Goal: Task Accomplishment & Management: Manage account settings

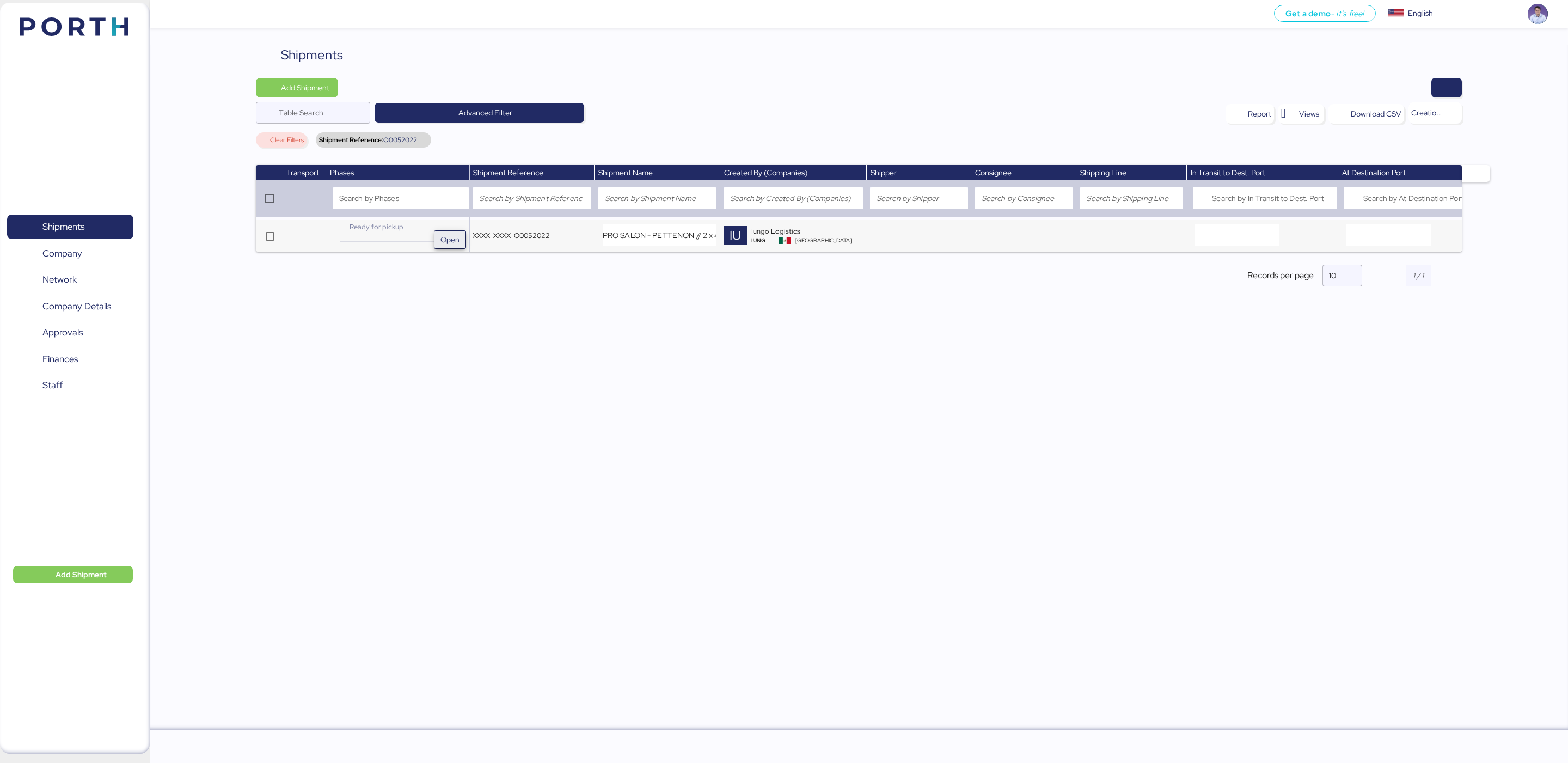
click at [442, 240] on span "Open" at bounding box center [450, 239] width 19 height 13
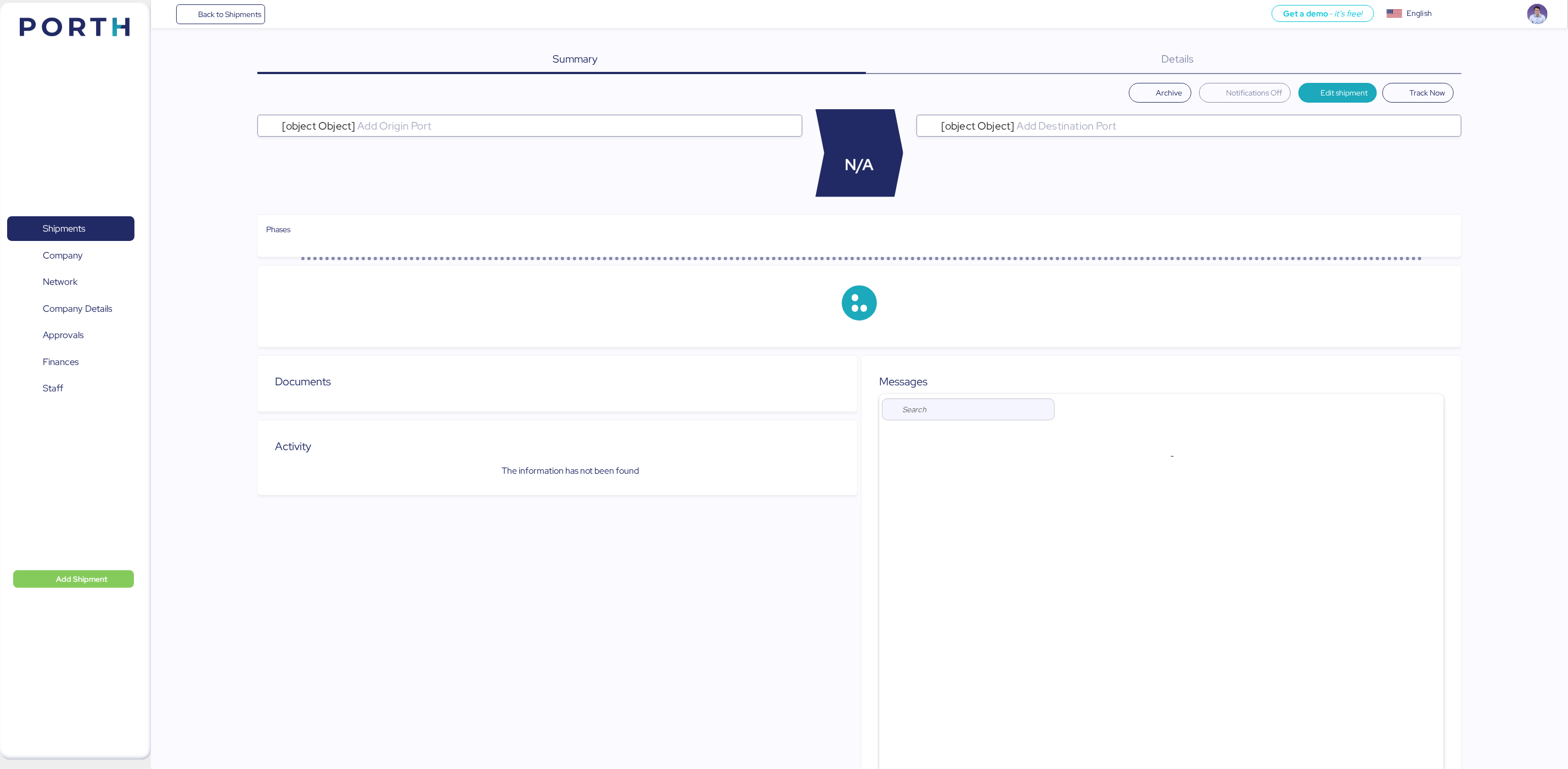
click at [1168, 60] on span "Details" at bounding box center [1177, 59] width 32 height 15
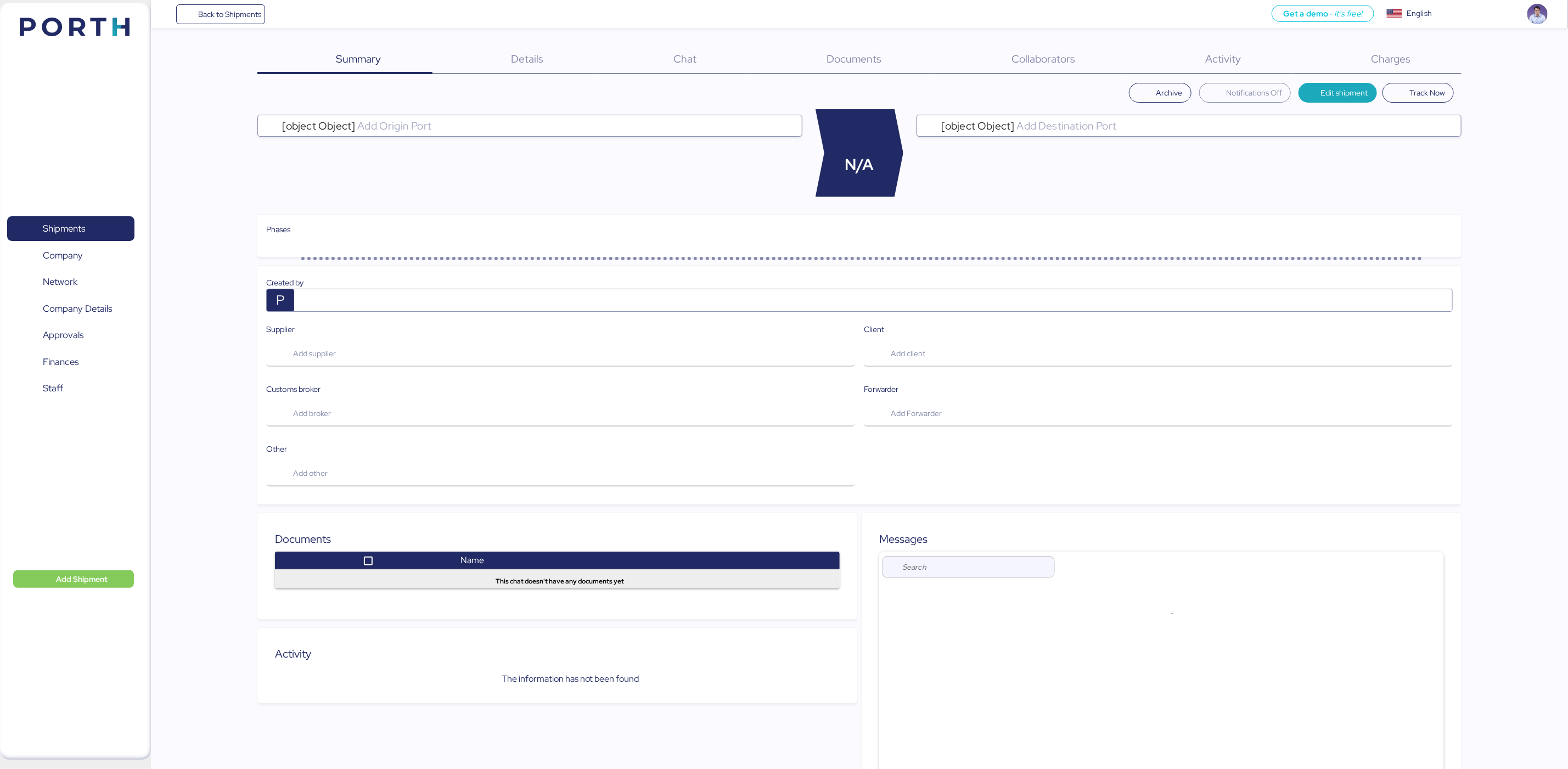
click at [1341, 61] on div "Charges 0" at bounding box center [1377, 59] width 170 height 28
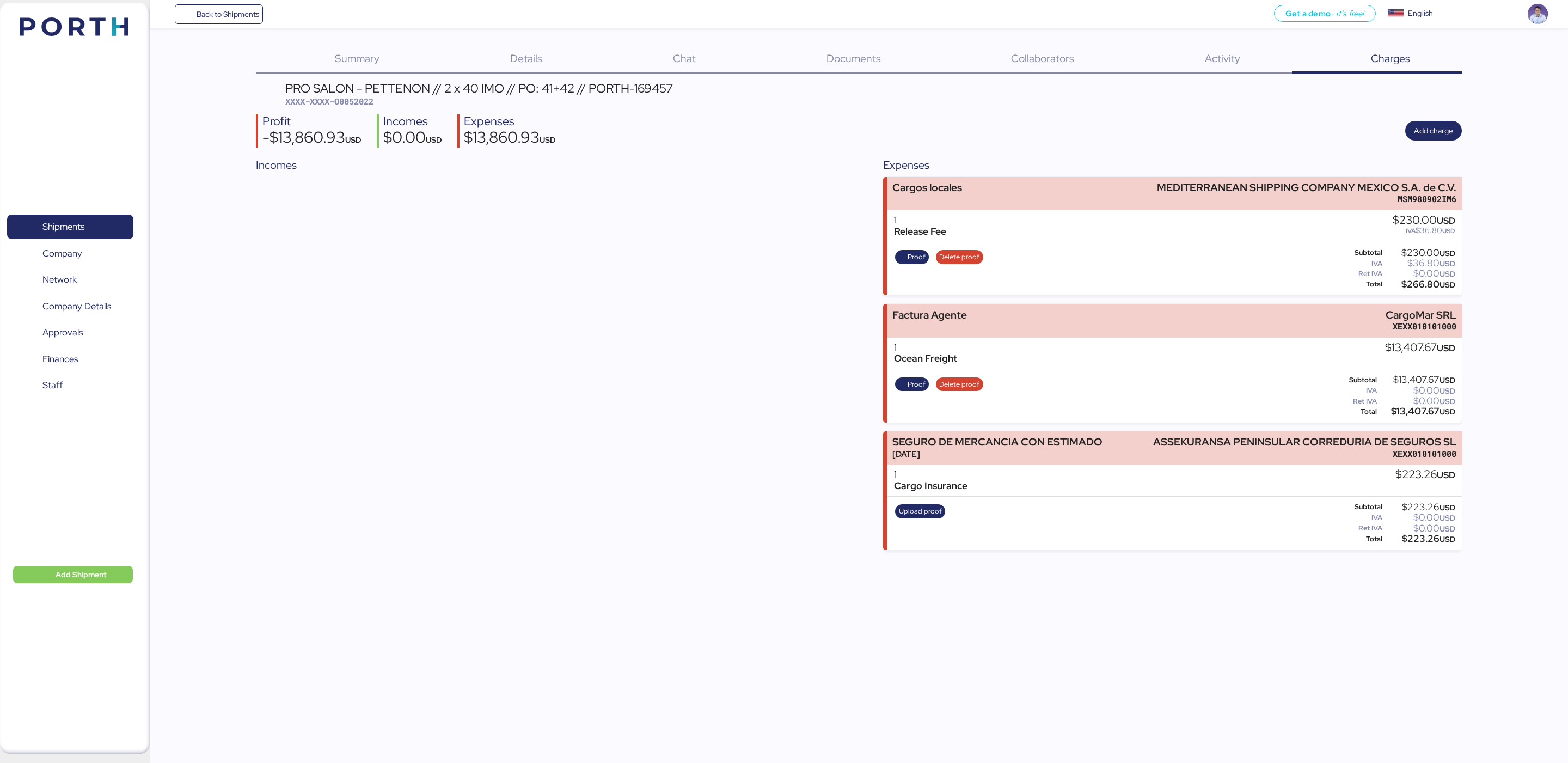
click at [744, 228] on div "Incomes" at bounding box center [545, 353] width 579 height 393
click at [911, 382] on span "Proof" at bounding box center [917, 384] width 18 height 12
click at [1262, 107] on div "PRO SALON - PETTENON // 2 x 40 IMO // PO: 41+42 // PORTH-169457 XXXX-XXXX-O0052…" at bounding box center [858, 316] width 1205 height 467
click at [1409, 127] on span "Add charge" at bounding box center [1434, 131] width 56 height 19
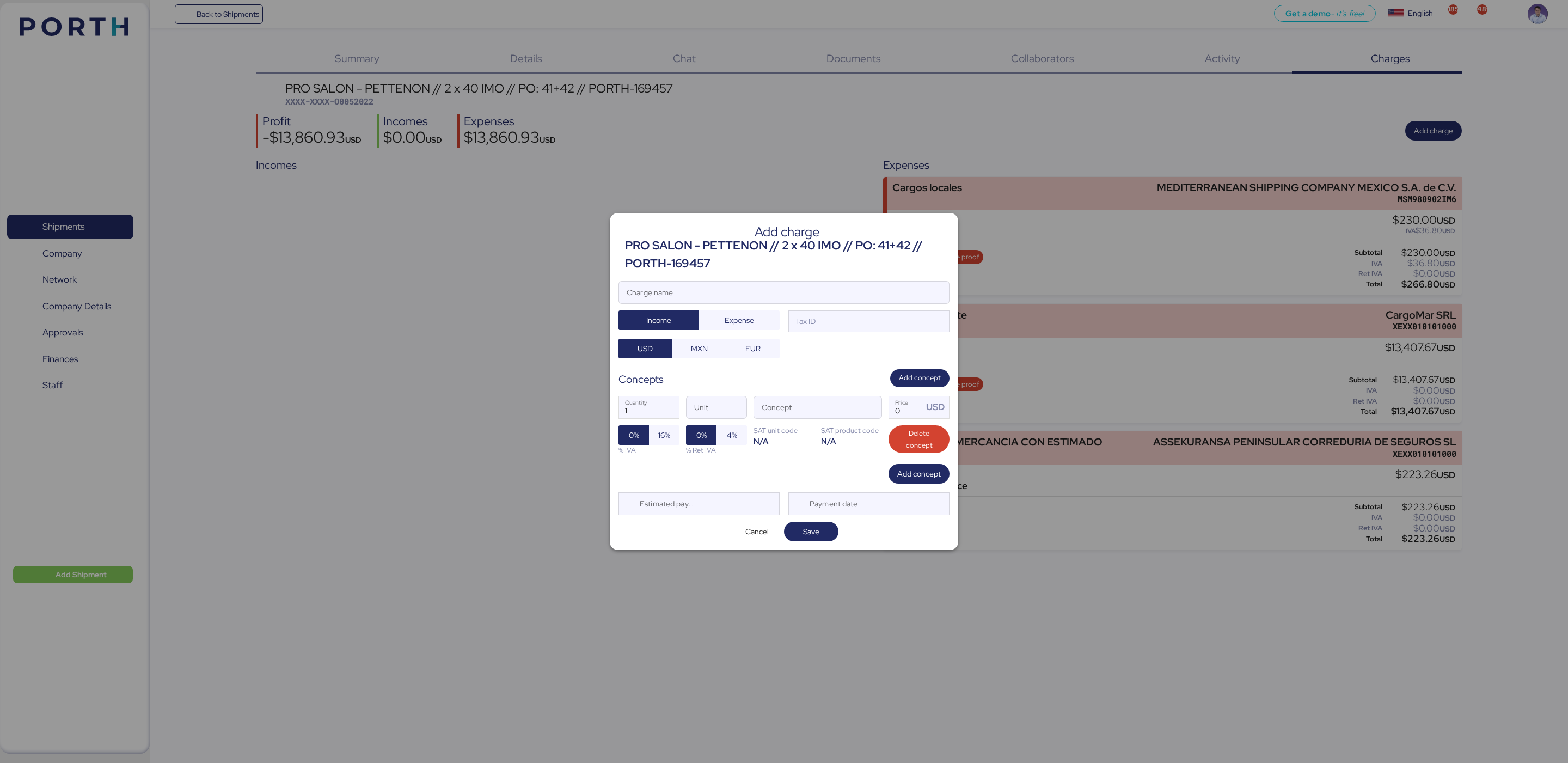
click at [789, 285] on input "Charge name" at bounding box center [784, 292] width 330 height 22
type input "Factura"
click at [801, 319] on div "Tax ID" at bounding box center [804, 321] width 23 height 12
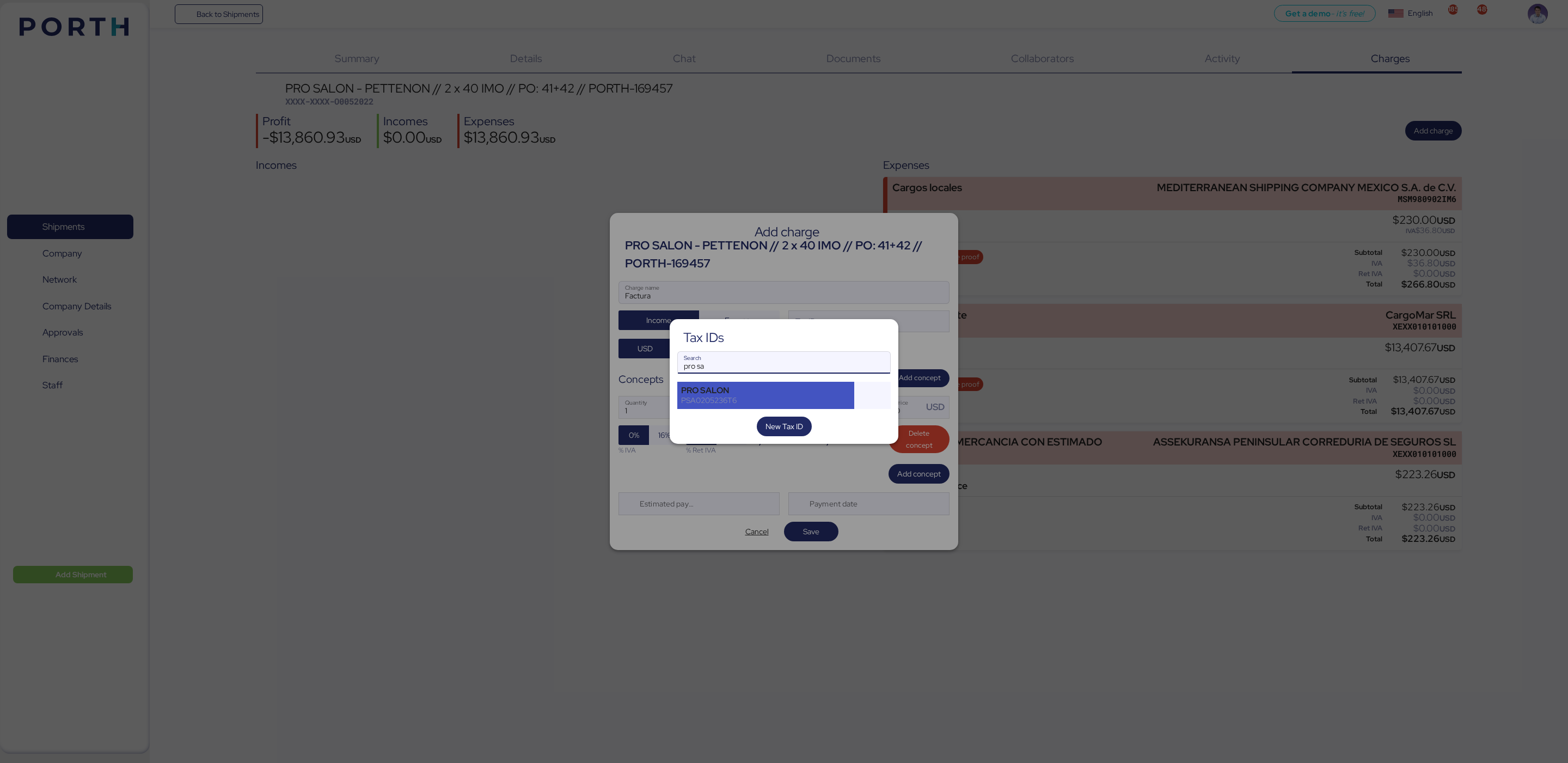
type input "pro sa"
click at [767, 395] on div "PSA0205236T6" at bounding box center [766, 400] width 169 height 10
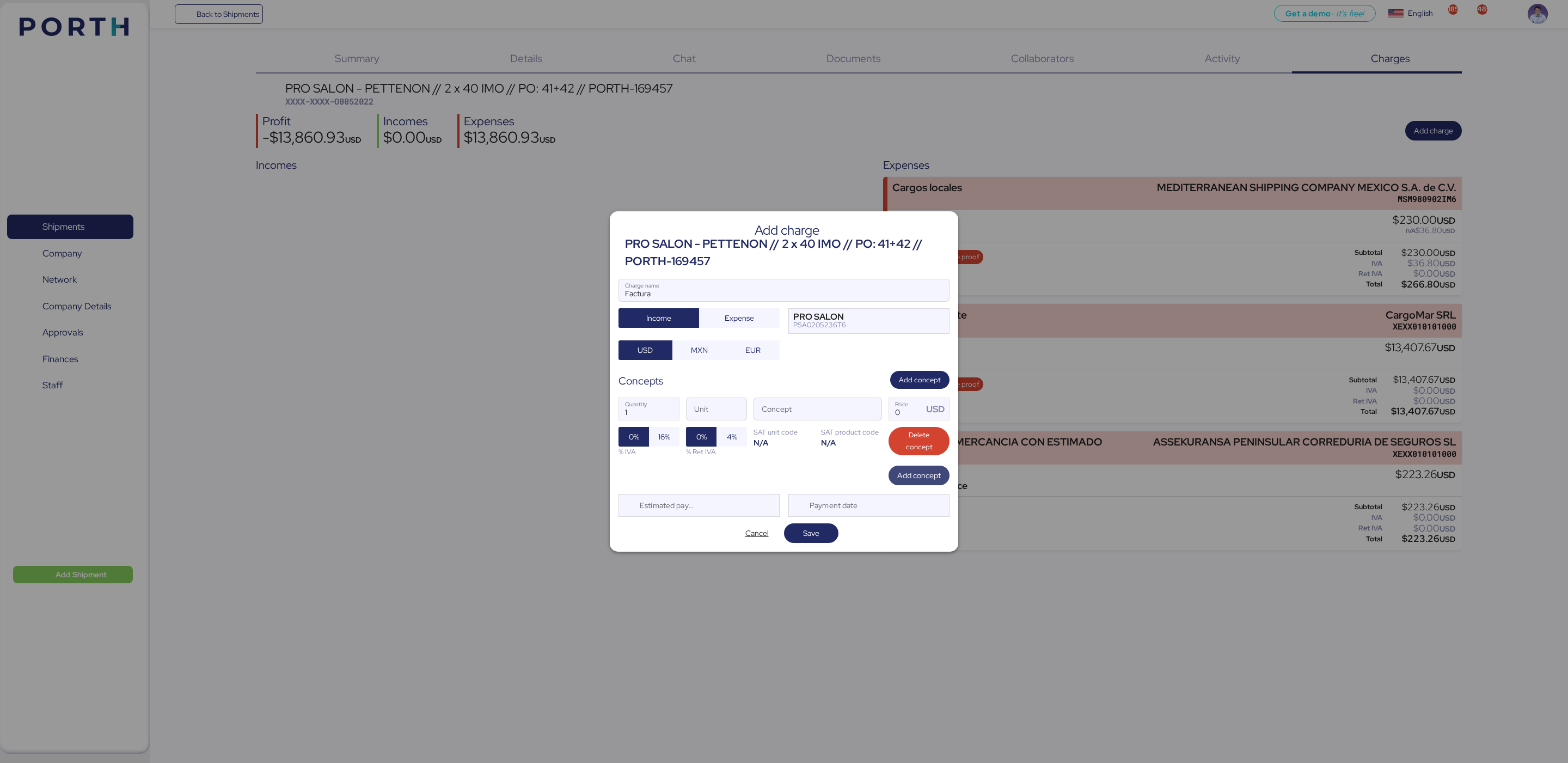
click at [903, 472] on span "Add concept" at bounding box center [919, 475] width 43 height 13
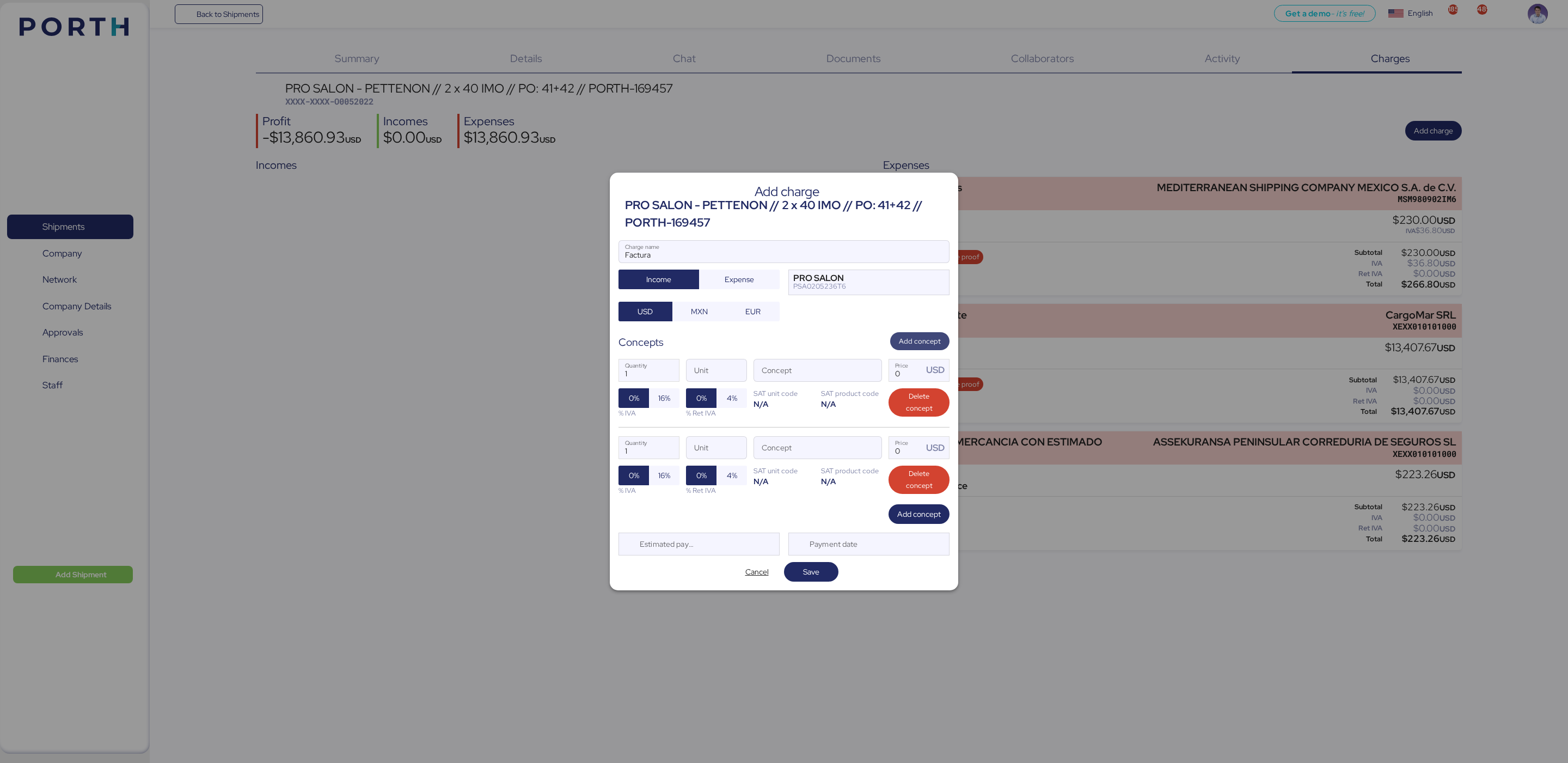
click at [929, 344] on span "Add concept" at bounding box center [920, 341] width 42 height 12
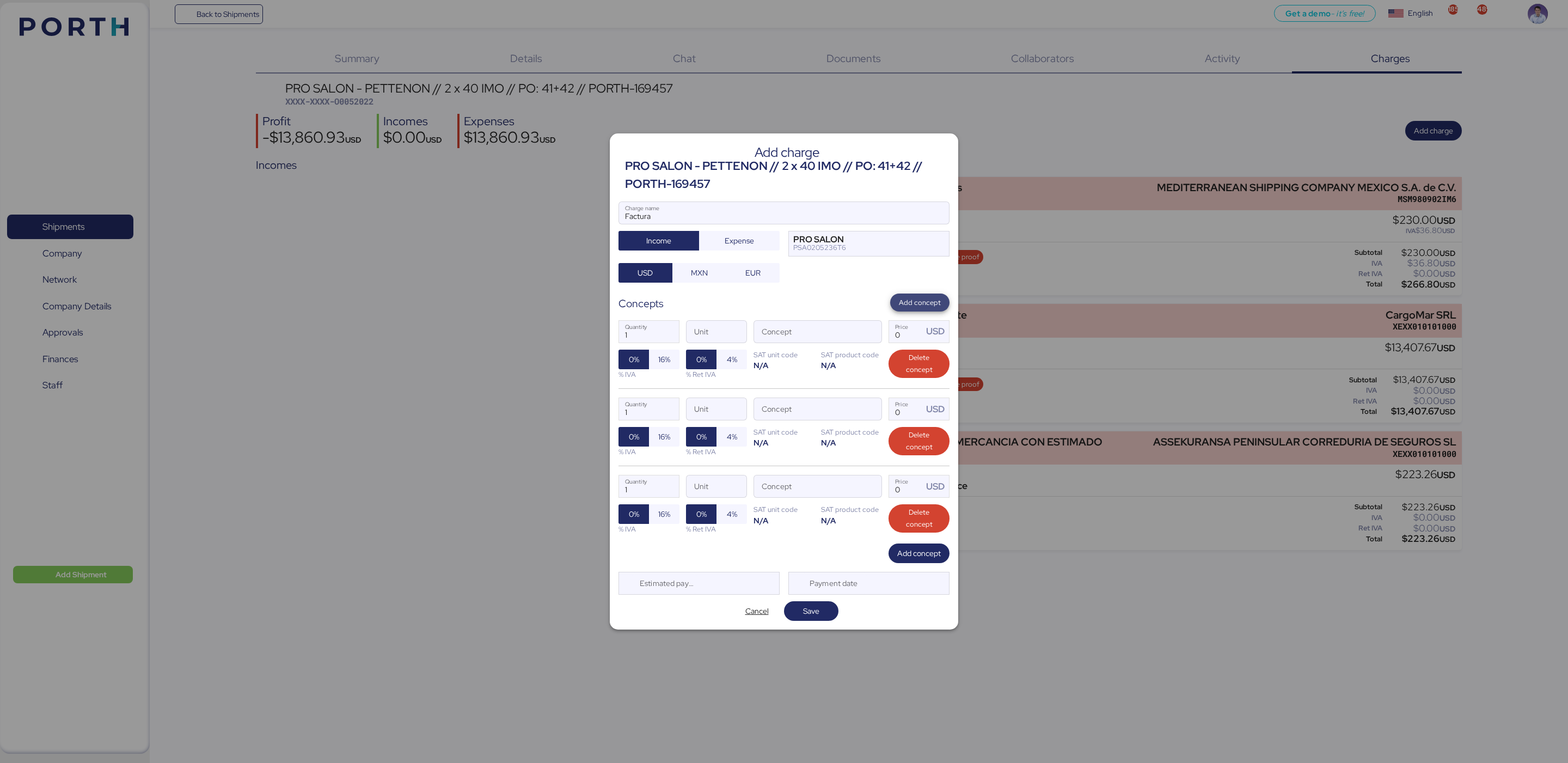
click at [928, 305] on span "Add concept" at bounding box center [920, 302] width 42 height 12
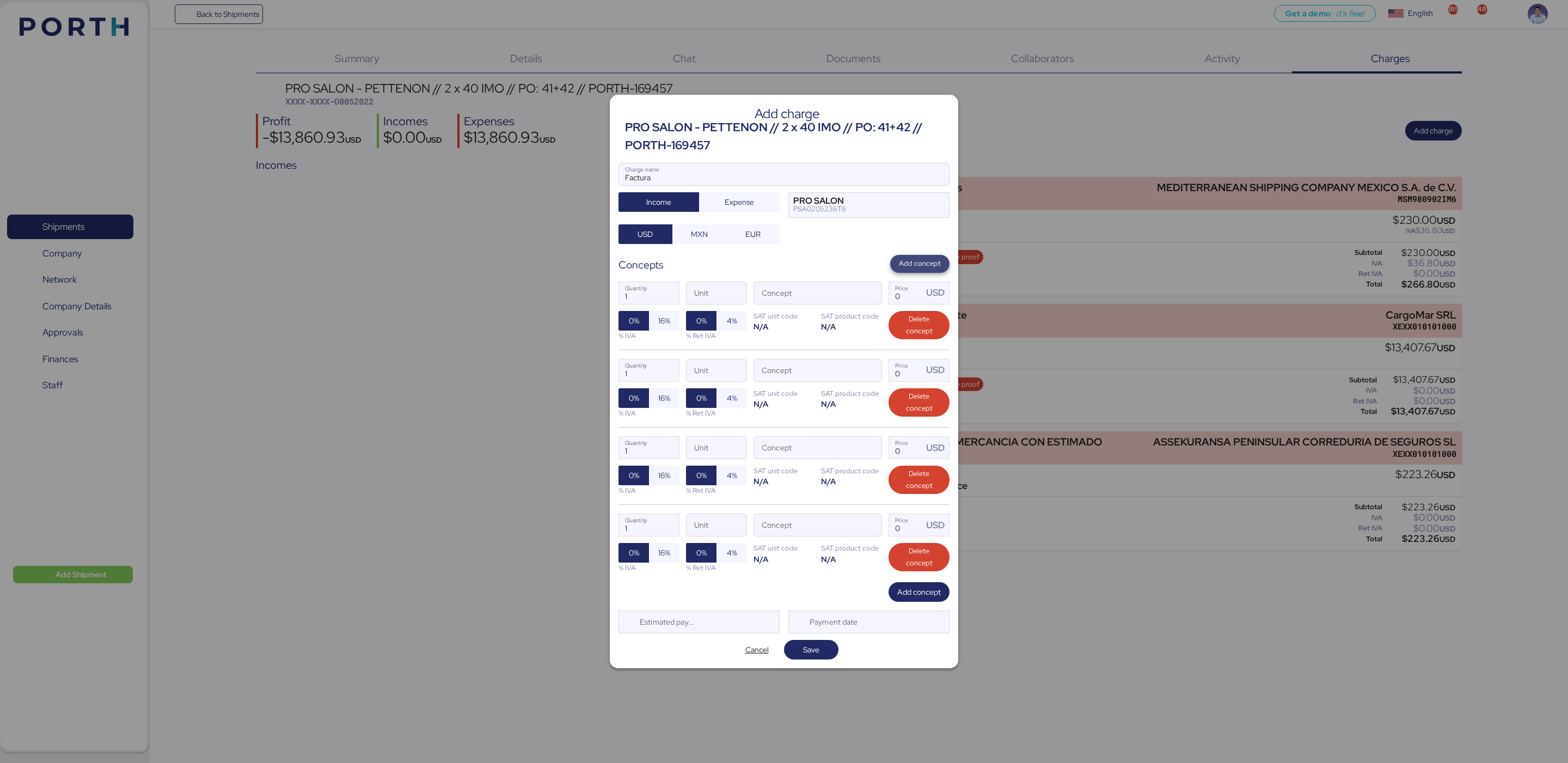
click at [924, 264] on span "Add concept" at bounding box center [920, 263] width 42 height 12
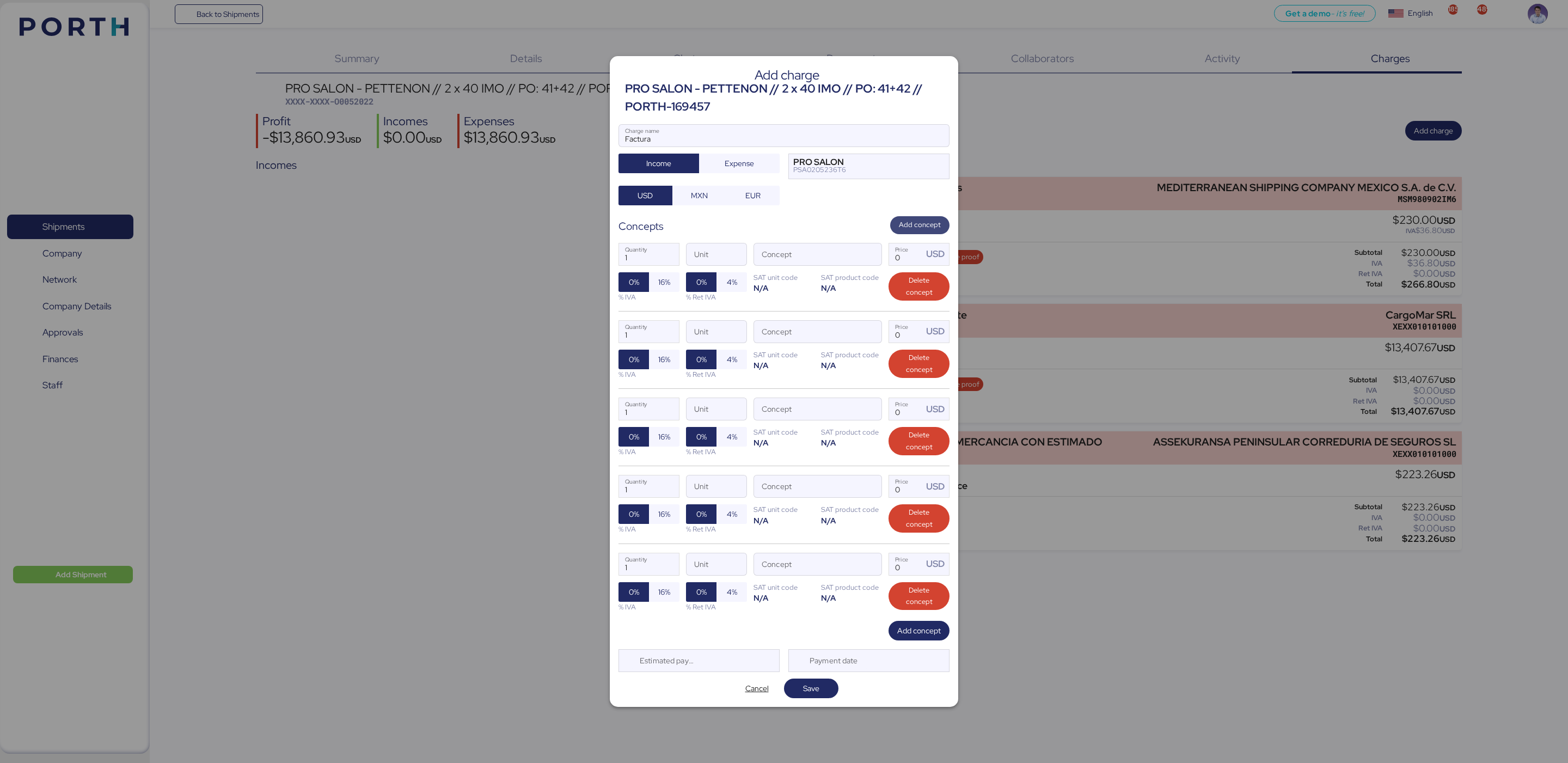
click at [920, 227] on span "Add concept" at bounding box center [920, 225] width 42 height 12
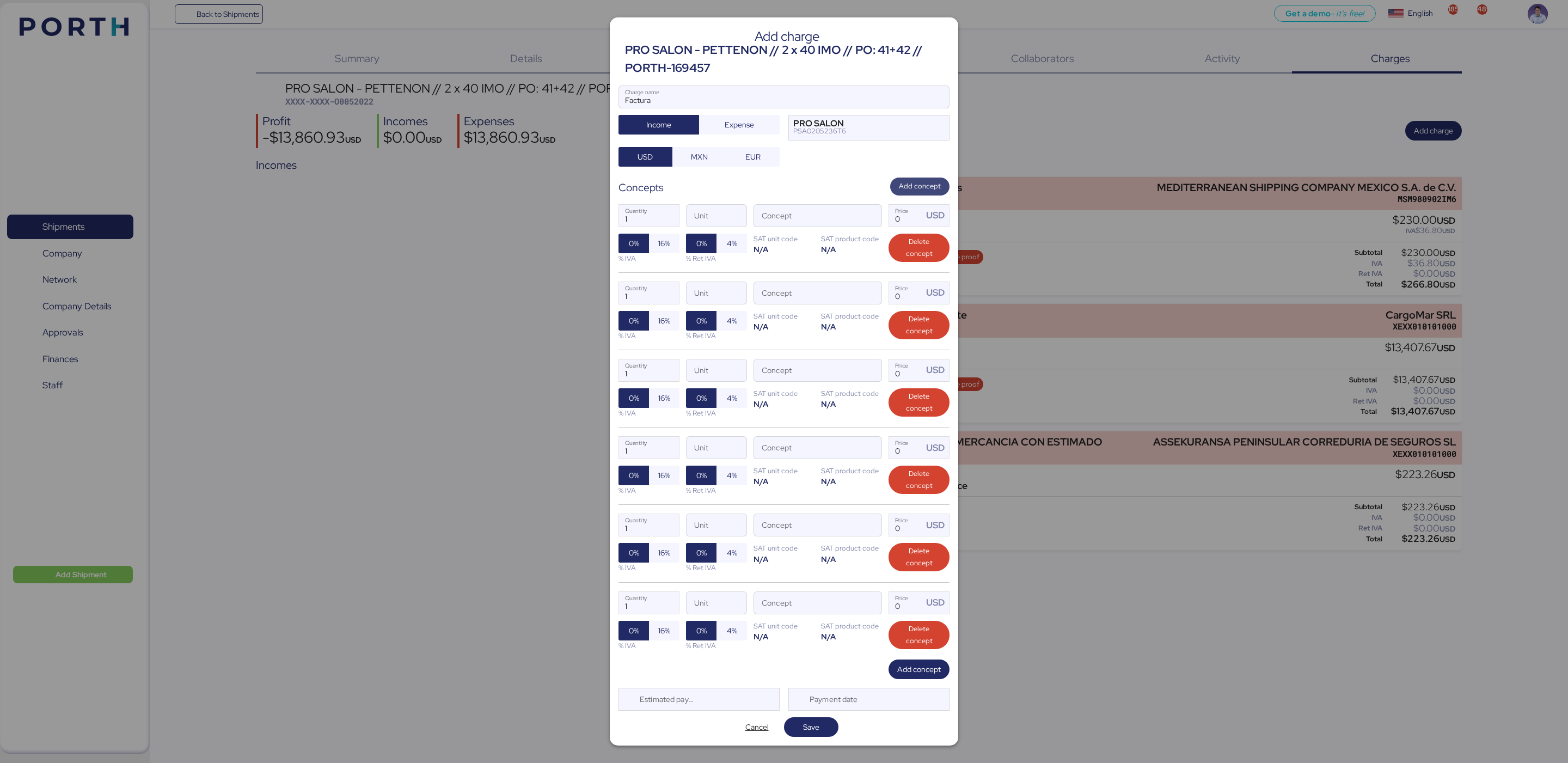
click at [920, 227] on div "1 Quantity Unit Concept 0 Price USD 0% 16% % IVA 0% 4% % Ret IVA SAT unit code …" at bounding box center [784, 234] width 331 height 77
click at [918, 179] on span "Add concept" at bounding box center [920, 186] width 42 height 14
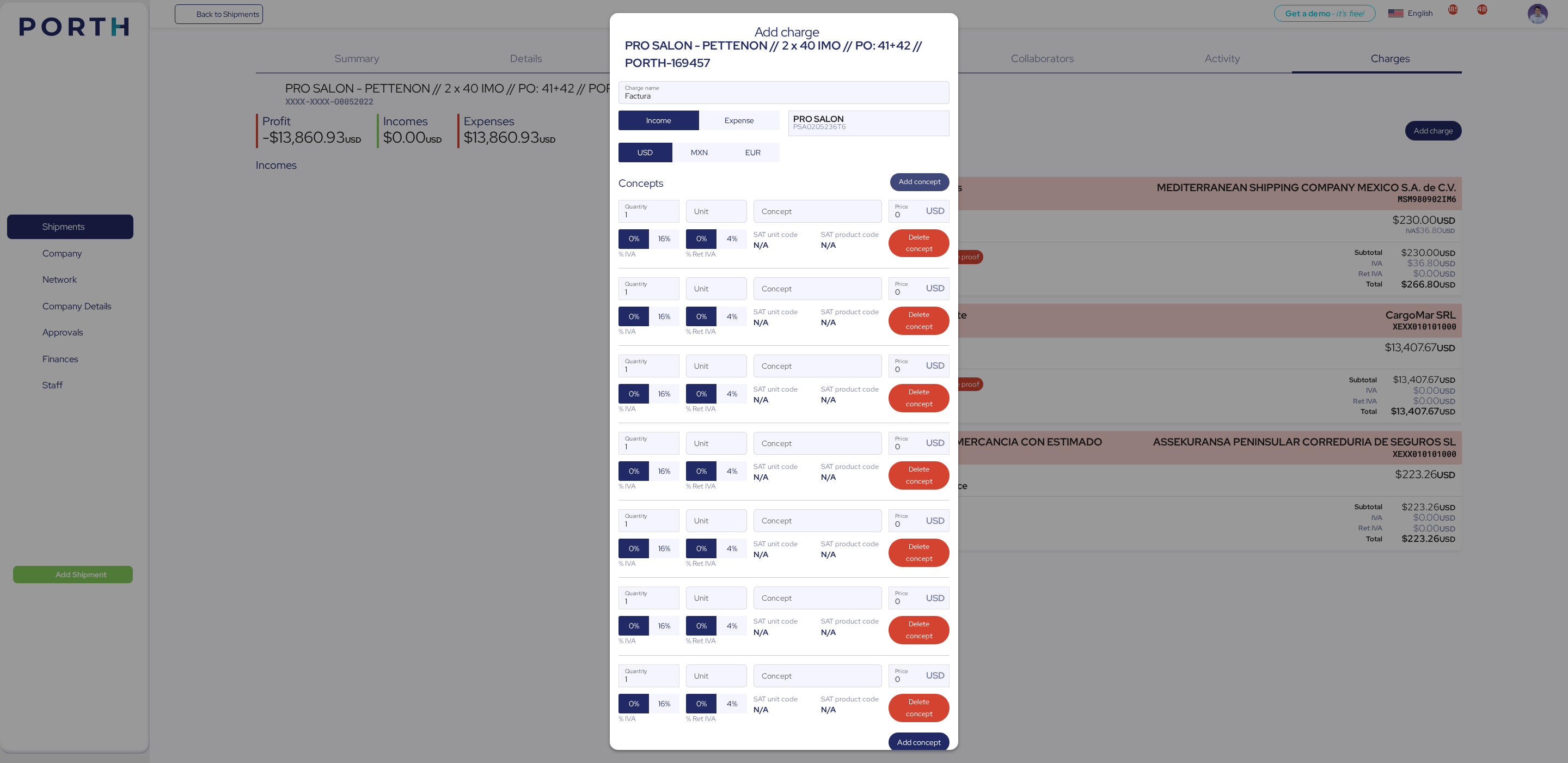
click at [906, 181] on span "Add concept" at bounding box center [920, 181] width 42 height 12
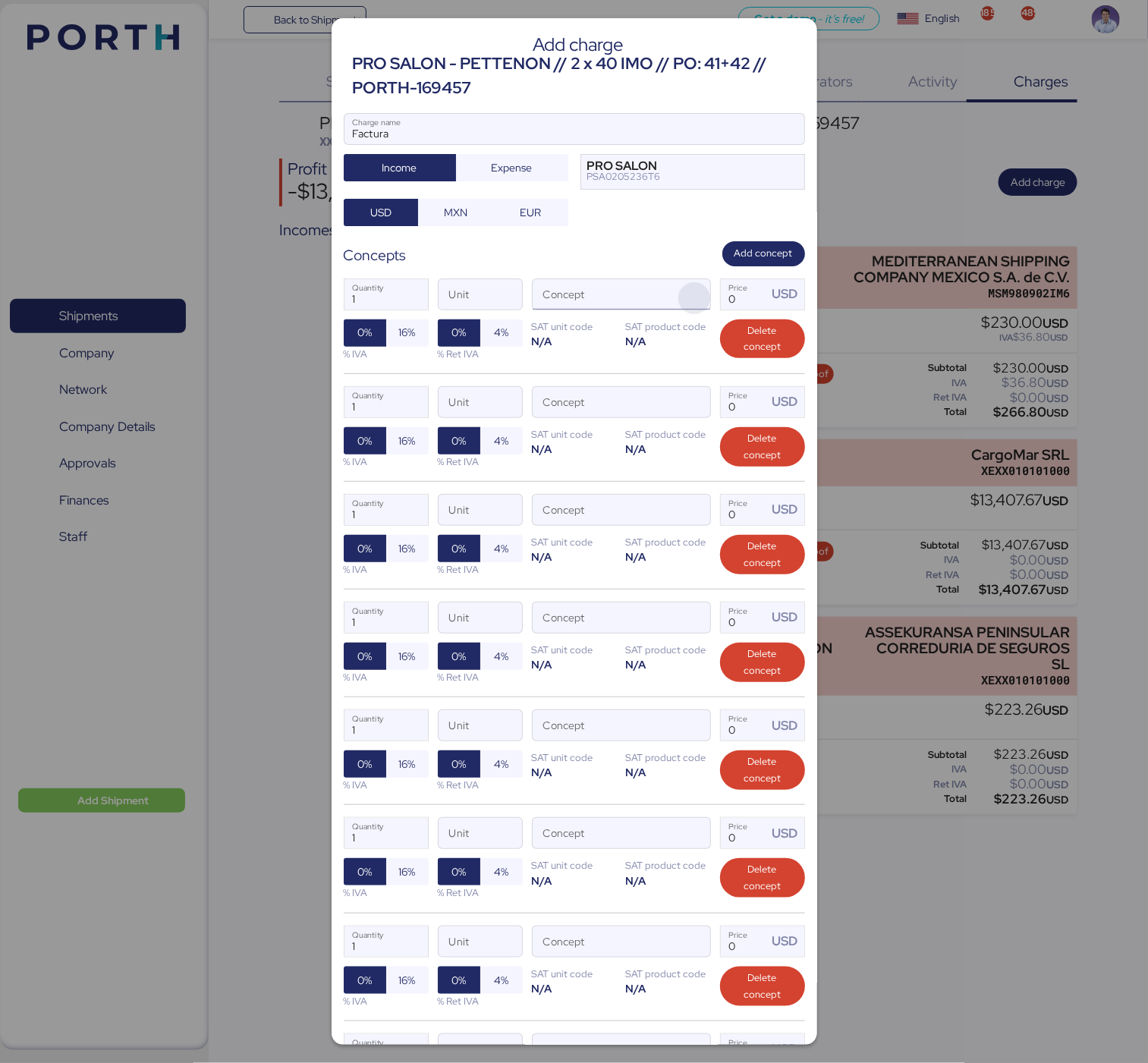
click at [678, 302] on span "button" at bounding box center [694, 298] width 31 height 31
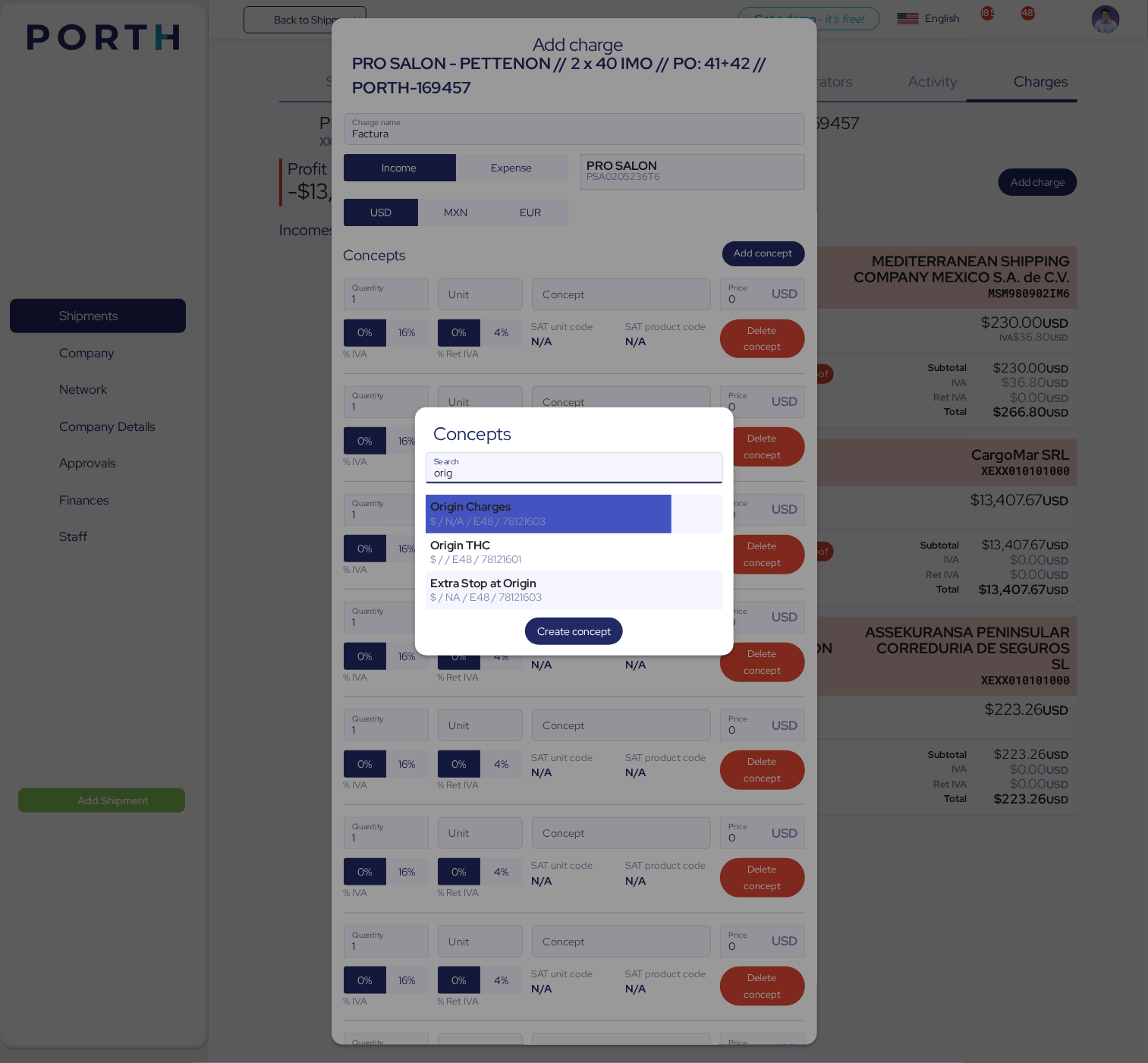
type input "orig"
click at [518, 519] on div "$ / N/A / E48 / 78121603" at bounding box center [549, 521] width 236 height 14
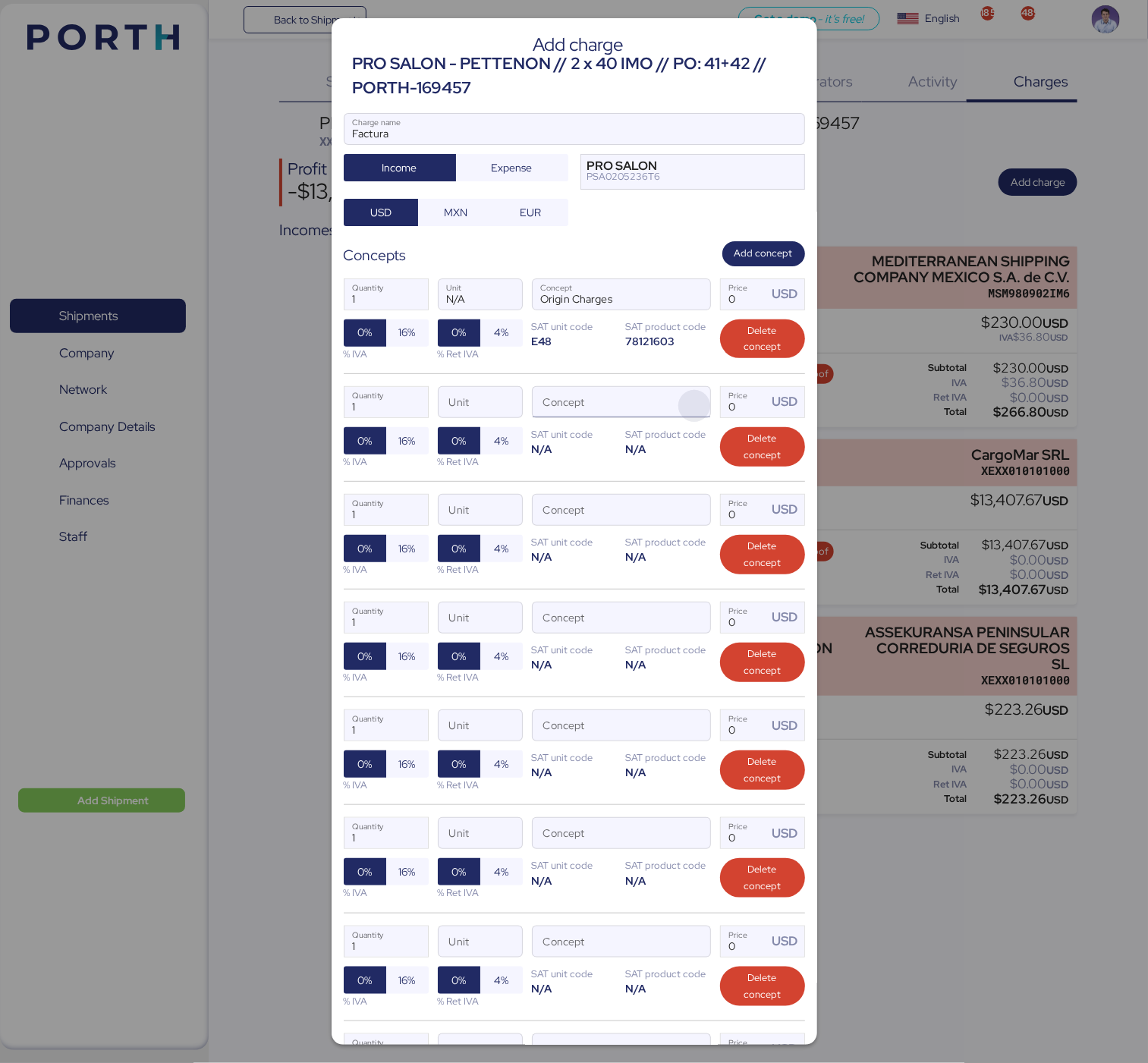
click at [683, 405] on span "button" at bounding box center [694, 406] width 31 height 31
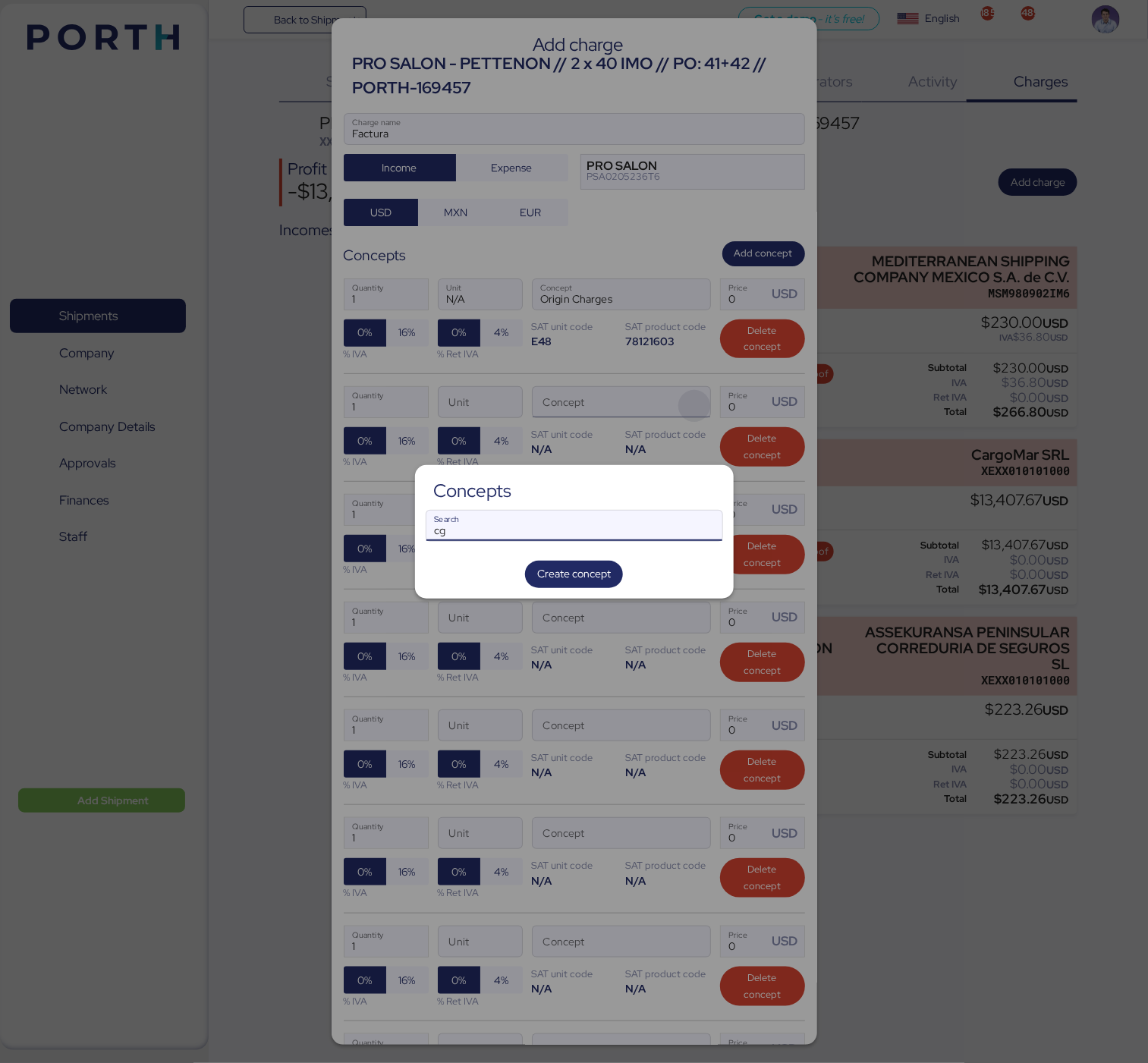
type input "c"
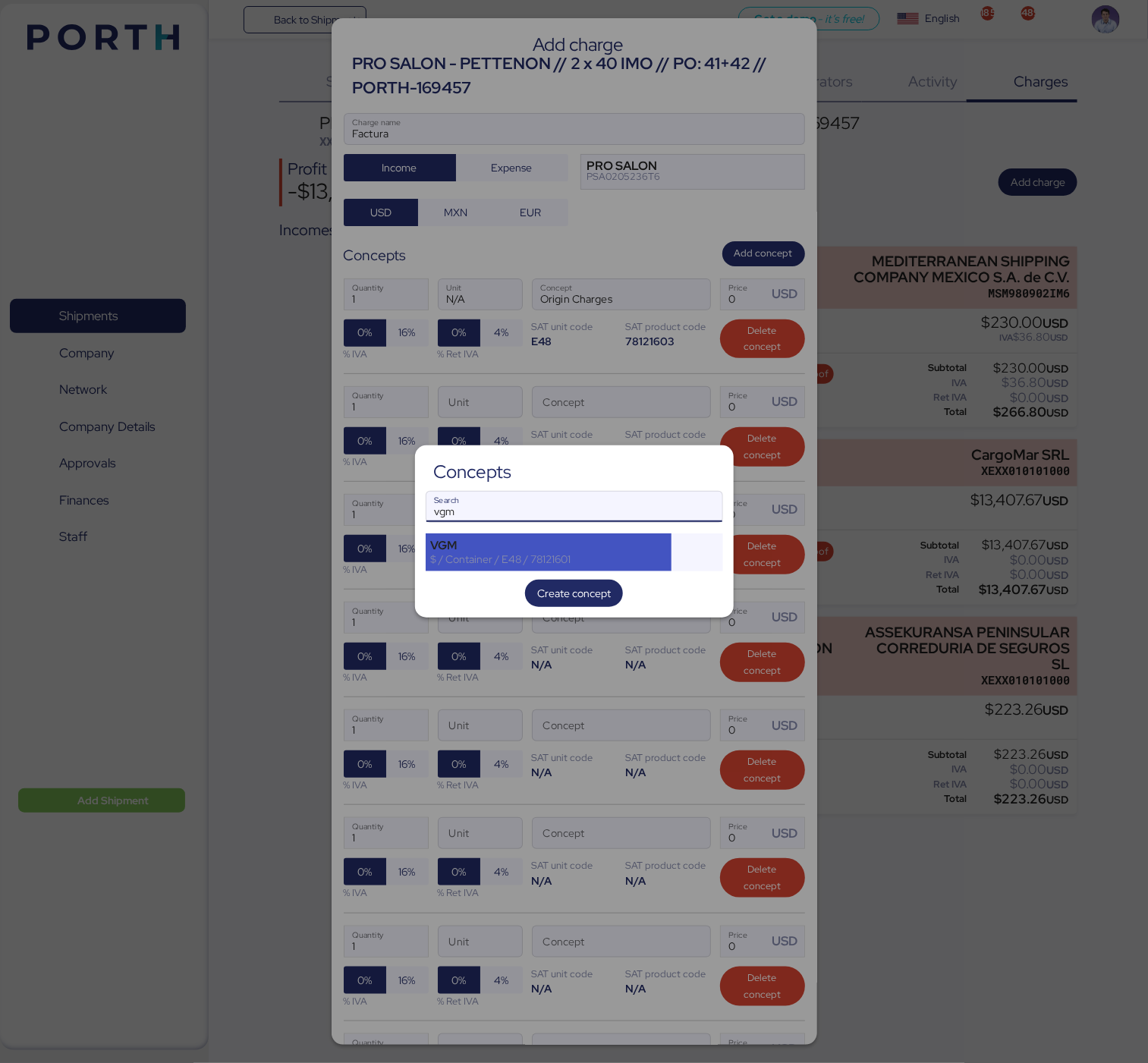
type input "vgm"
click at [591, 559] on div "$ / Container / E48 / 78121601" at bounding box center [549, 559] width 236 height 14
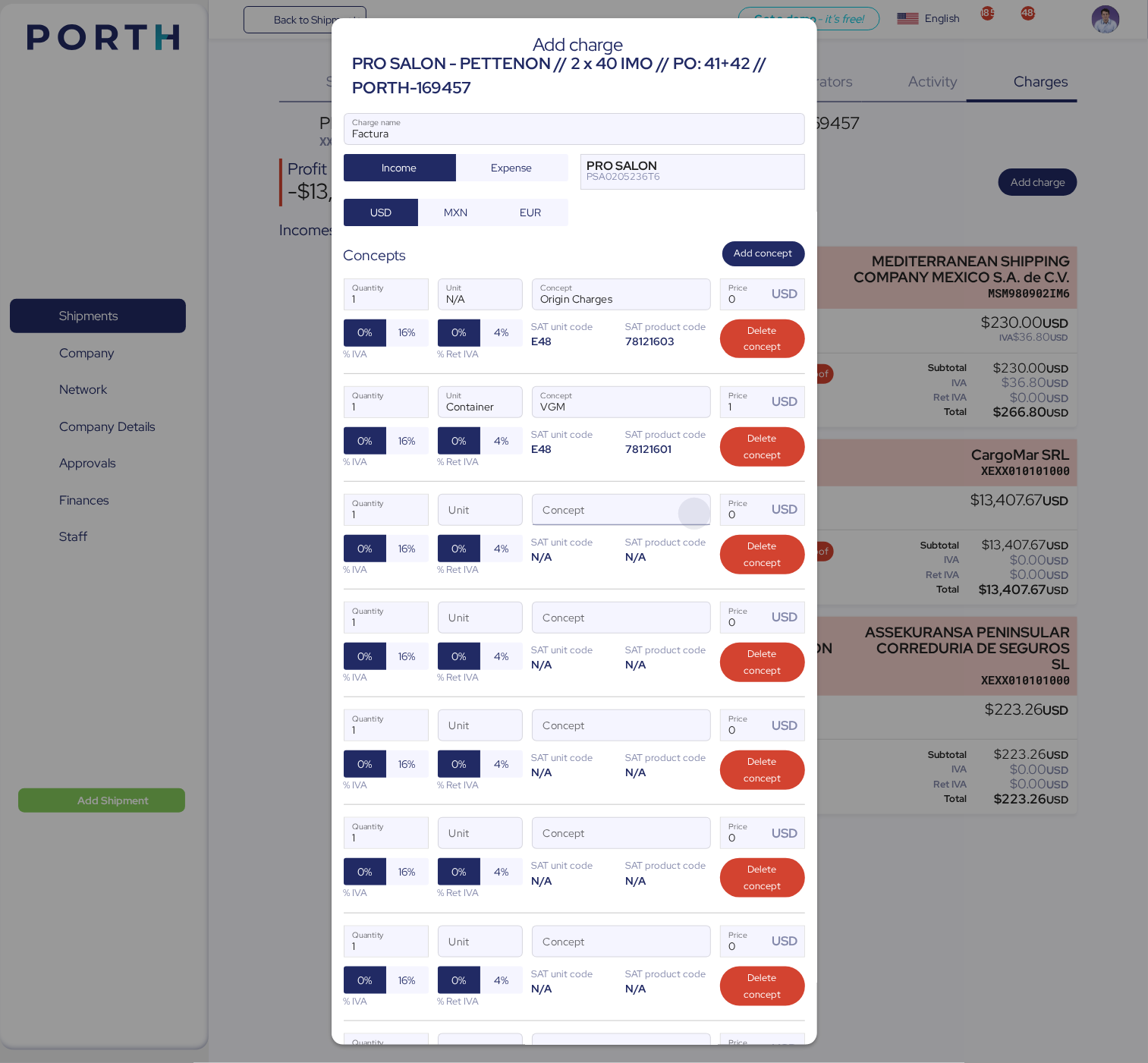
click at [681, 519] on span "button" at bounding box center [694, 513] width 31 height 31
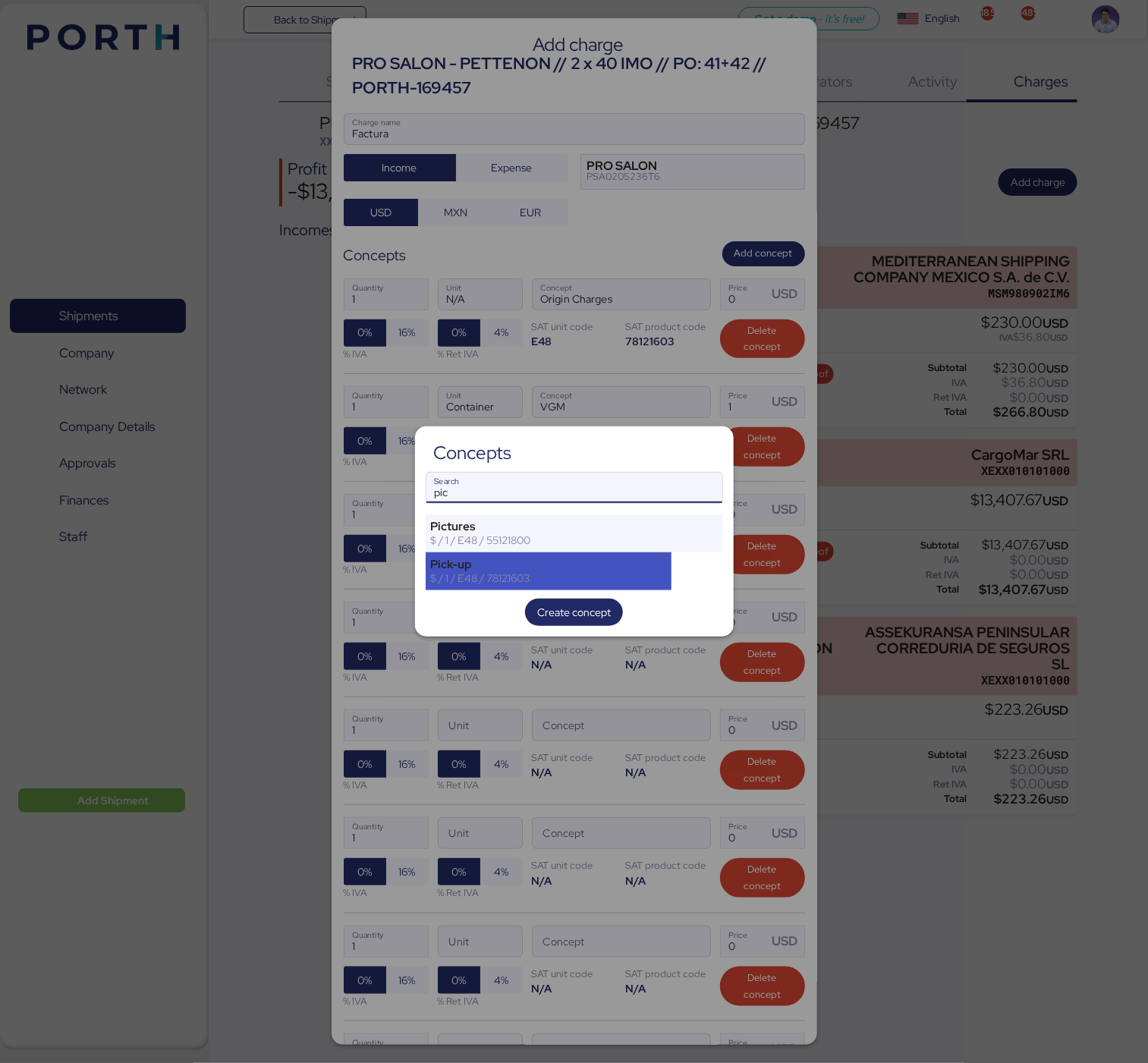
type input "pic"
click at [640, 571] on div "$ / 1 / E48 / 78121603" at bounding box center [549, 578] width 236 height 14
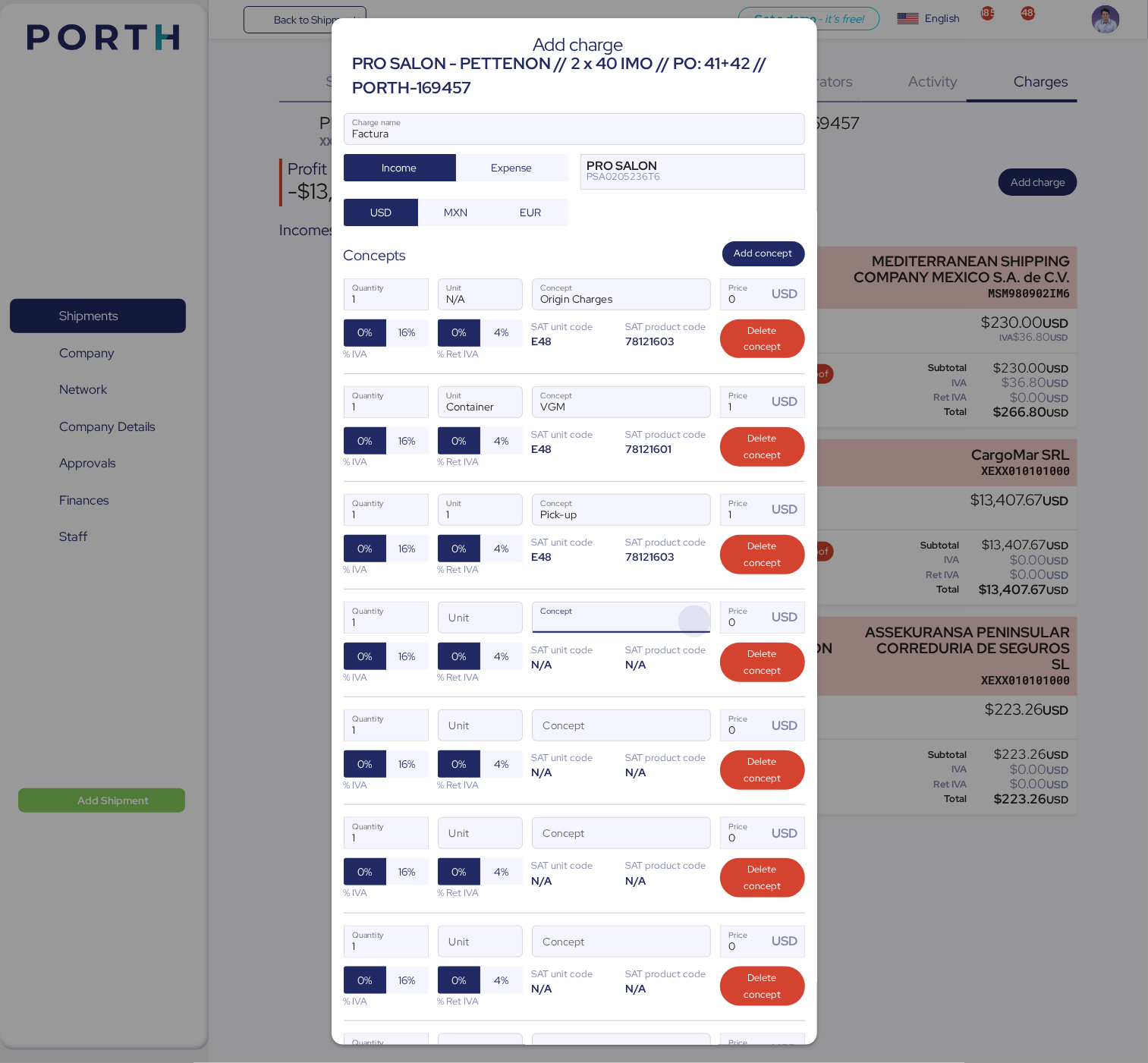
click at [678, 623] on span "button" at bounding box center [694, 622] width 31 height 31
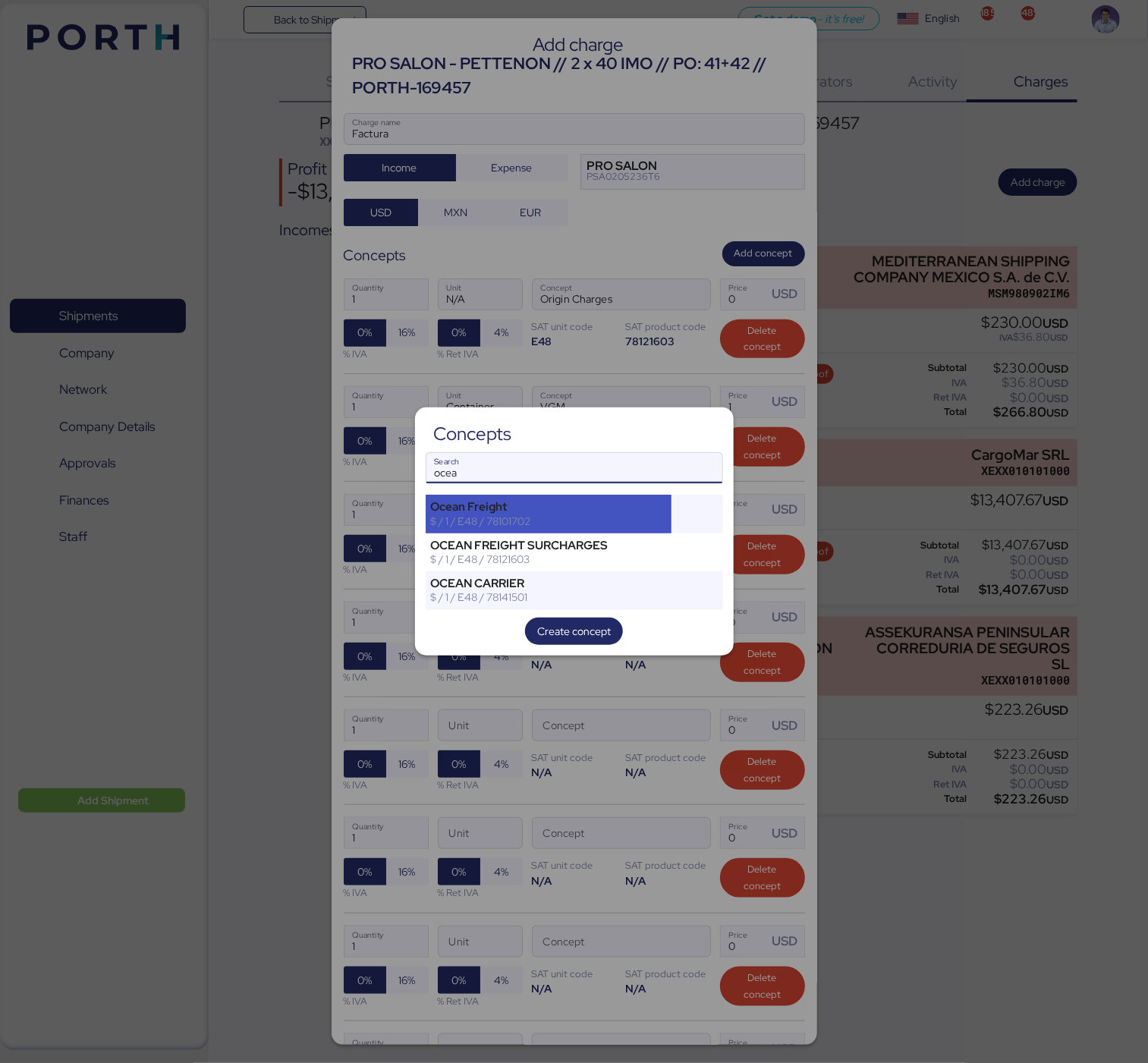
type input "ocea"
click at [599, 511] on div "Ocean Freight" at bounding box center [549, 507] width 236 height 14
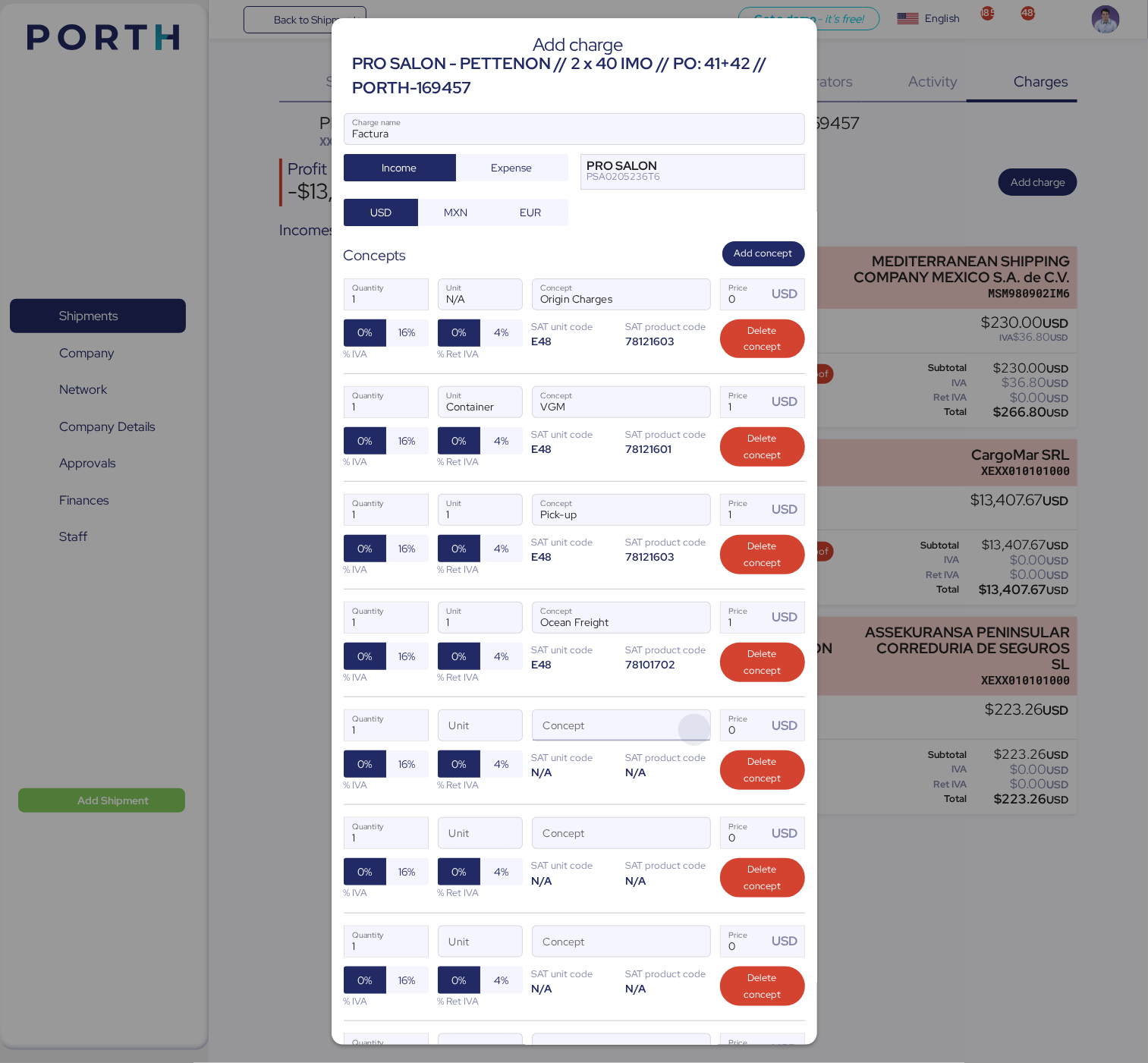
click at [678, 733] on span "button" at bounding box center [694, 730] width 31 height 31
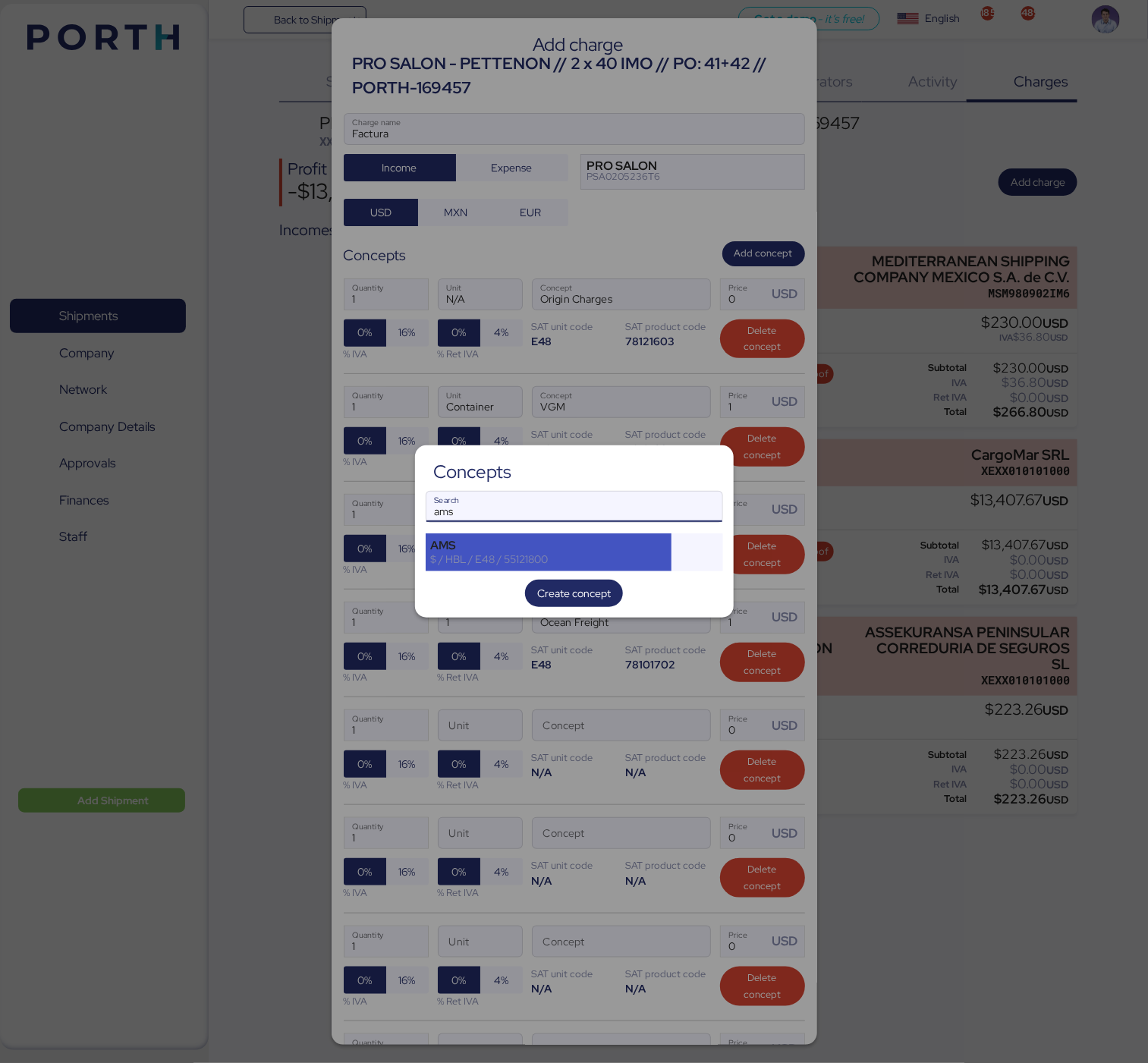
type input "ams"
click at [554, 569] on div "AMS $ / HBL / E48 / 55121800" at bounding box center [549, 552] width 247 height 38
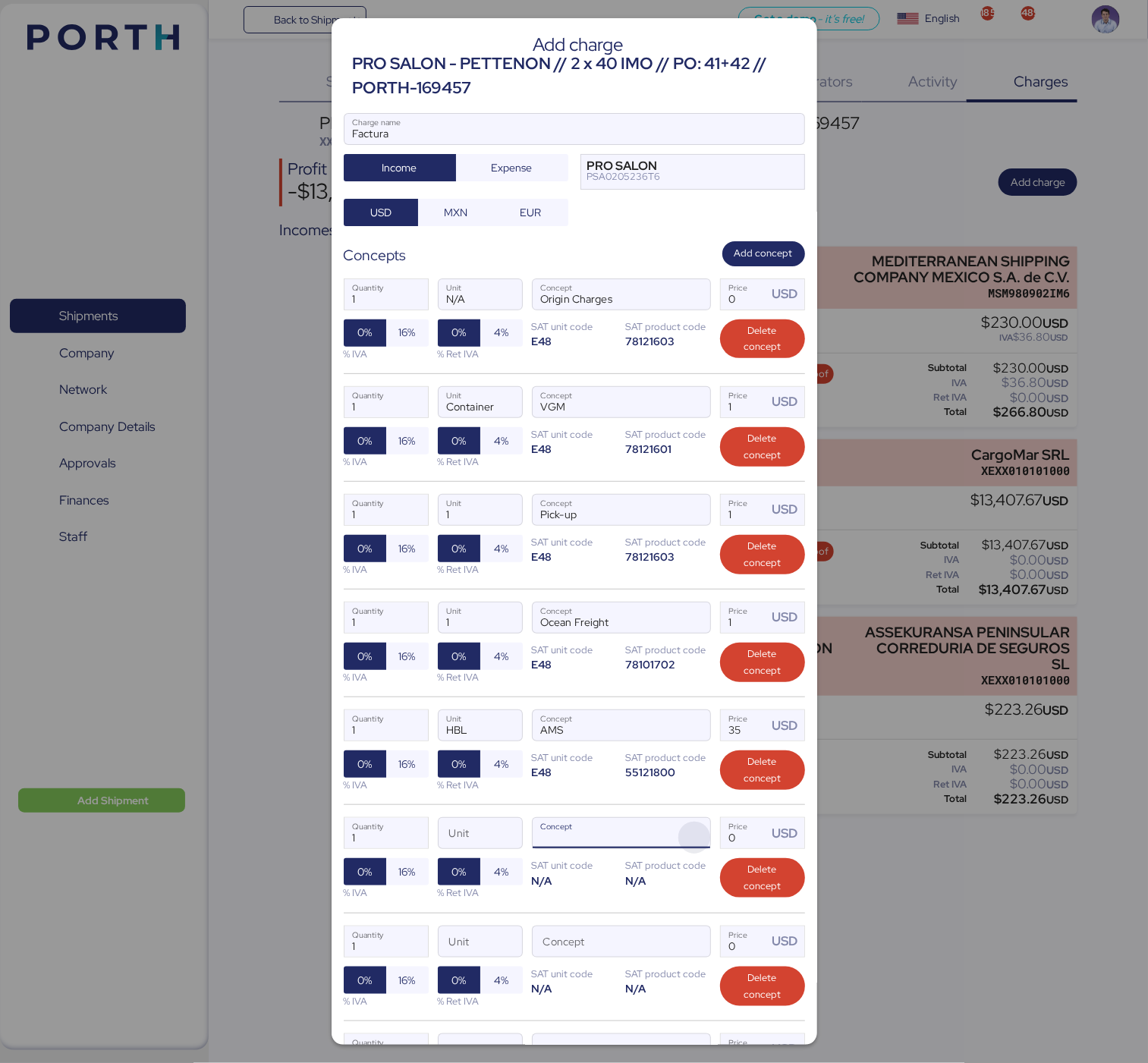
click at [678, 832] on span "button" at bounding box center [694, 837] width 31 height 31
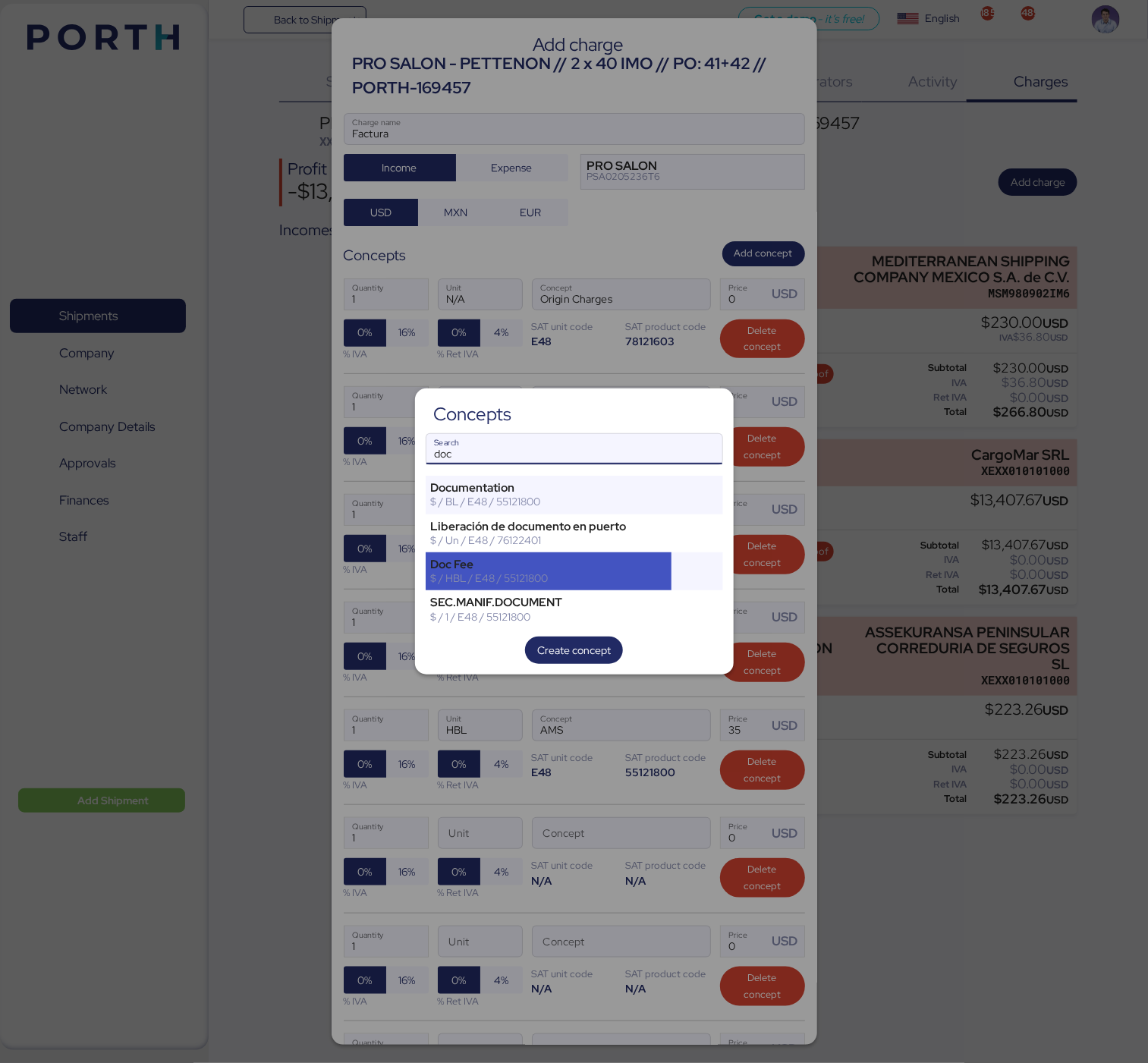
type input "doc"
click at [560, 580] on div "$ / HBL / E48 / 55121800" at bounding box center [549, 578] width 236 height 14
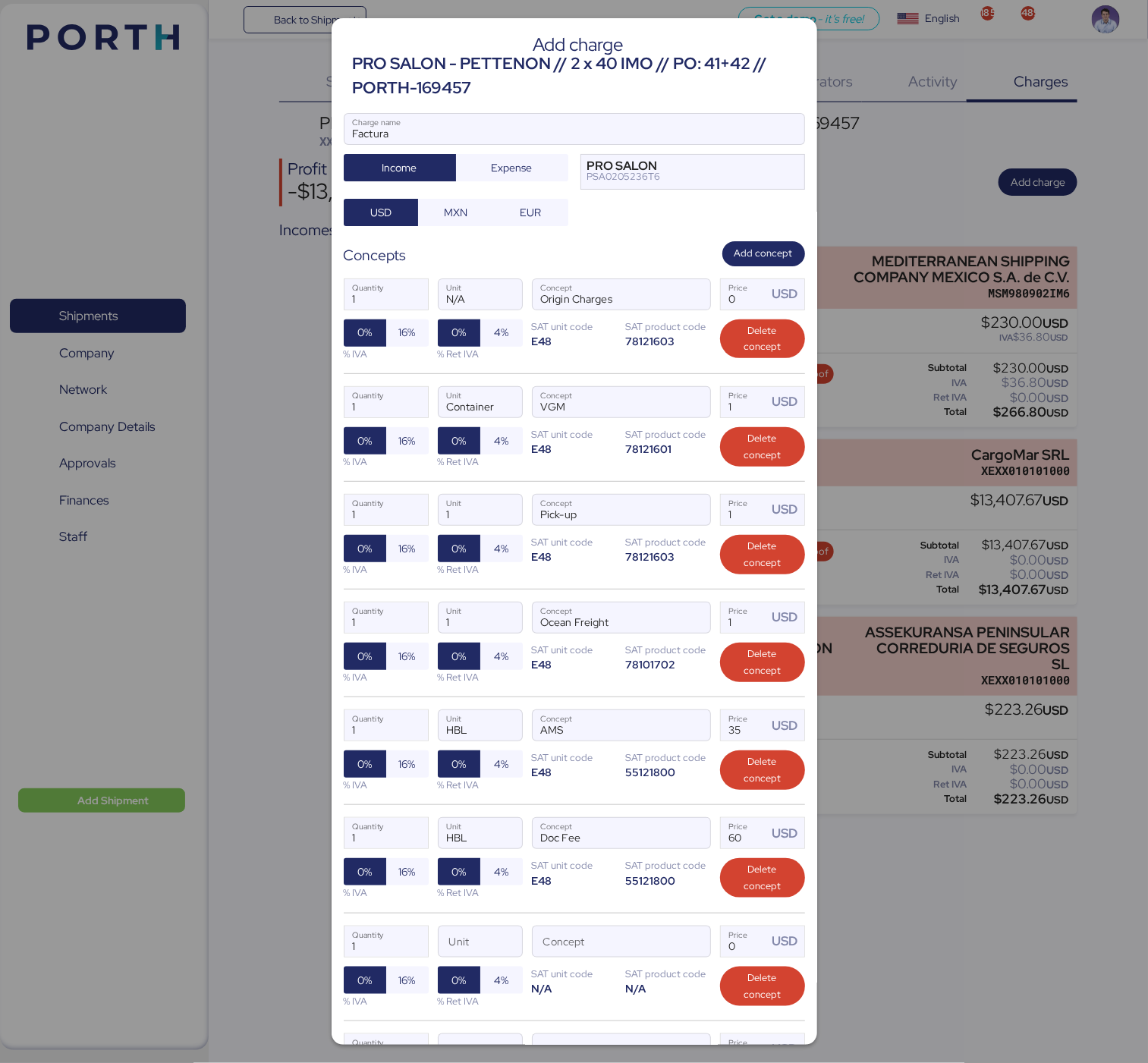
click at [571, 704] on div "1 Quantity HBL Unit AMS Concept 35 Price USD 0% 16% % IVA 0% 4% % Ret IVA SAT u…" at bounding box center [574, 750] width 462 height 108
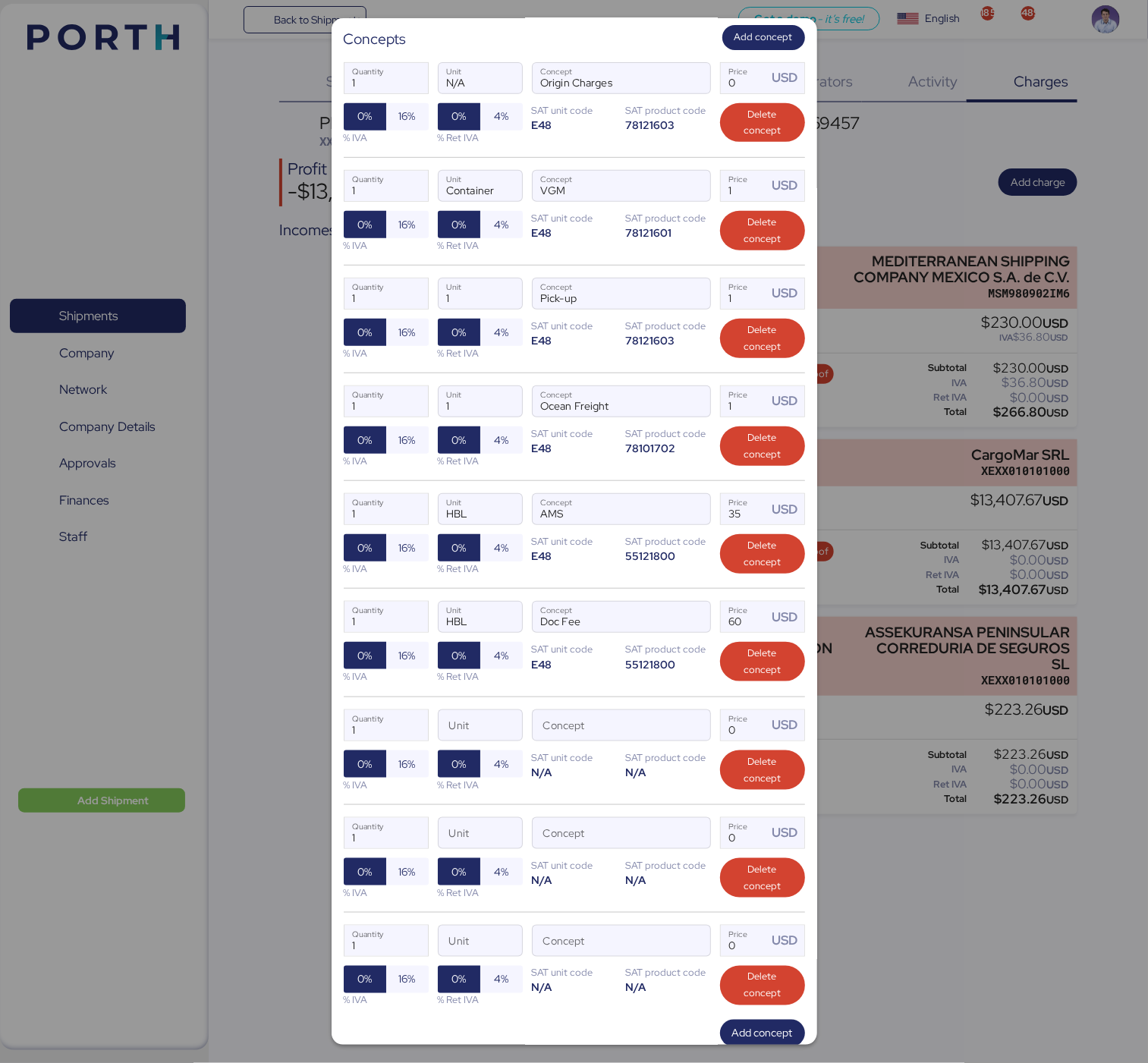
scroll to position [323, 0]
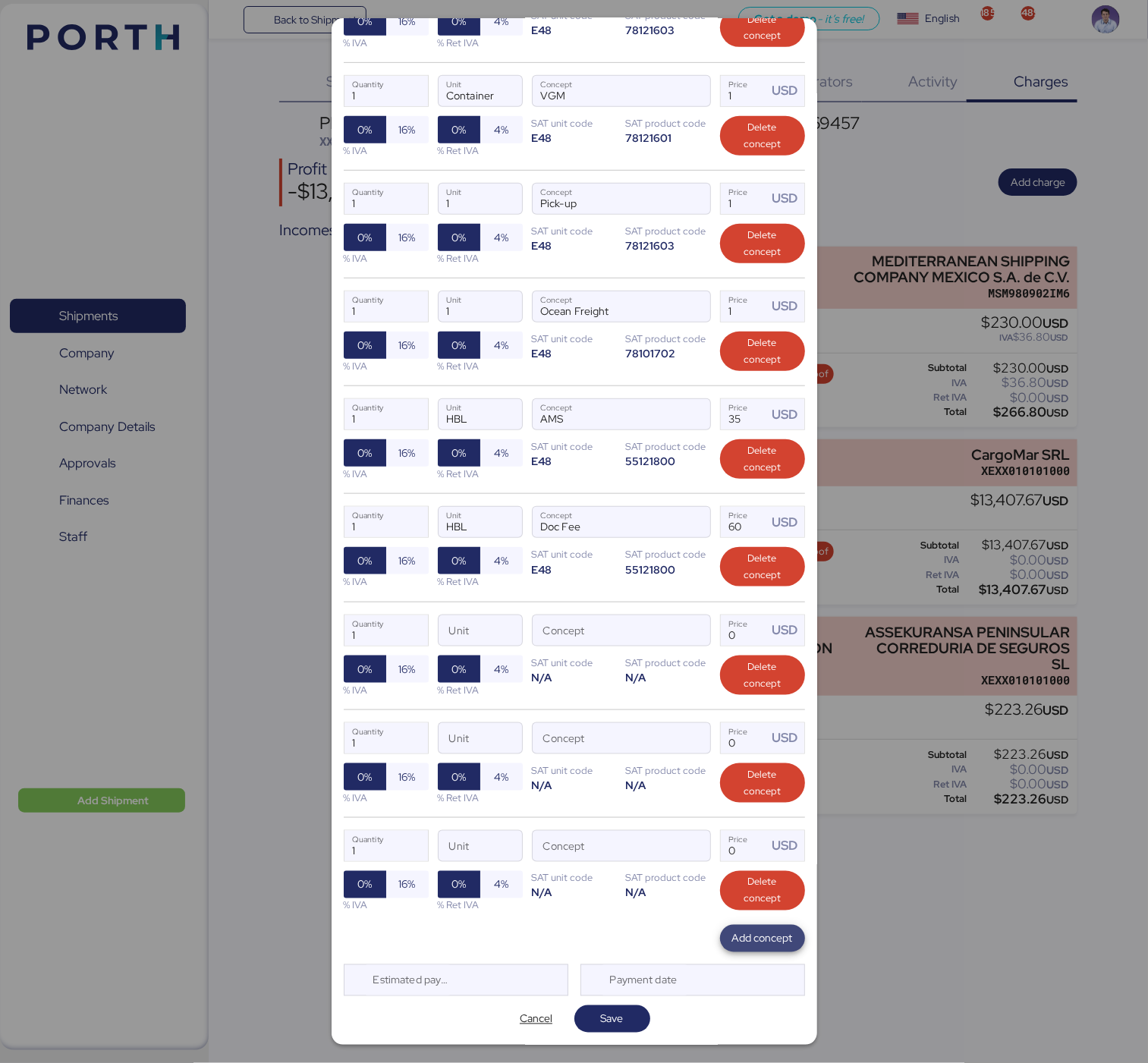
click at [740, 933] on span "Add concept" at bounding box center [762, 938] width 60 height 18
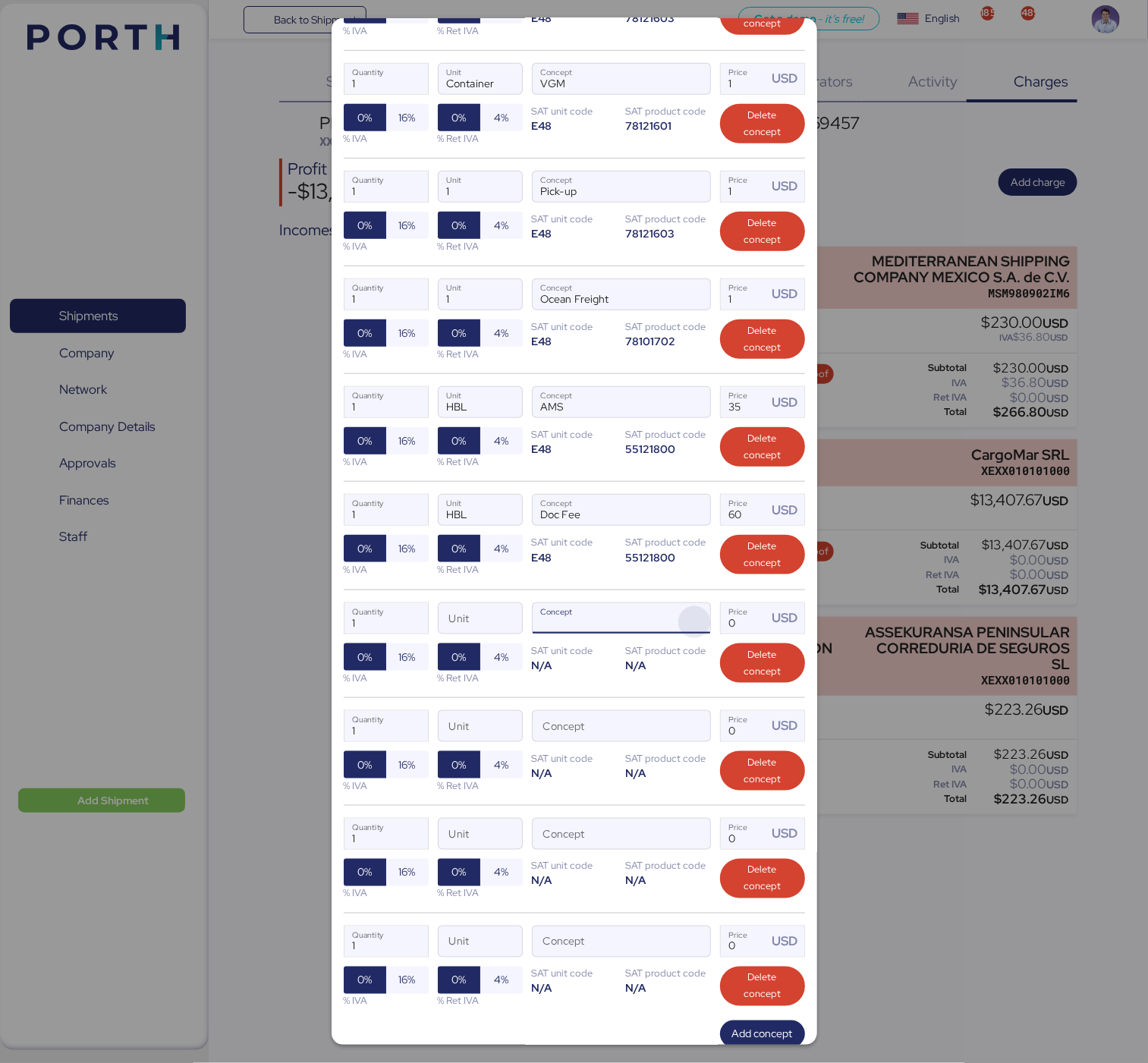
click at [689, 628] on span "button" at bounding box center [694, 622] width 31 height 31
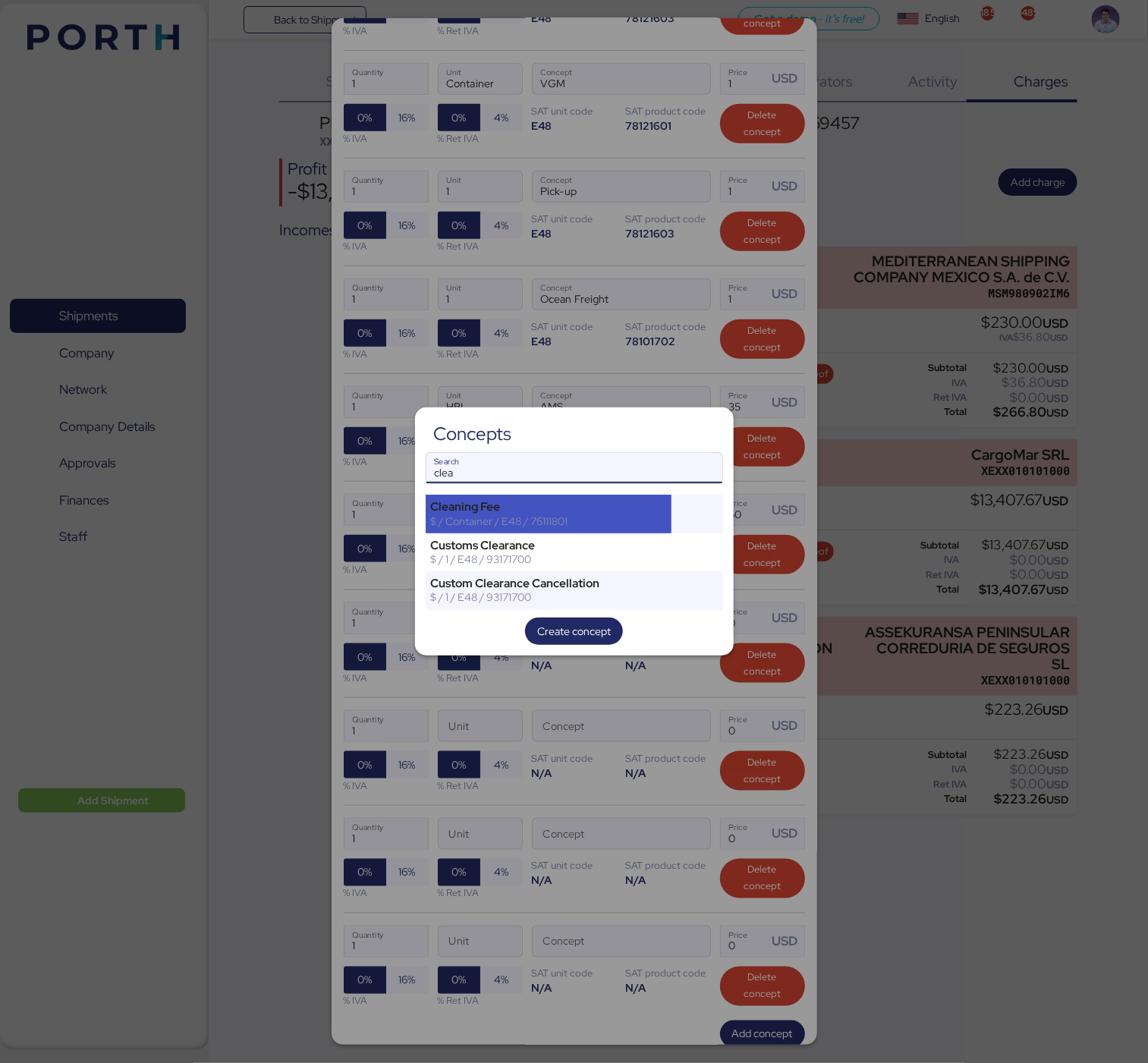
type input "clea"
click at [535, 504] on div "Cleaning Fee" at bounding box center [549, 507] width 236 height 14
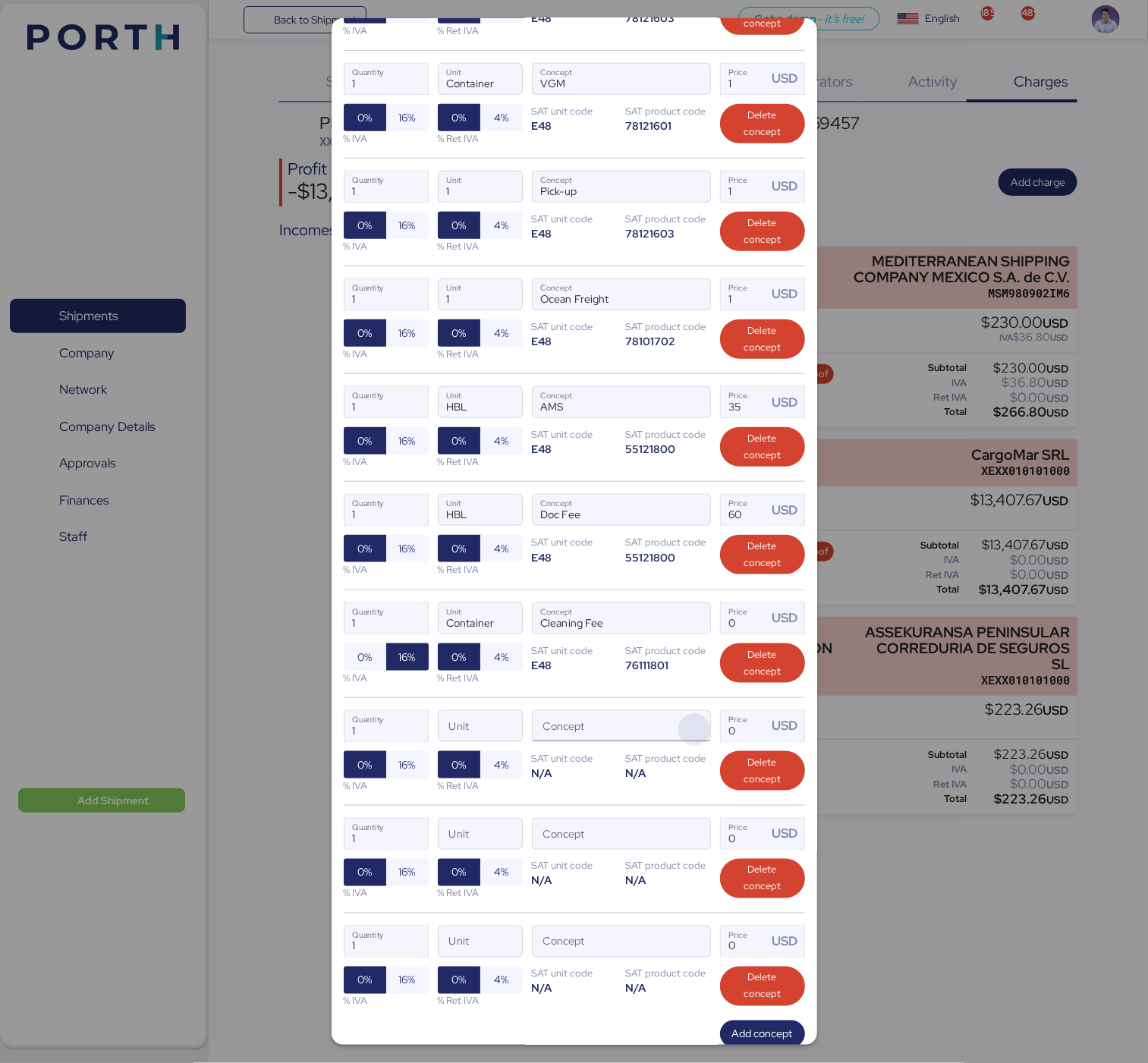
click at [685, 737] on span "button" at bounding box center [694, 730] width 31 height 31
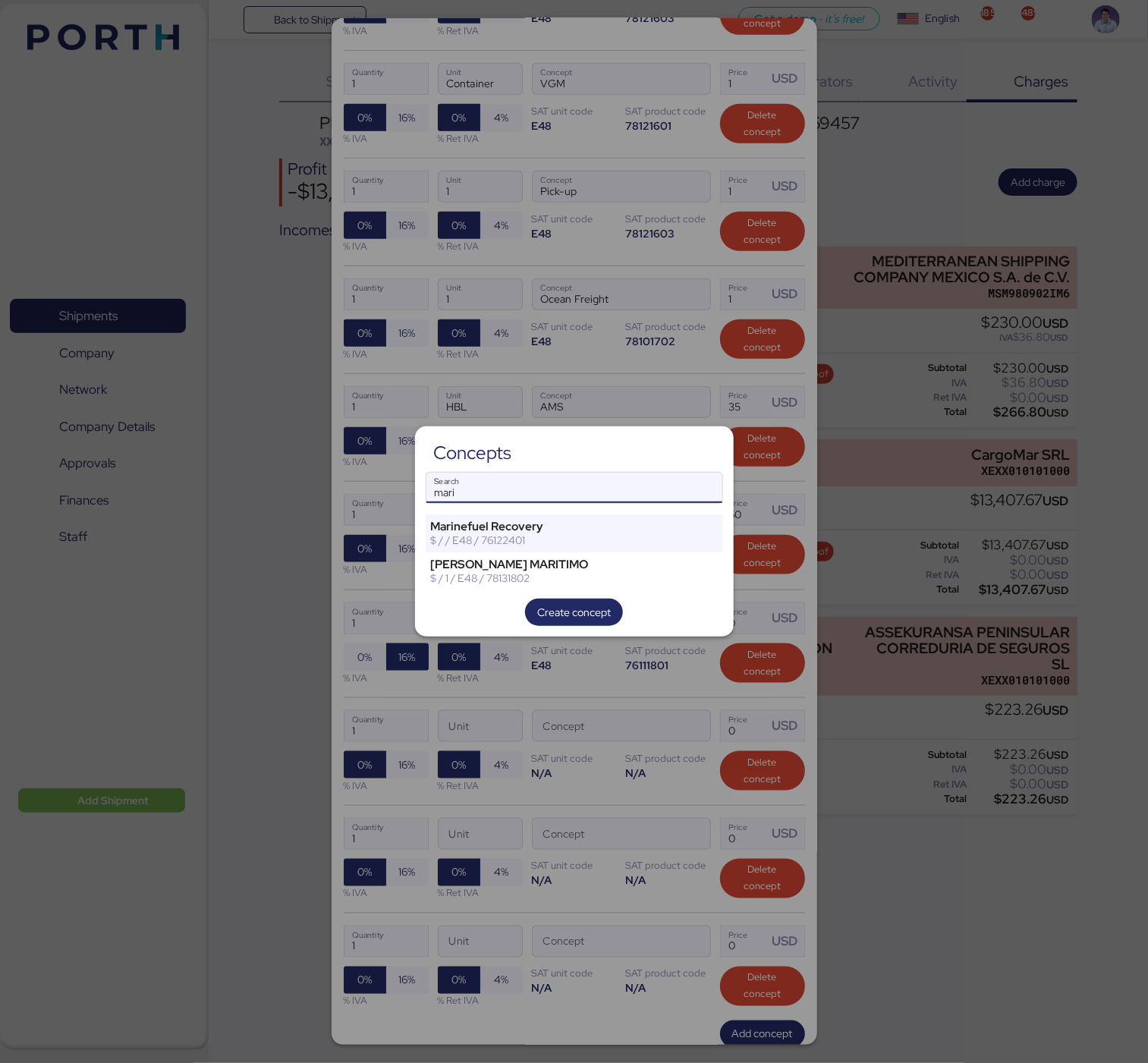
type input "mari"
click at [585, 701] on div at bounding box center [574, 532] width 1148 height 1063
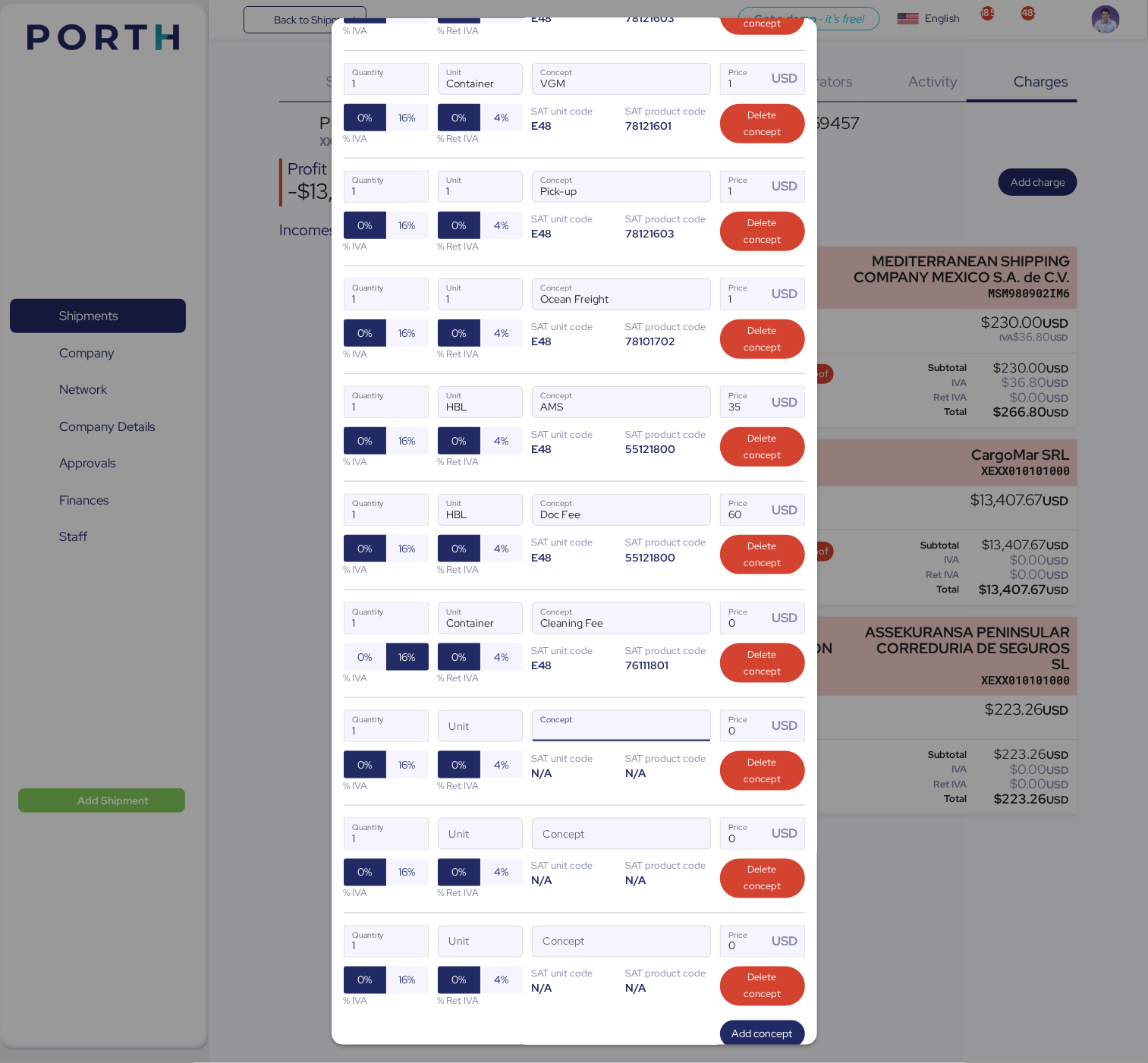
click at [651, 741] on input "Concept" at bounding box center [602, 726] width 141 height 31
click at [678, 740] on span "button" at bounding box center [694, 730] width 31 height 31
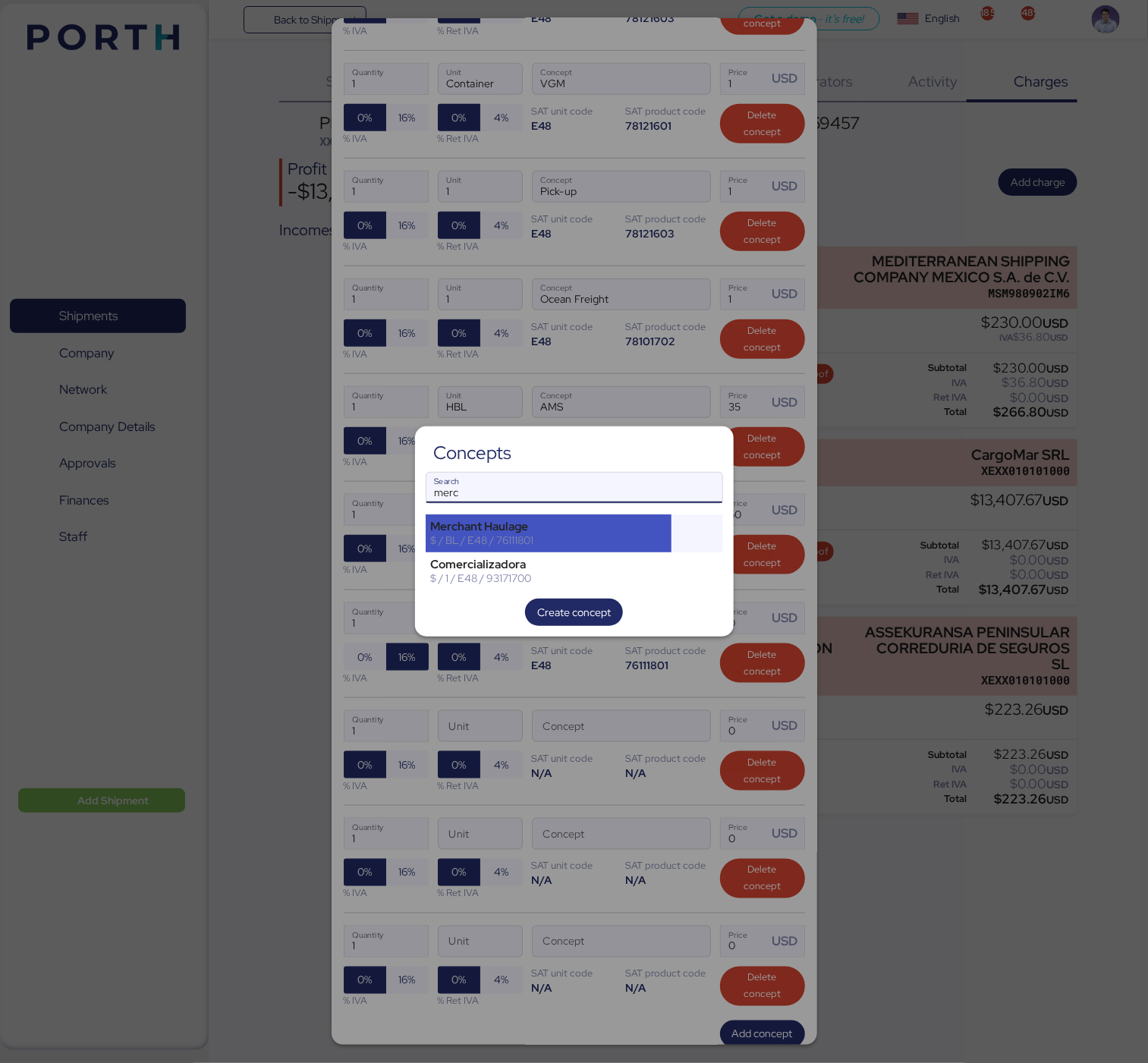
type input "merc"
click at [567, 535] on div "$ / BL / E48 / 76111801" at bounding box center [549, 540] width 236 height 14
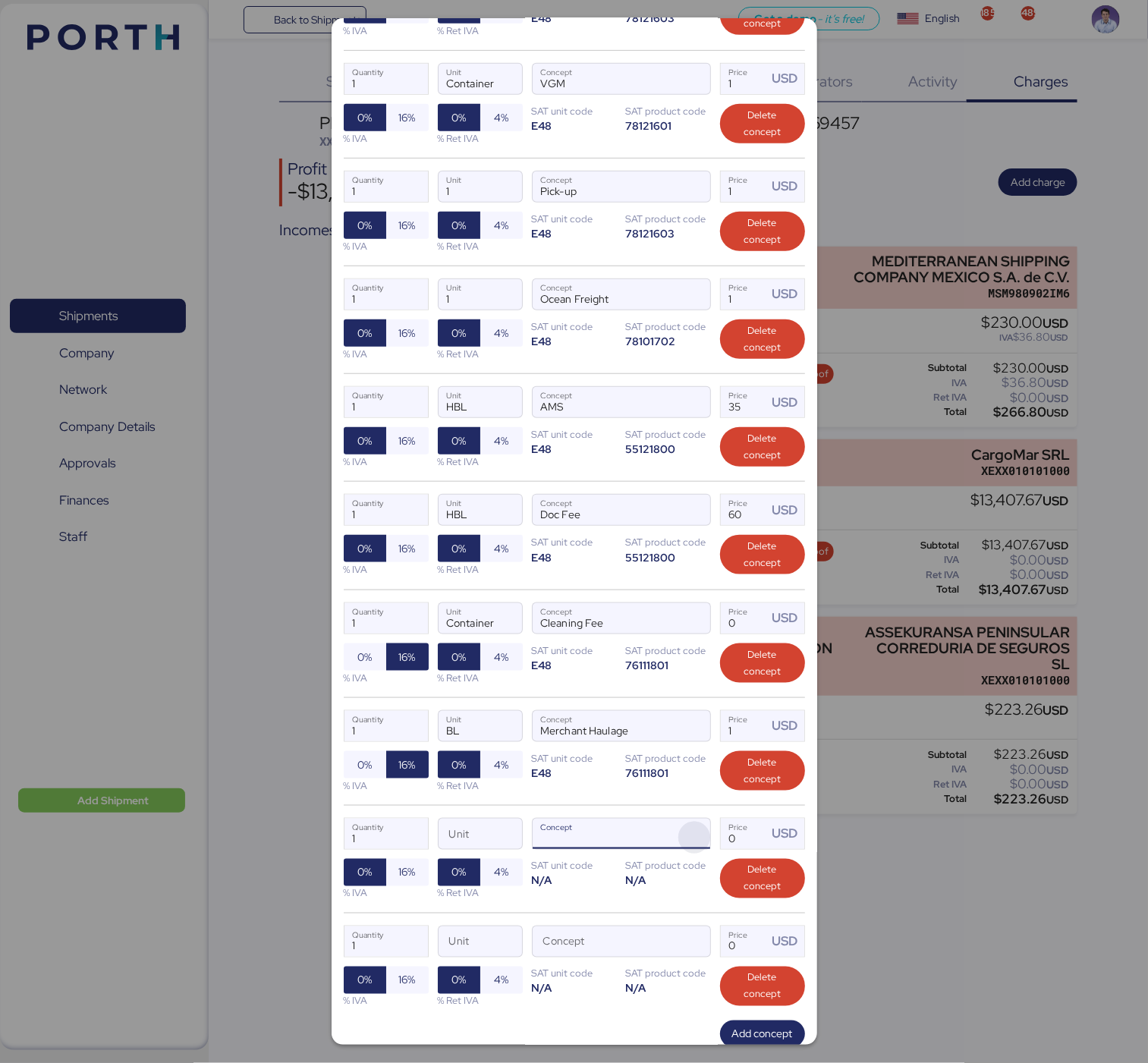
click at [678, 848] on span "button" at bounding box center [694, 837] width 31 height 31
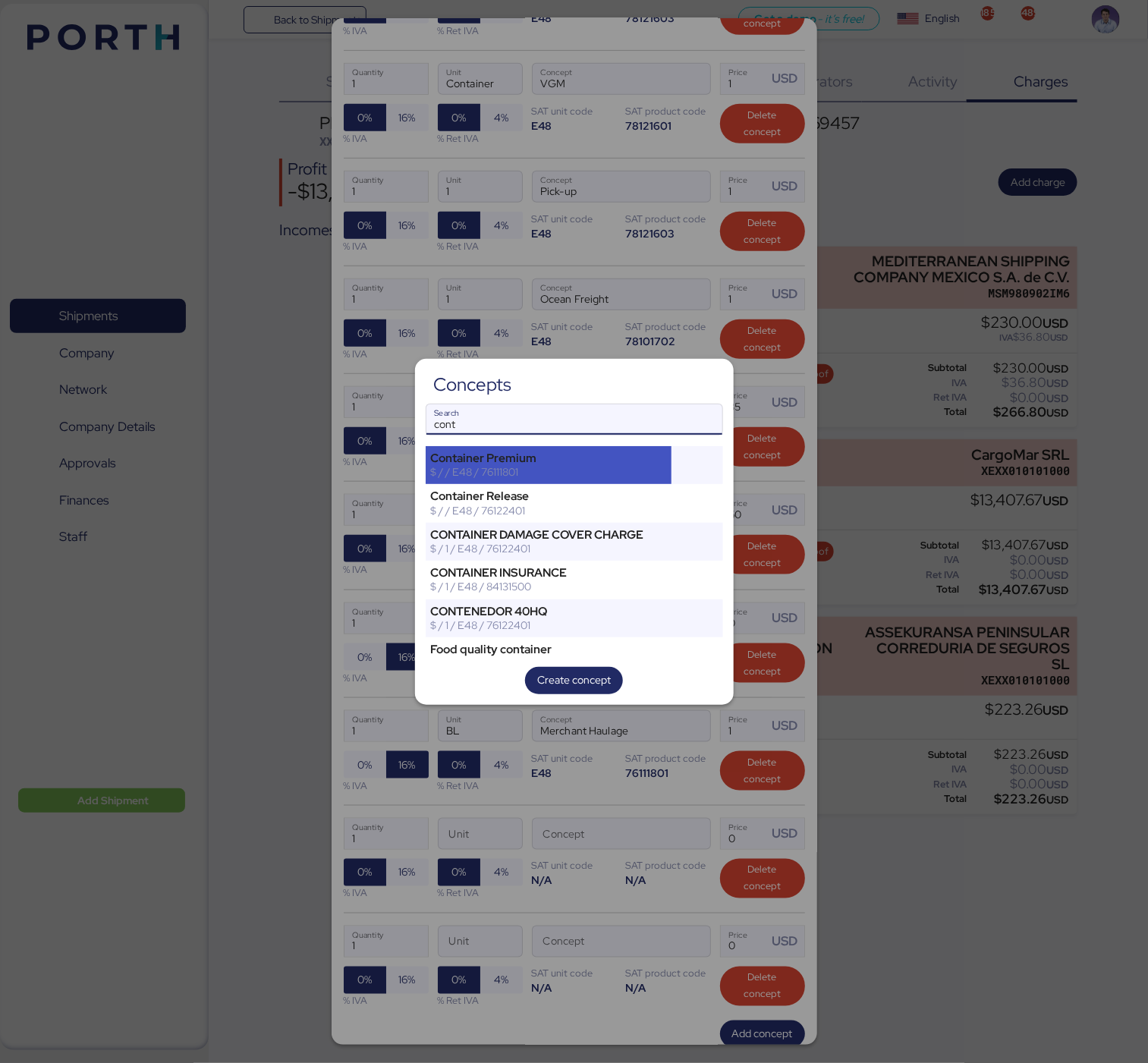
type input "cont"
click at [518, 467] on div "$ / / E48 / 76111801" at bounding box center [549, 472] width 236 height 14
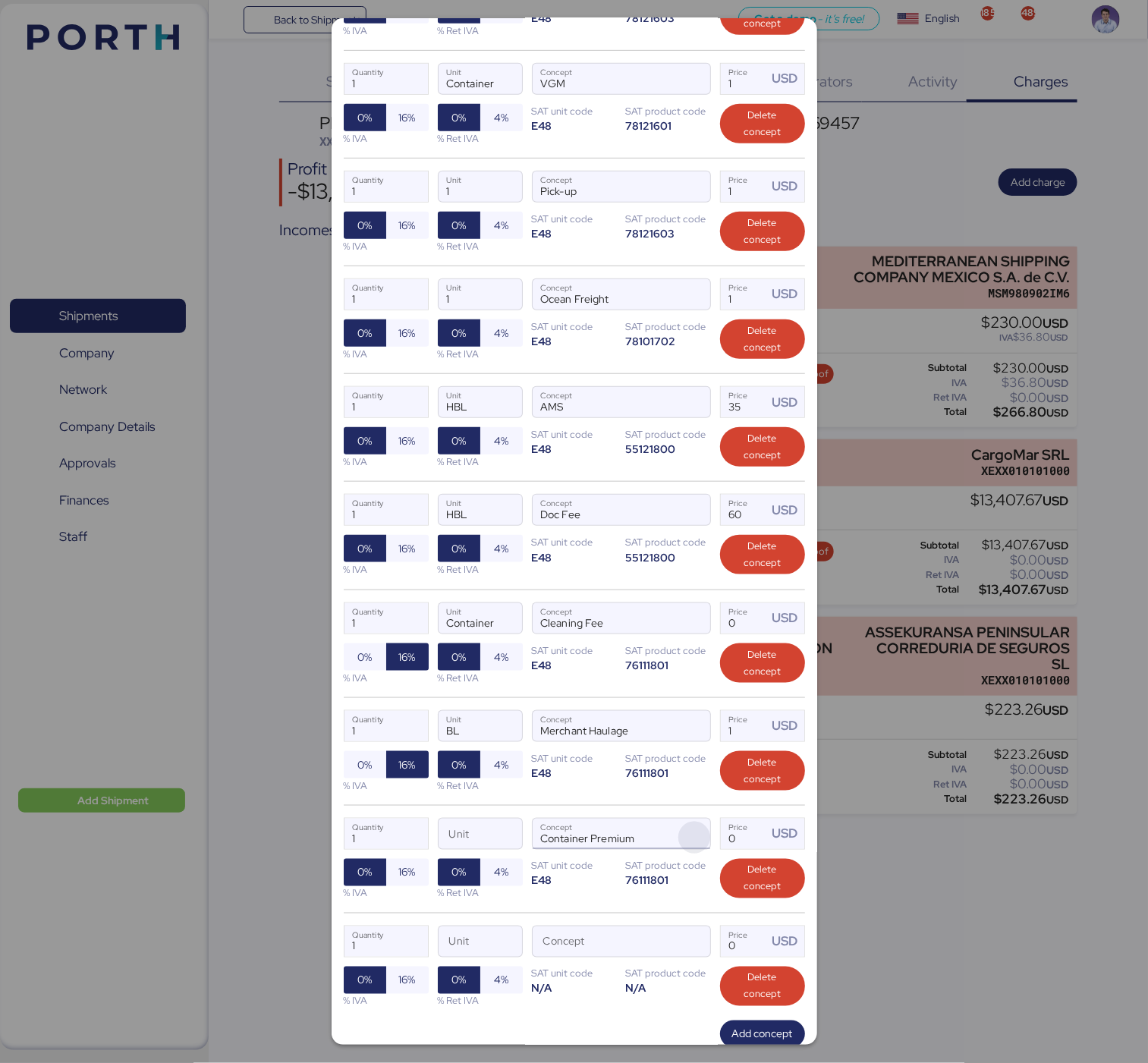
click at [689, 852] on span "button" at bounding box center [694, 837] width 31 height 31
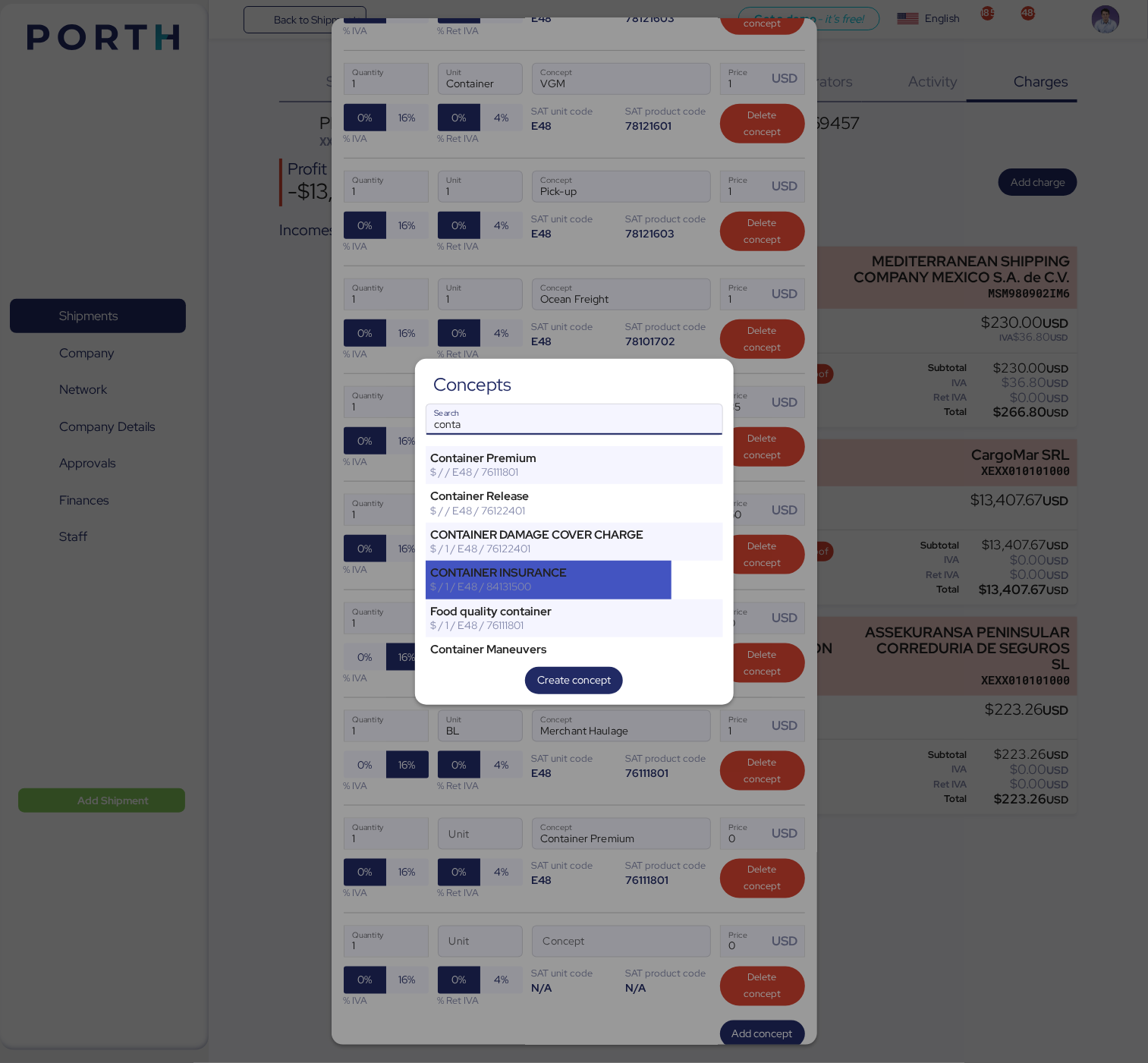
type input "conta"
click at [548, 575] on div "CONTAINER INSURANCE" at bounding box center [549, 573] width 236 height 14
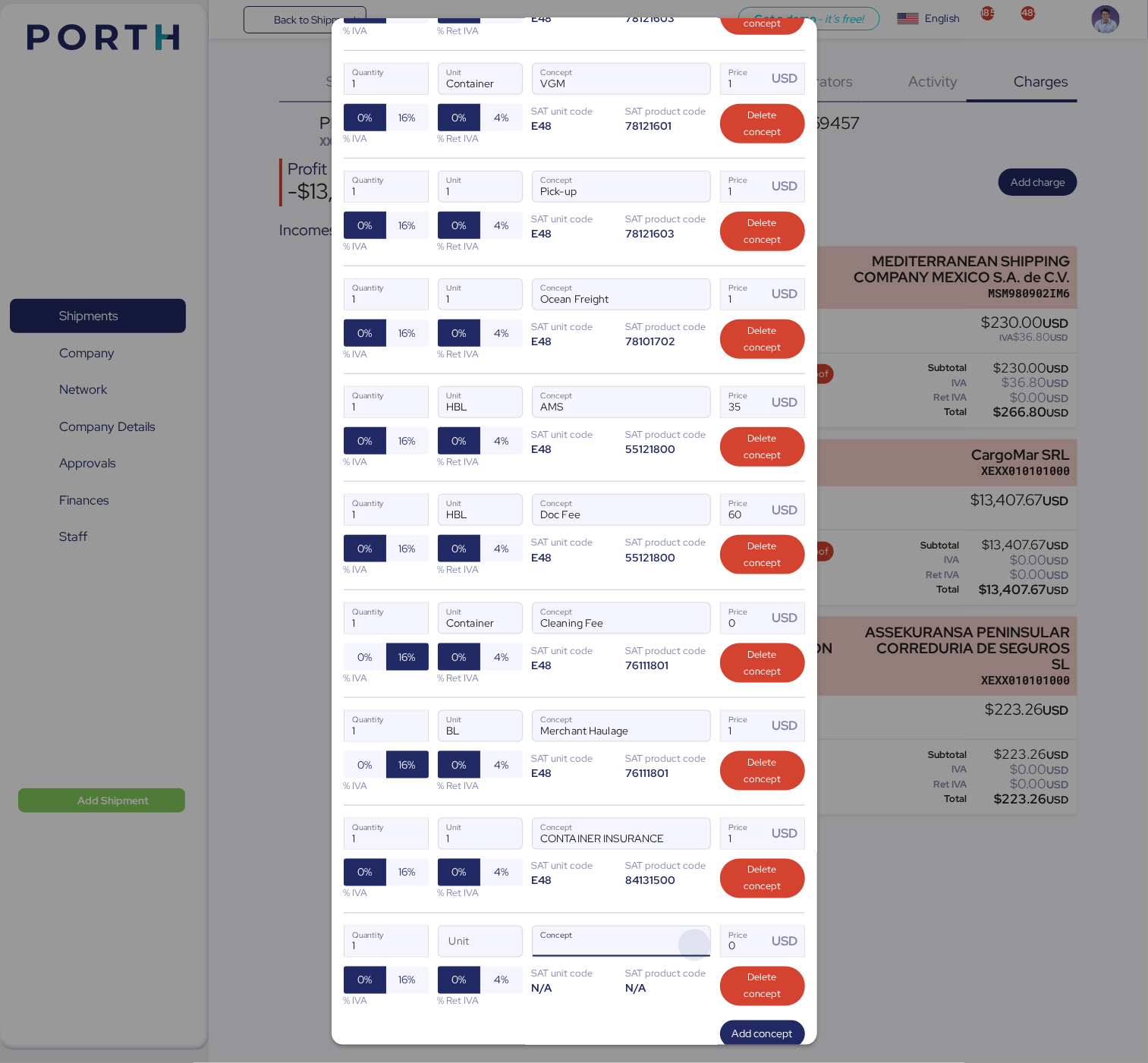
click at [678, 954] on span "button" at bounding box center [694, 945] width 31 height 31
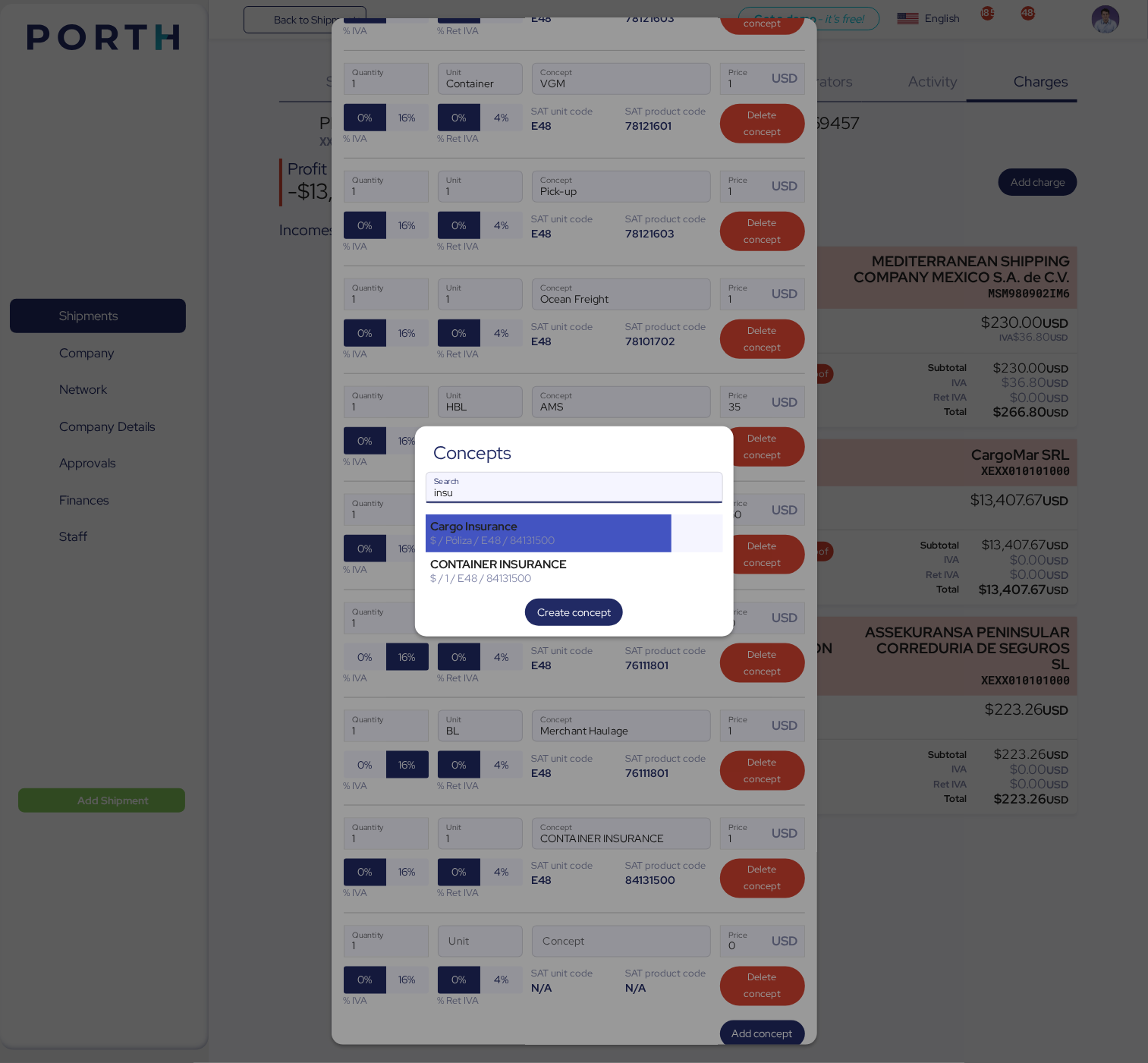
type input "insu"
click at [545, 525] on div "Cargo Insurance" at bounding box center [549, 526] width 236 height 14
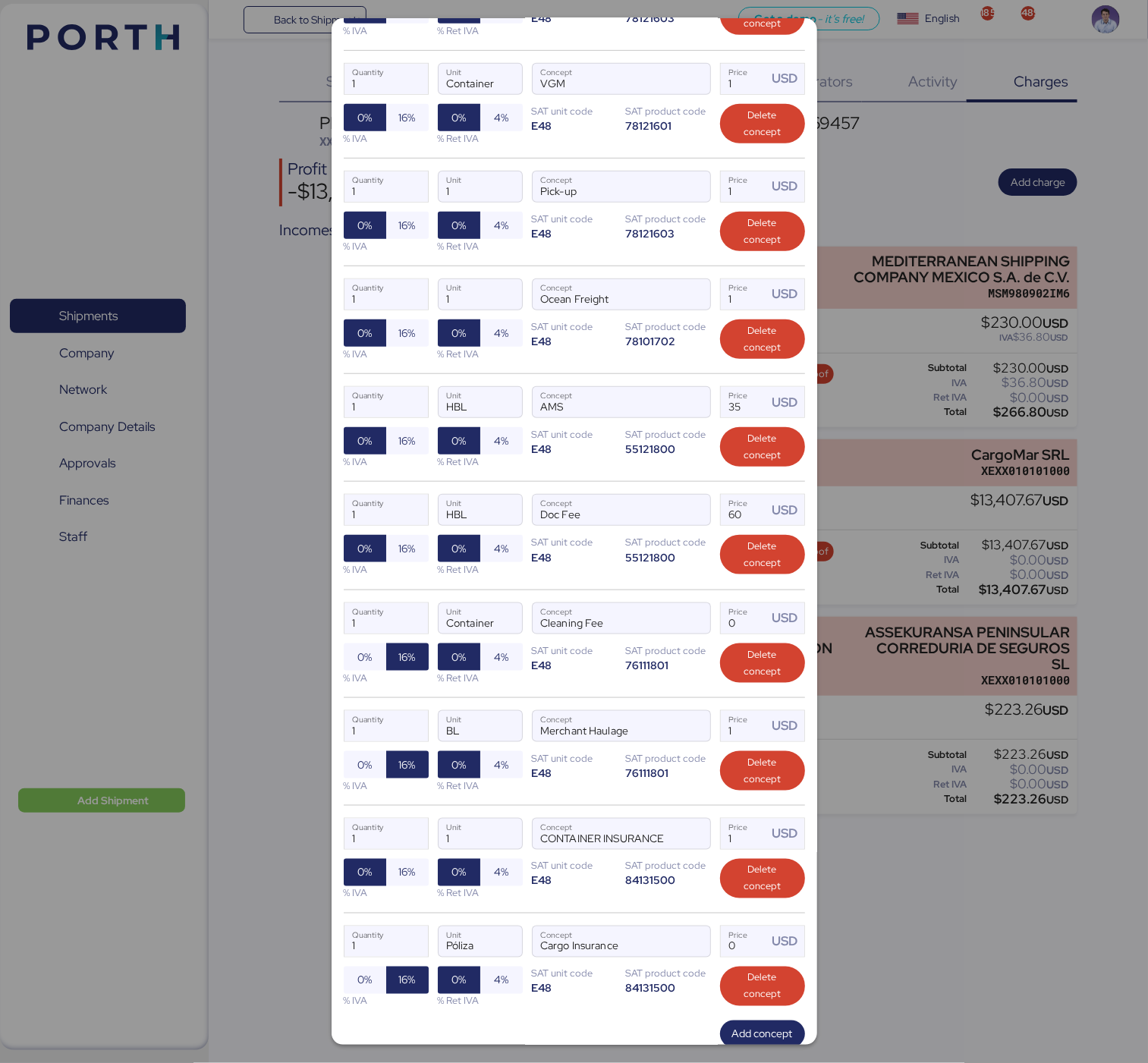
click at [631, 698] on div "1 Quantity Container Unit Cleaning Fee Concept 0 Price USD 0% 16% % IVA 0% 4% %…" at bounding box center [574, 643] width 462 height 108
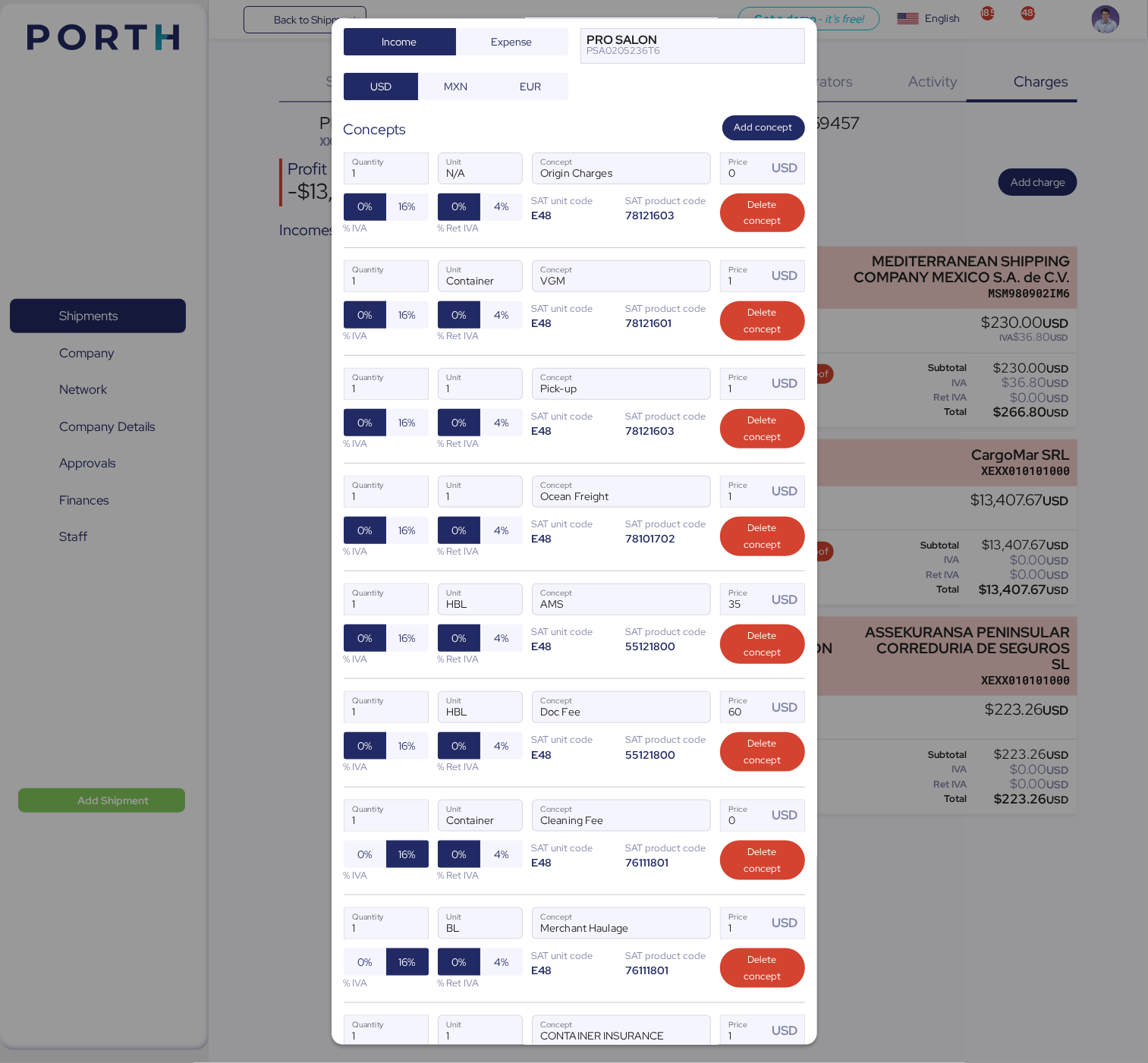
scroll to position [0, 0]
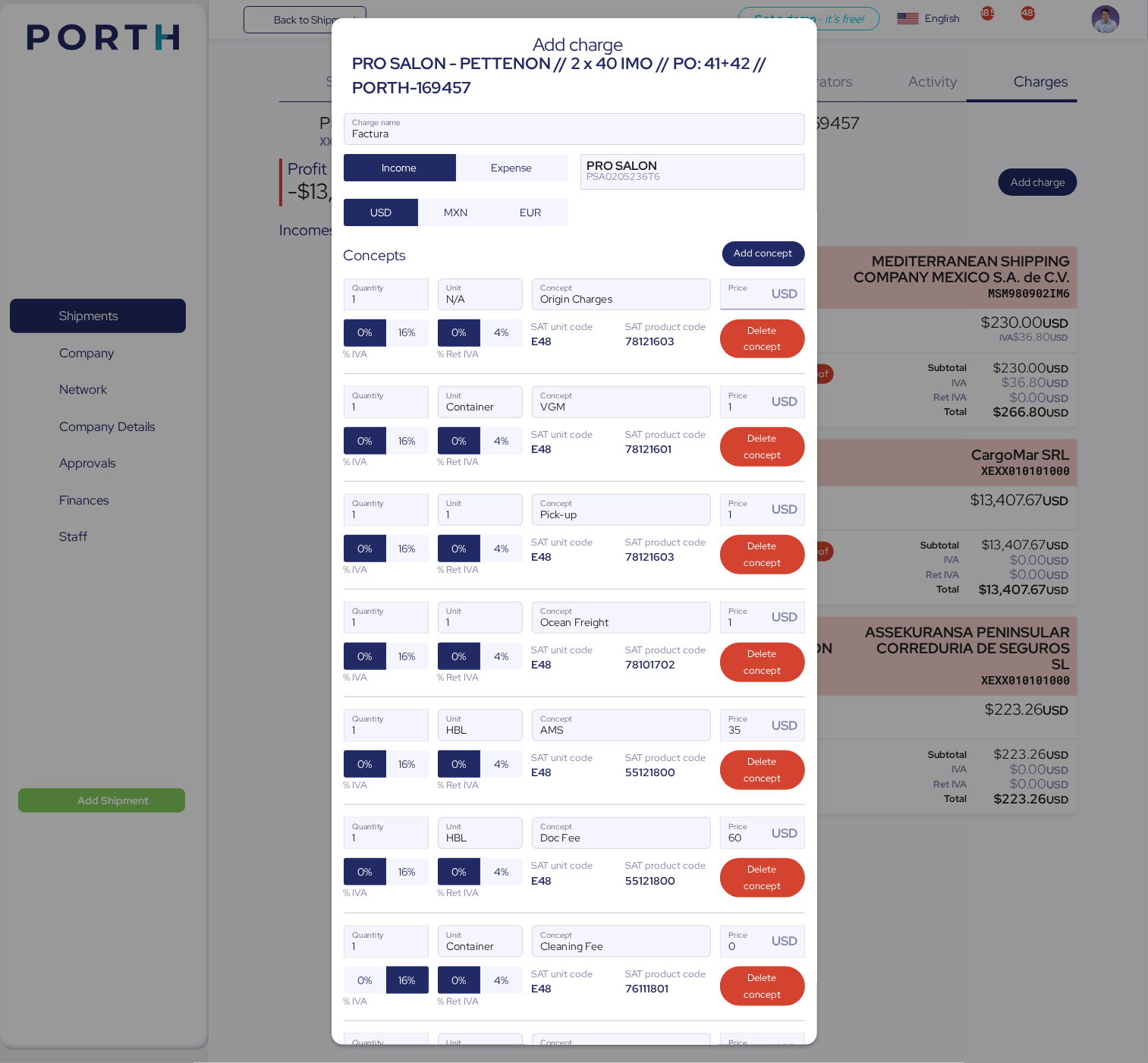
click at [726, 303] on input "Price USD" at bounding box center [744, 294] width 47 height 31
paste input "593.37"
type input "593.37"
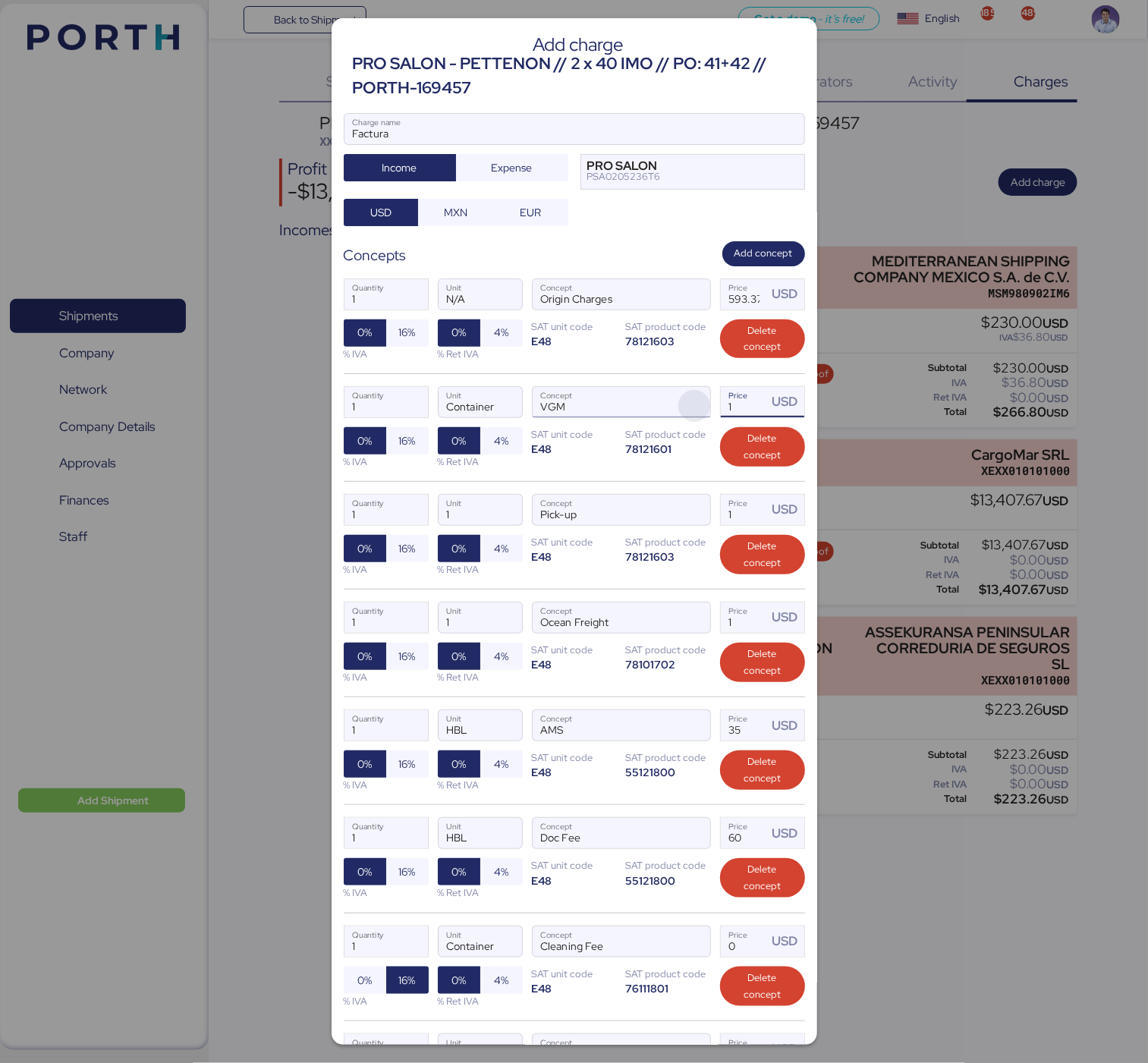
drag, startPoint x: 727, startPoint y: 411, endPoint x: 696, endPoint y: 405, distance: 31.6
click at [696, 405] on div "1 Quantity Container Unit VGM Concept 1 Price USD 0% 16% % IVA 0% 4% % Ret IVA …" at bounding box center [574, 427] width 462 height 108
paste input "23.37"
type input "123.37"
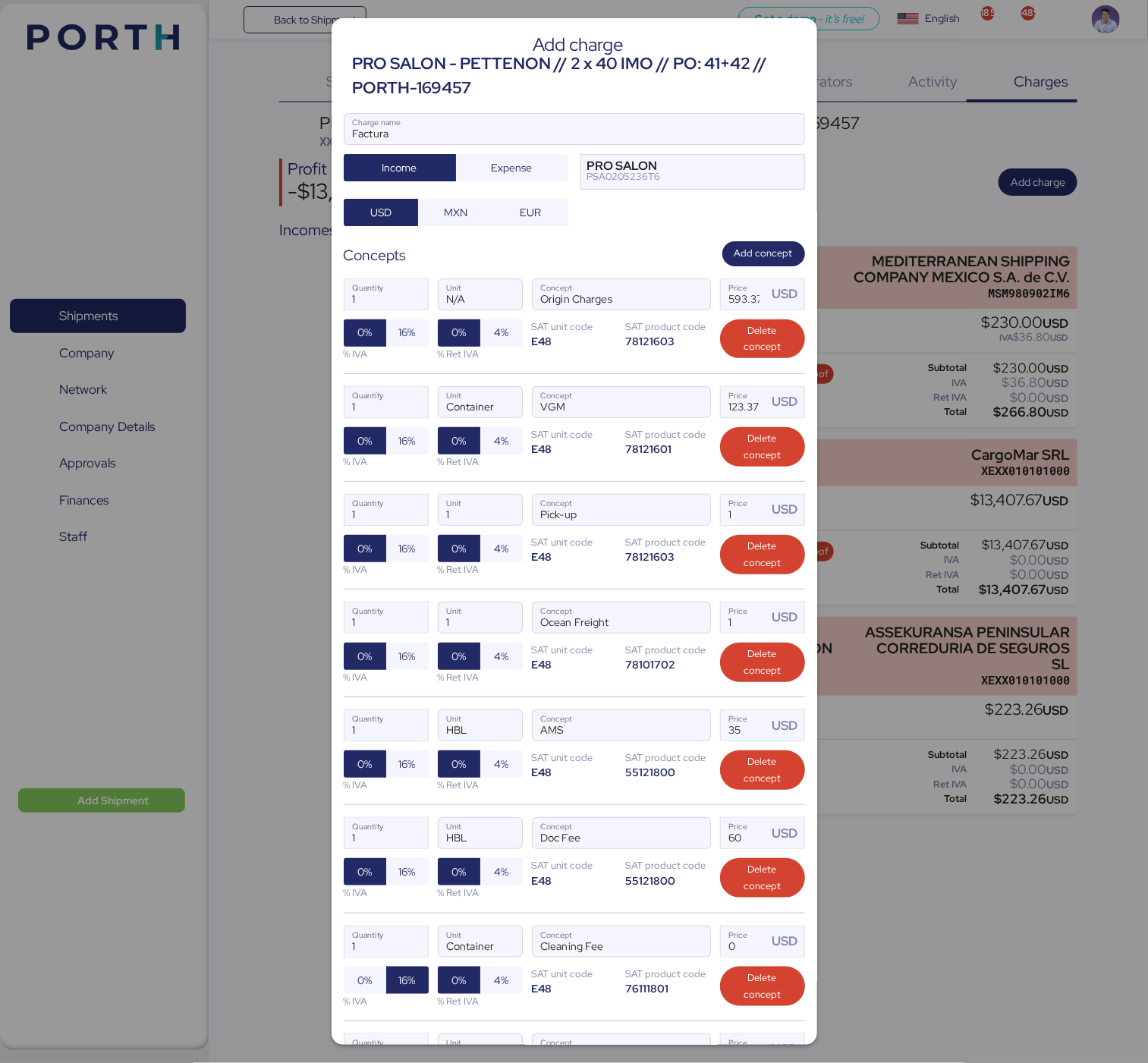
scroll to position [0, 0]
click at [723, 518] on input "1" at bounding box center [744, 510] width 47 height 31
paste input "1.47580"
click at [723, 518] on input "11.47580" at bounding box center [744, 510] width 47 height 31
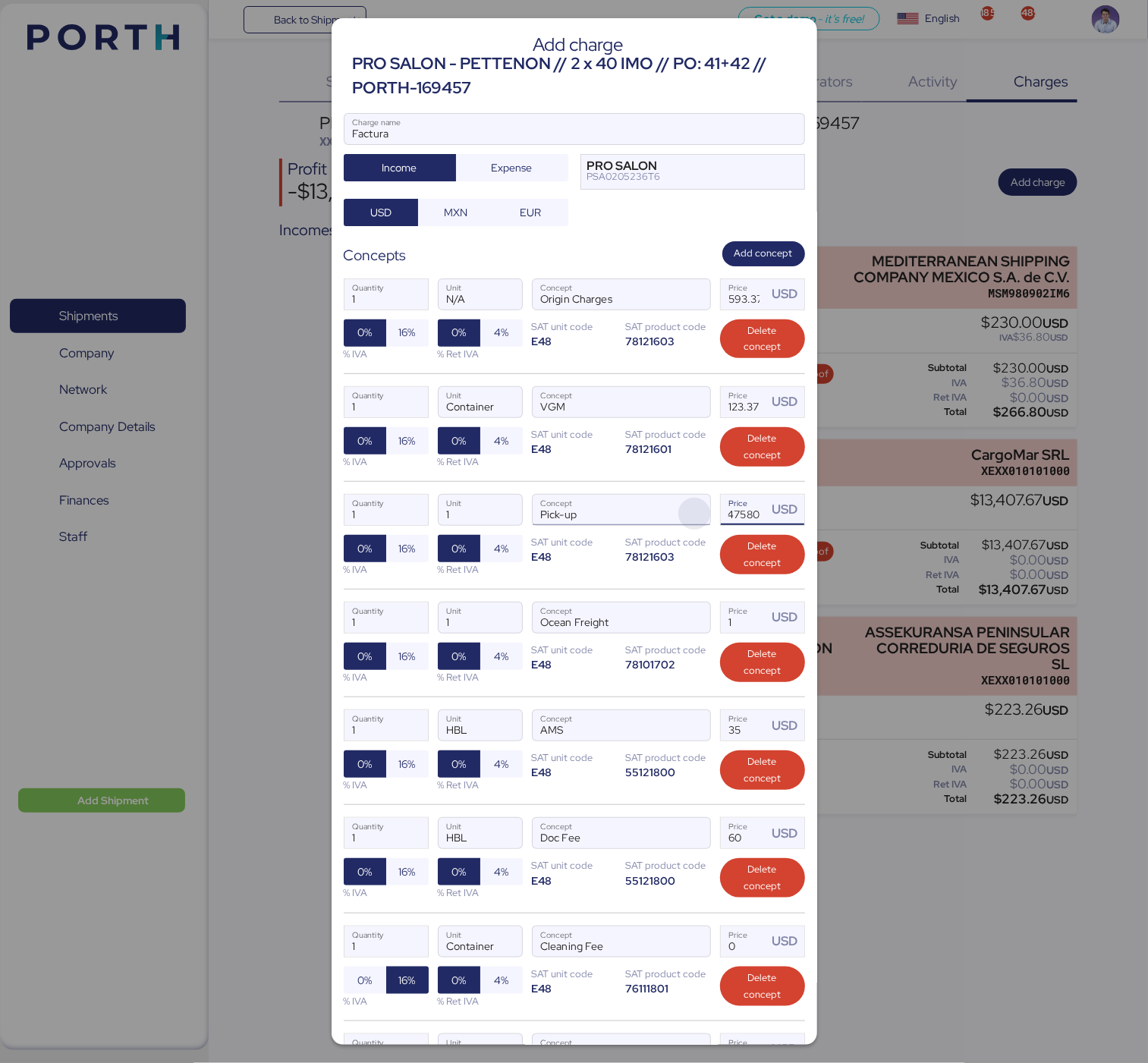
scroll to position [0, 0]
drag, startPoint x: 723, startPoint y: 518, endPoint x: 675, endPoint y: 502, distance: 50.6
click at [675, 502] on div "1 Quantity 1 Unit Pick-up Concept 11.47580 Price USD 0% 16% % IVA 0% 4% % Ret I…" at bounding box center [574, 534] width 462 height 108
paste input "Price"
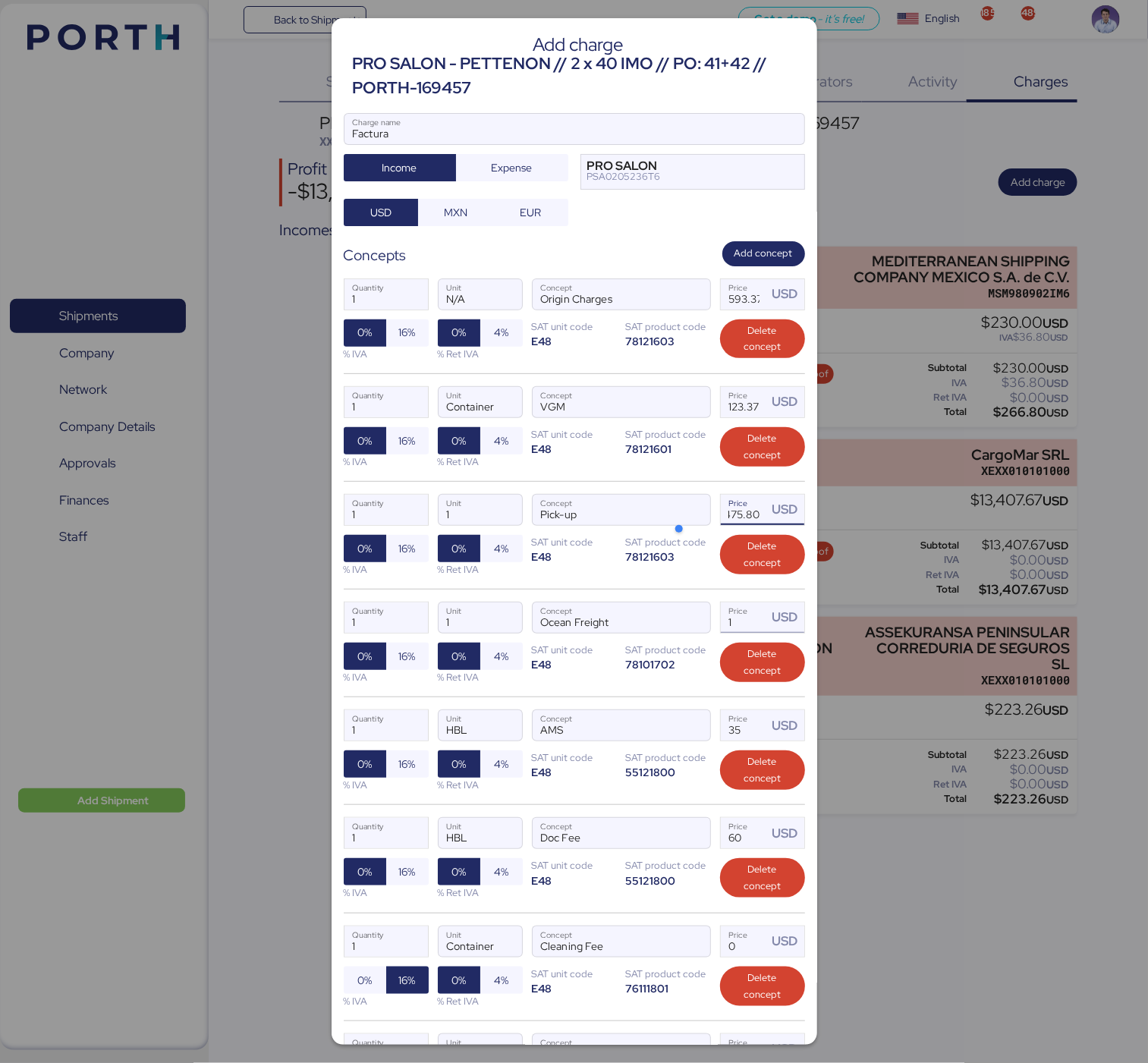
type input "1475.8"
click at [729, 617] on input "1" at bounding box center [744, 617] width 47 height 31
type input "5303"
click at [733, 748] on div "1 Quantity HBL Unit AMS Concept 35 Price USD 0% 16% % IVA 0% 4% % Ret IVA SAT u…" at bounding box center [574, 750] width 462 height 108
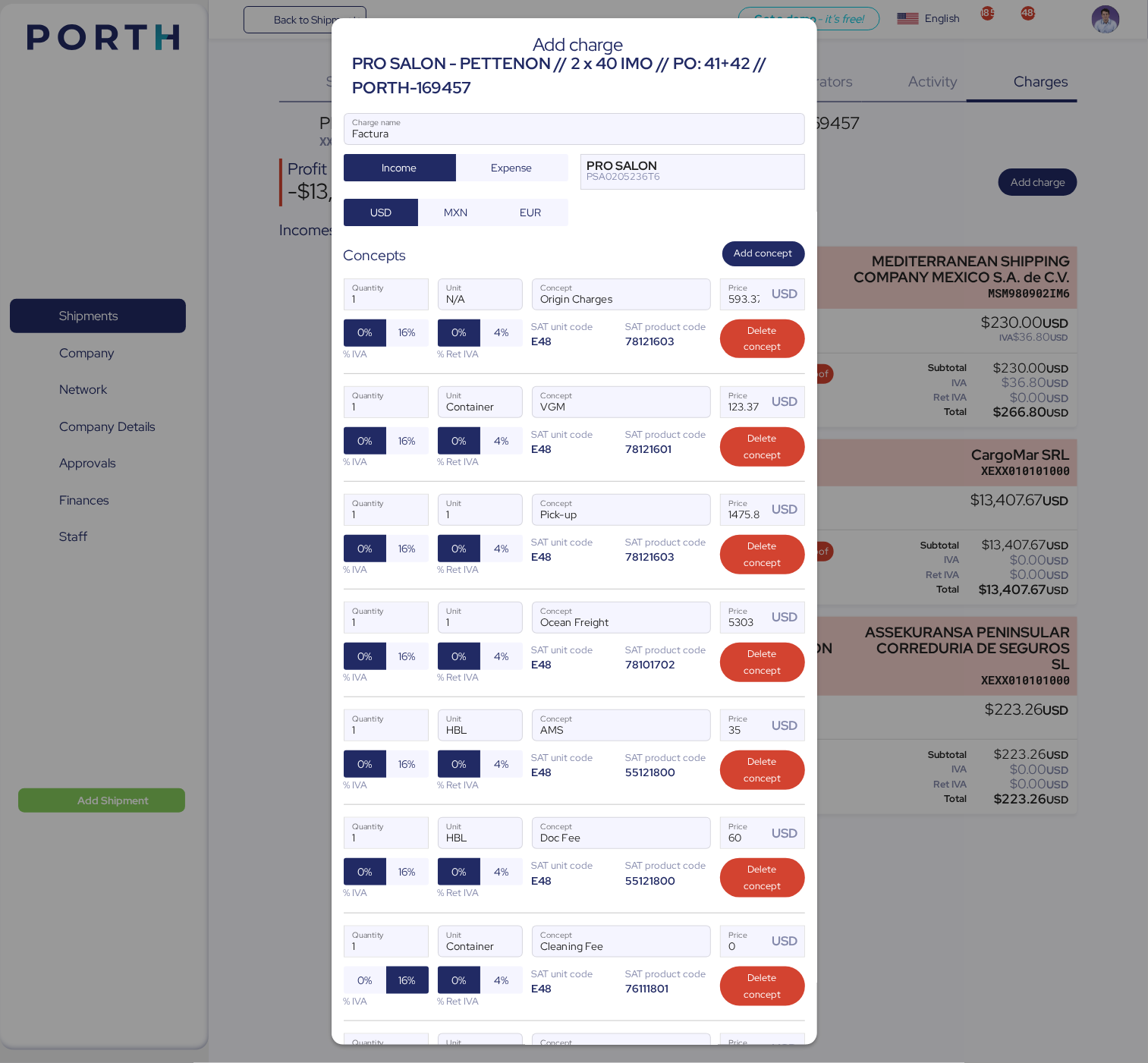
click at [733, 748] on div "1 Quantity HBL Unit AMS Concept 35 Price USD 0% 16% % IVA 0% 4% % Ret IVA SAT u…" at bounding box center [574, 750] width 462 height 108
click at [732, 739] on input "35" at bounding box center [744, 725] width 47 height 31
type input "3"
type input "15"
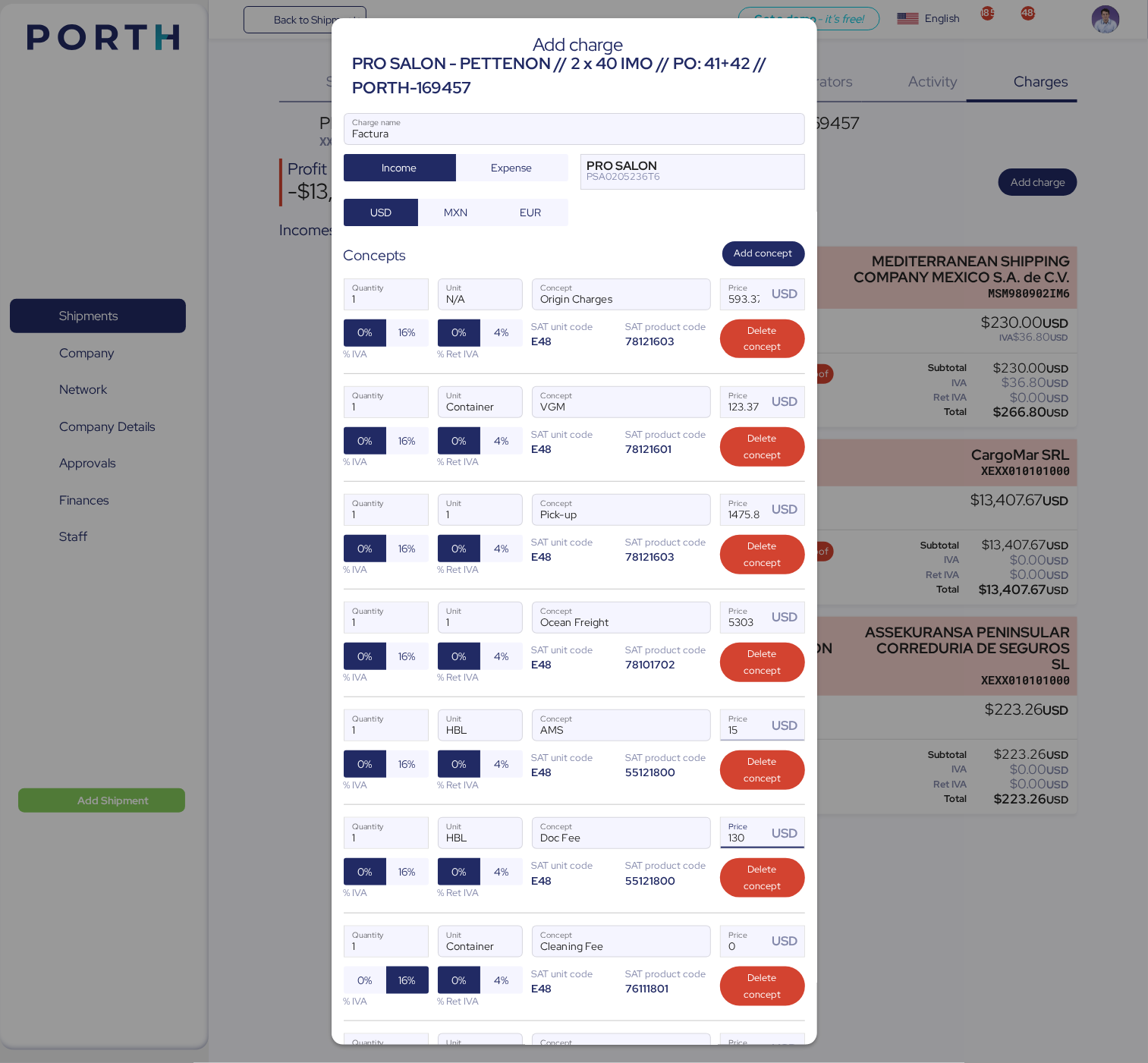
type input "130"
type input "40"
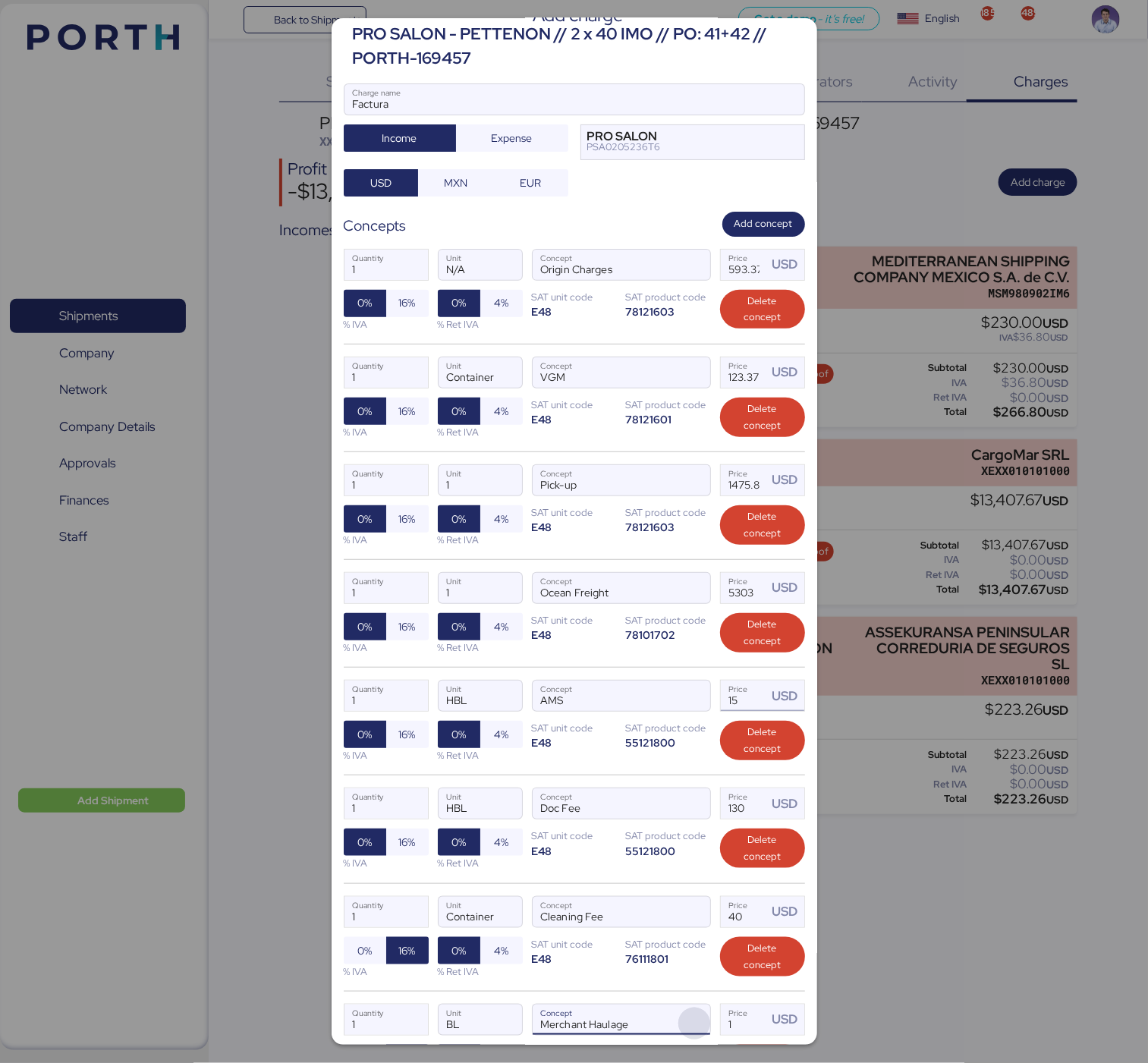
scroll to position [34, 0]
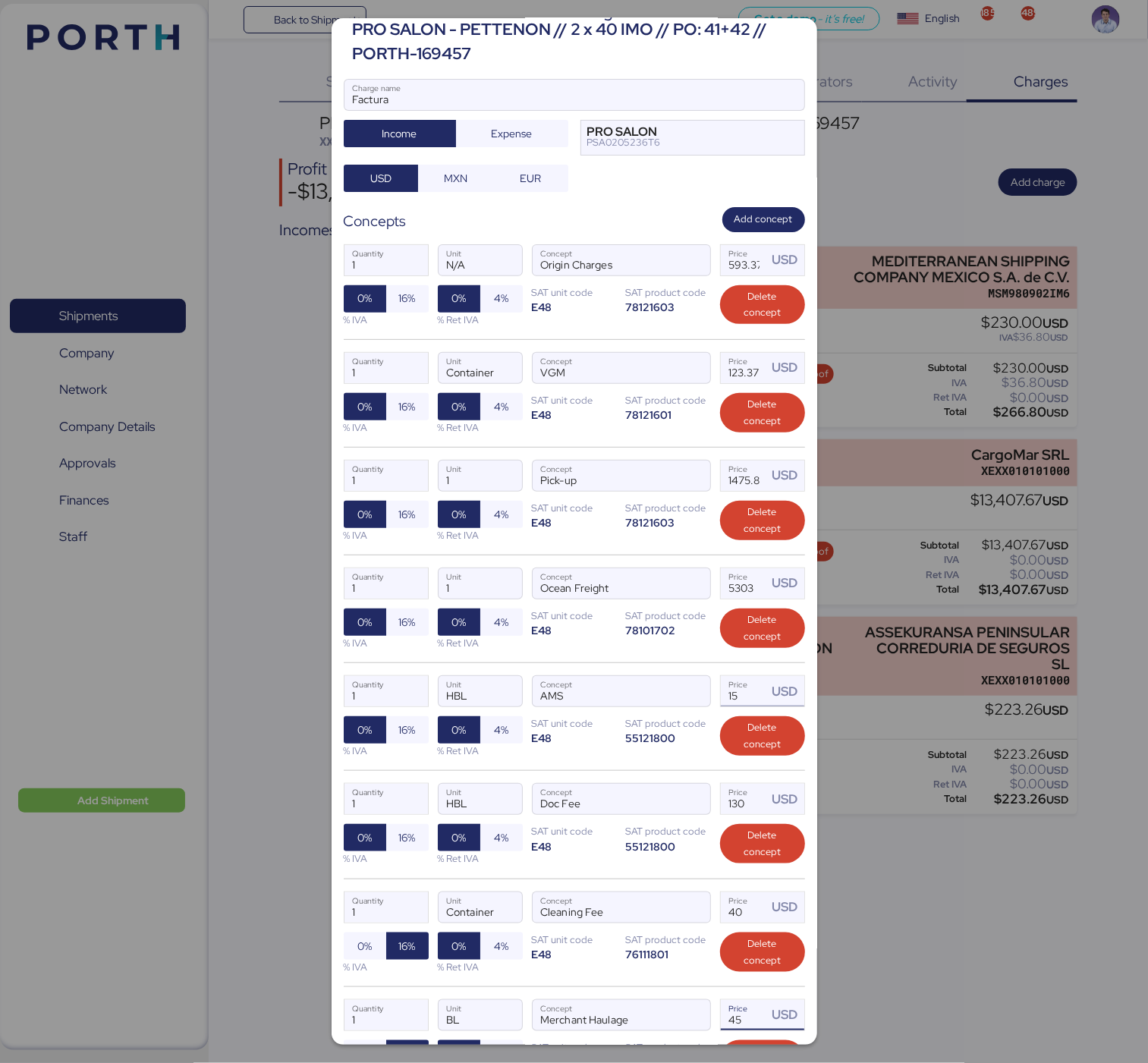
type input "45"
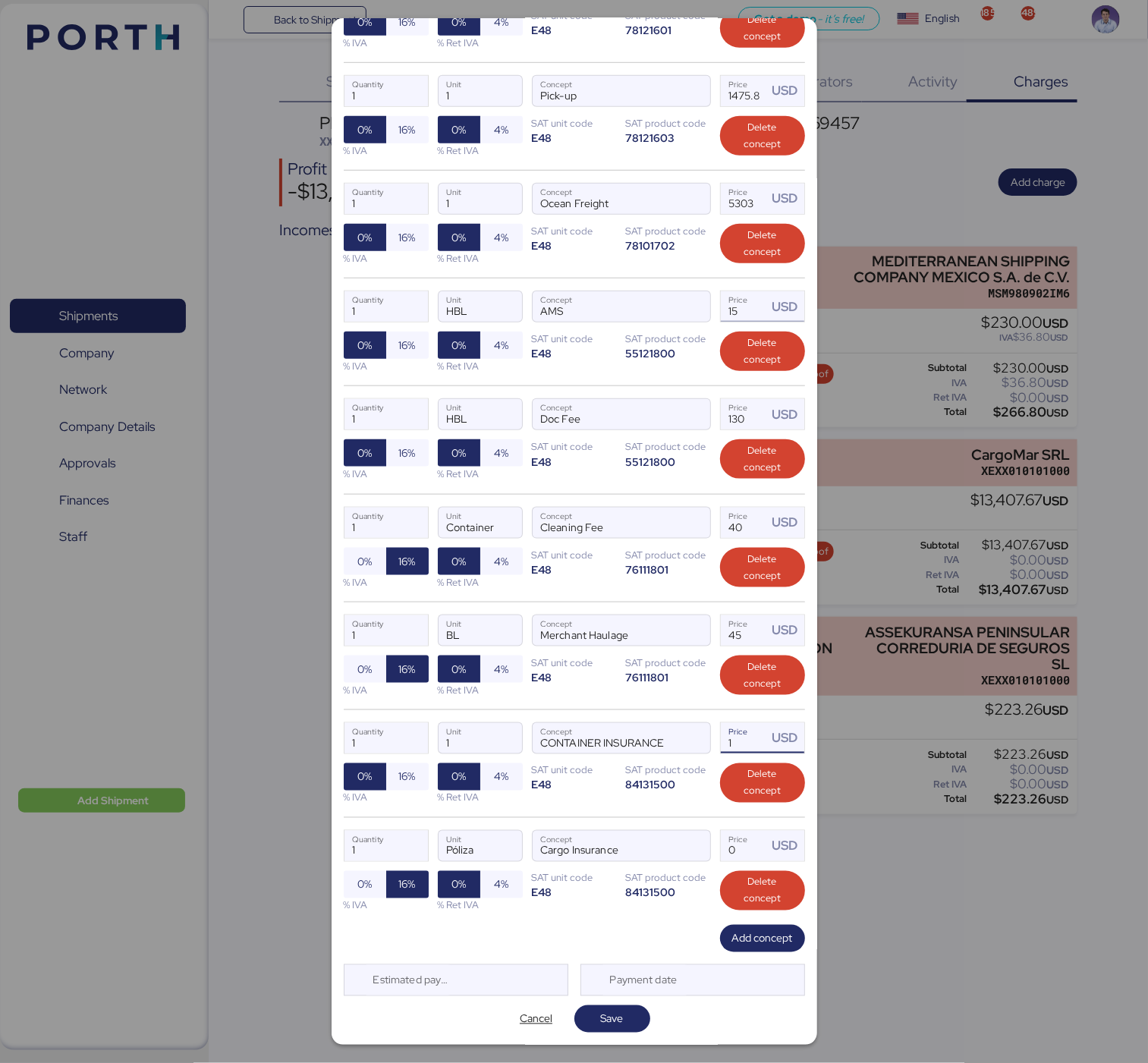
type input "0"
type input "10"
click at [720, 844] on input "0" at bounding box center [744, 845] width 47 height 31
type input "1"
click at [460, 521] on input "Container" at bounding box center [480, 523] width 83 height 31
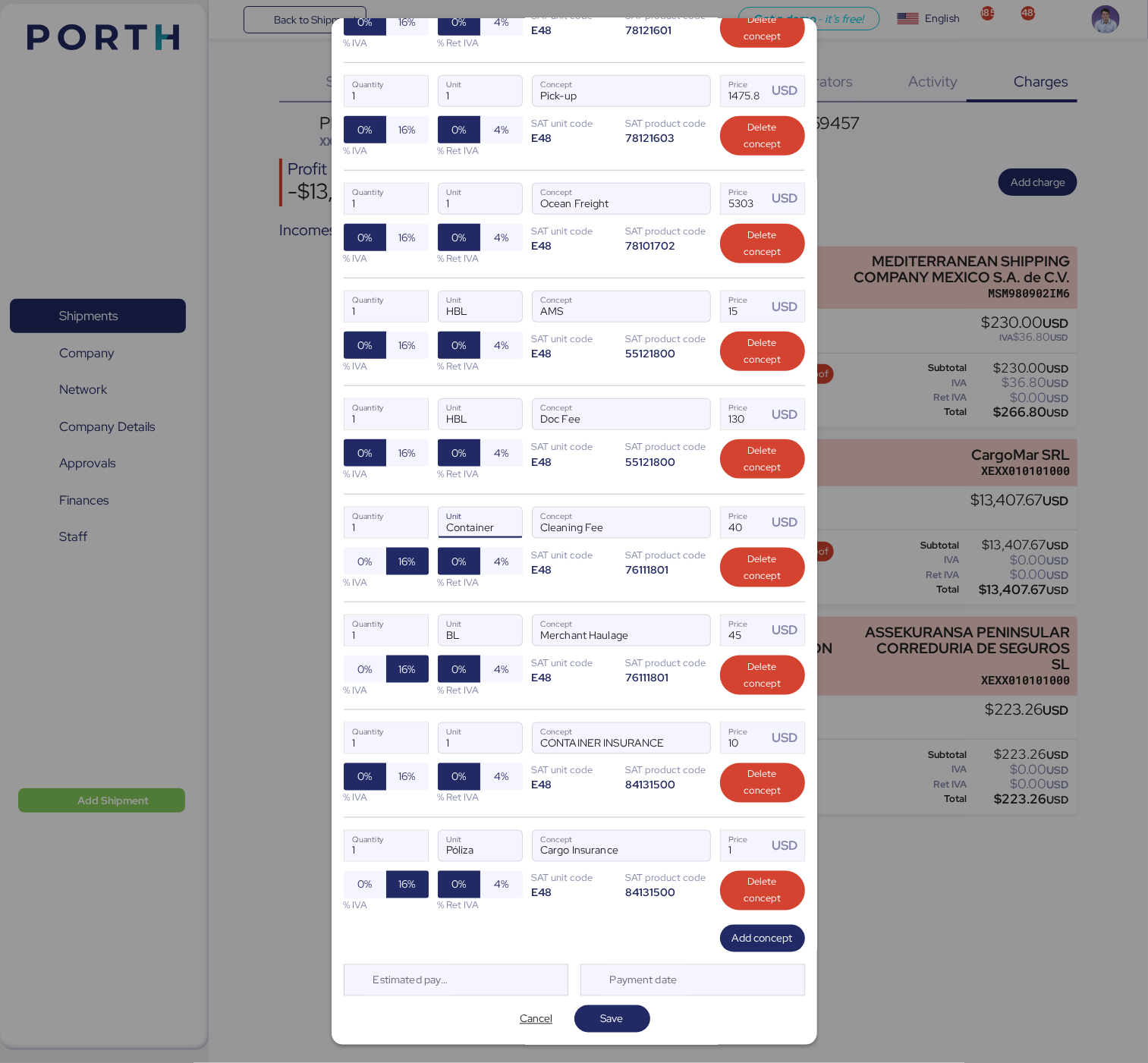
click at [460, 521] on input "Container" at bounding box center [480, 523] width 83 height 31
drag, startPoint x: 458, startPoint y: 733, endPoint x: 386, endPoint y: 733, distance: 72.0
click at [386, 733] on div "1 Quantity 1 Unit CONTAINER INSURANCE Concept 10 Price USD 0% 16% % IVA 0% 4% %…" at bounding box center [574, 762] width 462 height 108
paste input "Container"
type input "Container"
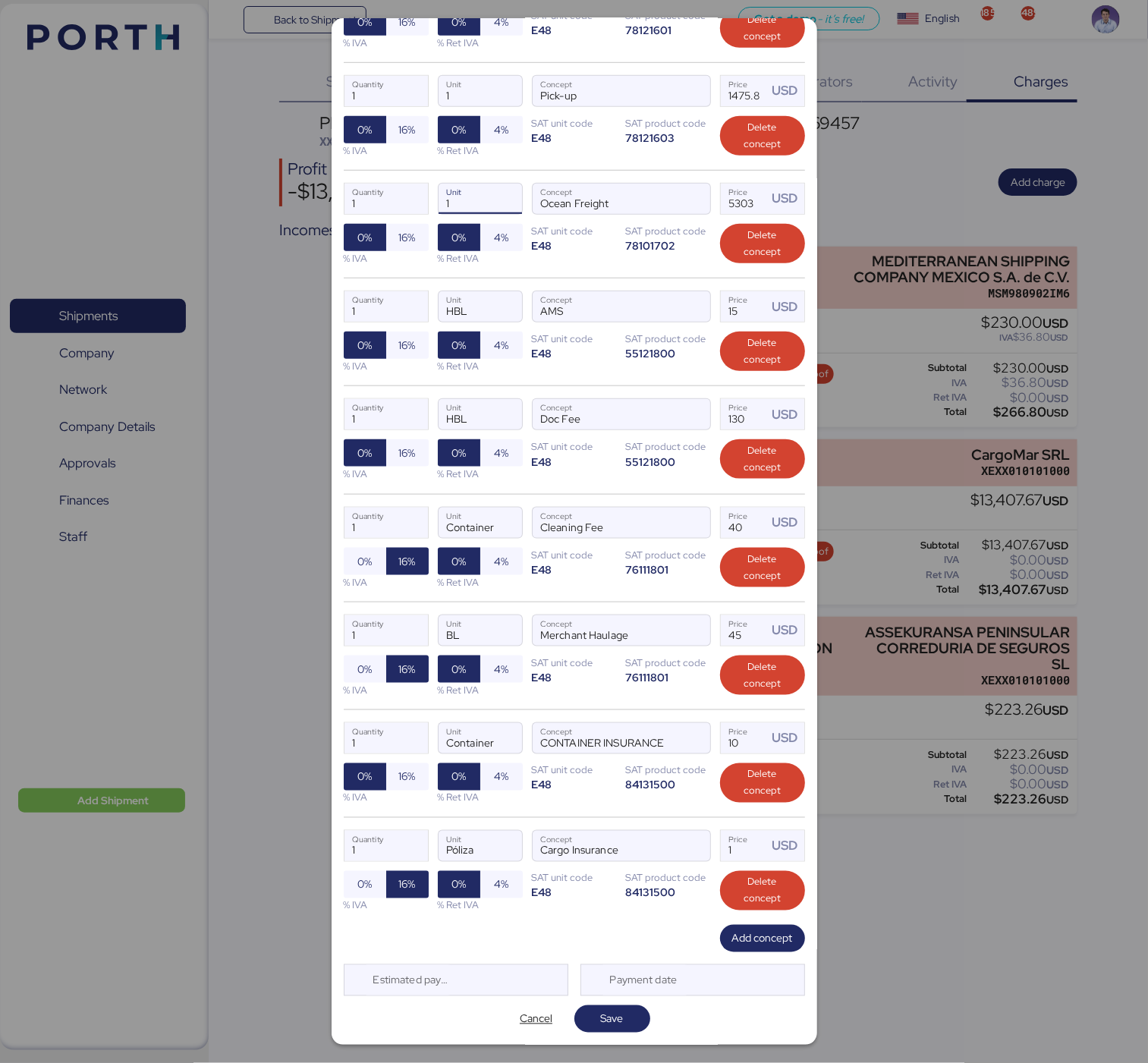
drag, startPoint x: 466, startPoint y: 197, endPoint x: 435, endPoint y: 191, distance: 31.6
click at [439, 191] on input "1" at bounding box center [480, 198] width 83 height 31
paste input "Container"
type input "Container"
drag, startPoint x: 445, startPoint y: 86, endPoint x: 404, endPoint y: 76, distance: 42.2
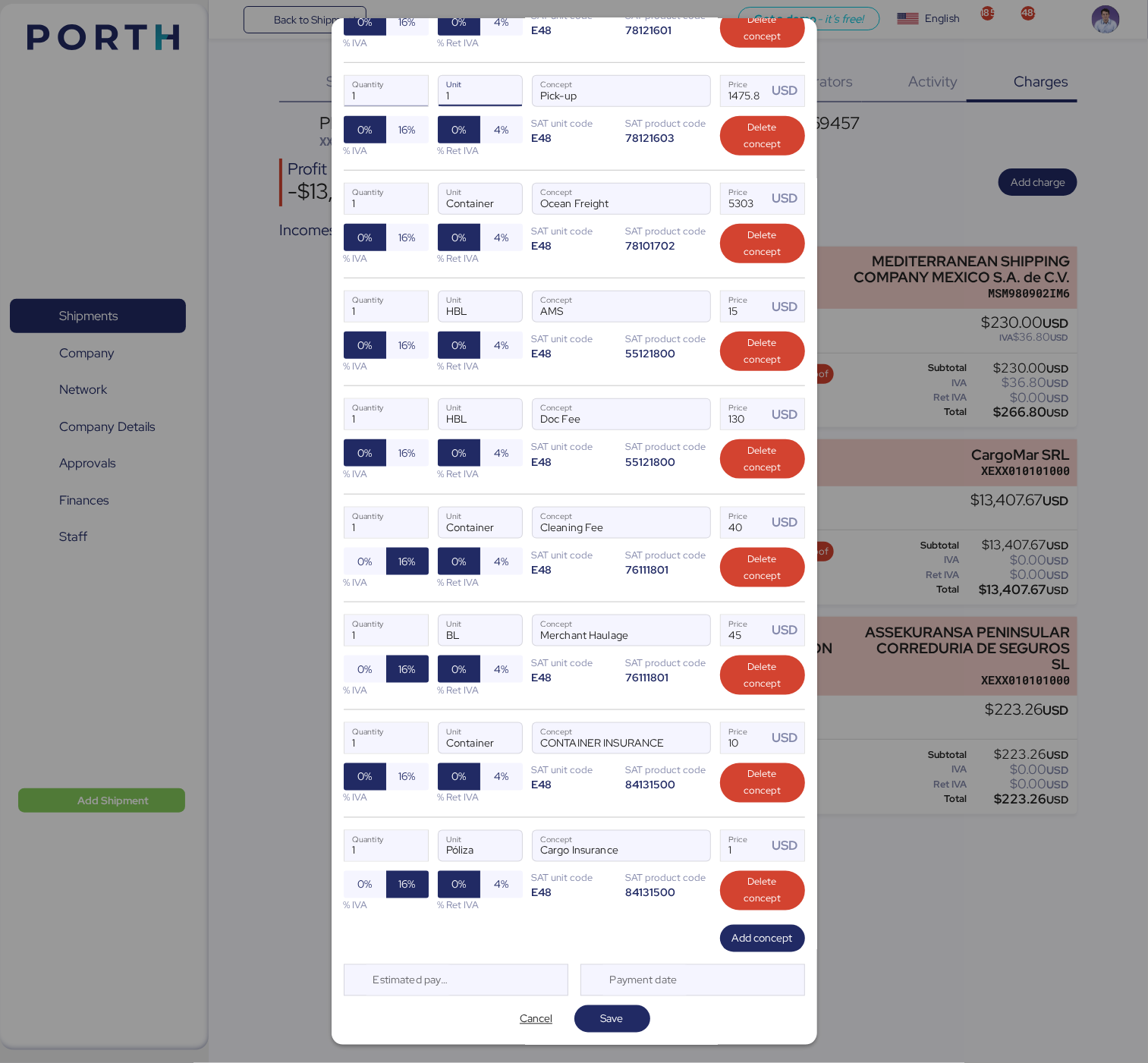
click at [405, 77] on div "1 Quantity 1 Unit Pick-up Concept 1475.8 Price USD 0% 16% % IVA 0% 4% % Ret IVA…" at bounding box center [574, 115] width 462 height 108
paste input "Container"
type input "Container"
click at [532, 150] on div "1 Quantity Container Unit Pick-up Concept 1475.8 Price USD 0% 16% % IVA 0% 4% %…" at bounding box center [574, 115] width 462 height 108
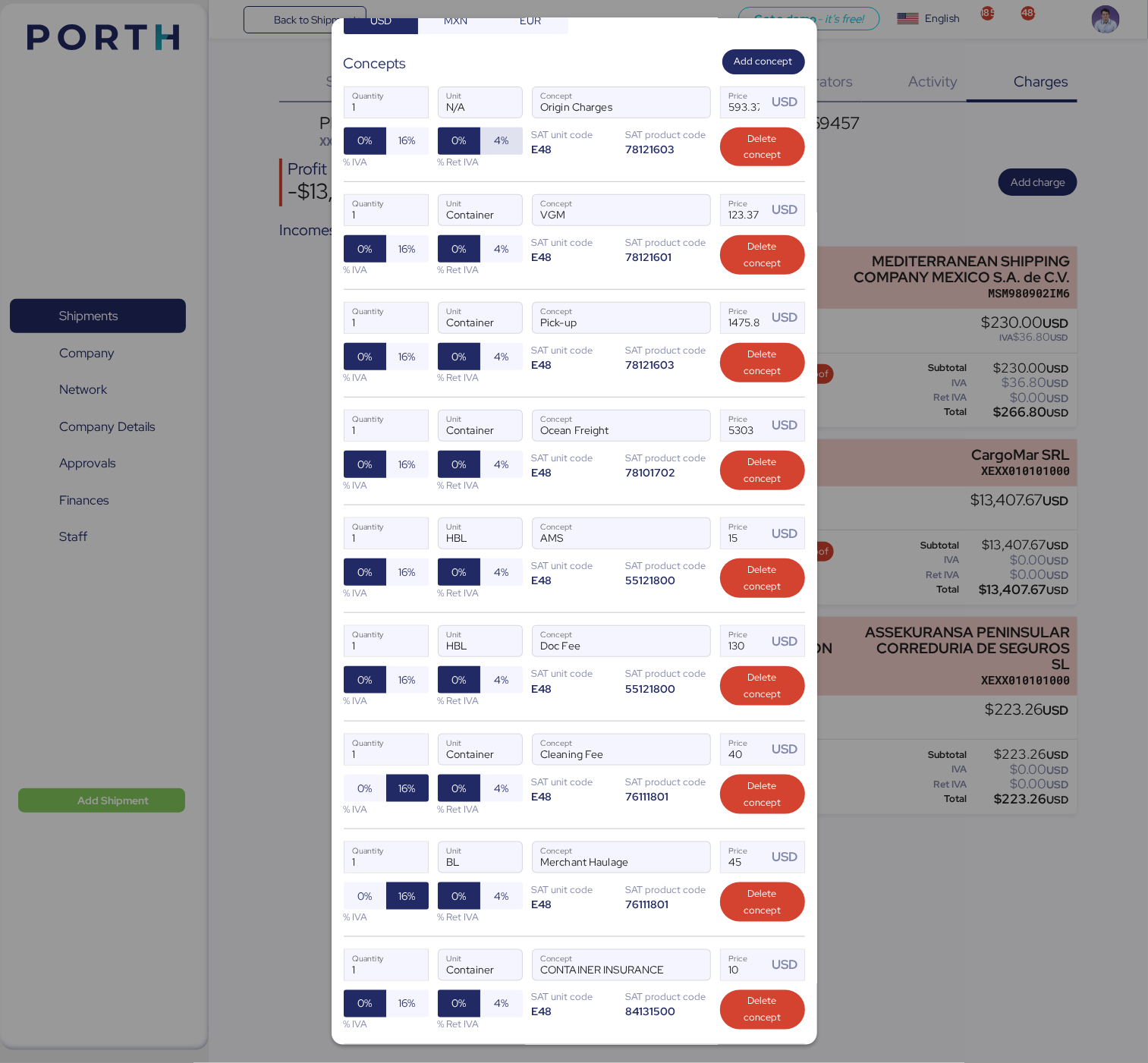
scroll to position [177, 0]
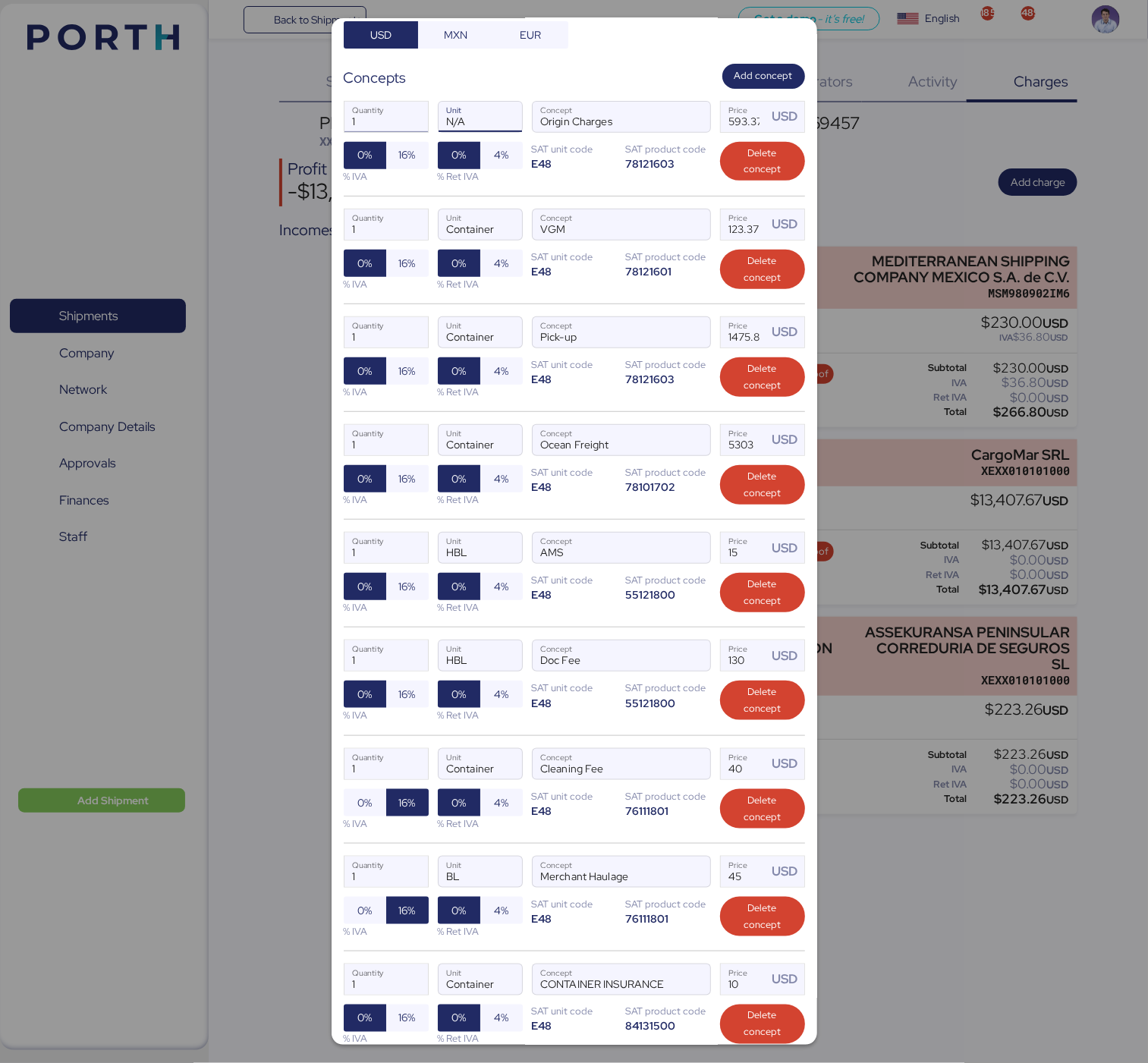
drag, startPoint x: 479, startPoint y: 123, endPoint x: 373, endPoint y: 124, distance: 106.0
click at [373, 124] on div "1 Quantity N/A Unit Origin Charges Concept 593.37 Price USD 0% 16% % IVA 0% 4% …" at bounding box center [574, 142] width 462 height 107
paste input "Container"
type input "Container"
drag, startPoint x: 365, startPoint y: 128, endPoint x: 302, endPoint y: 128, distance: 63.0
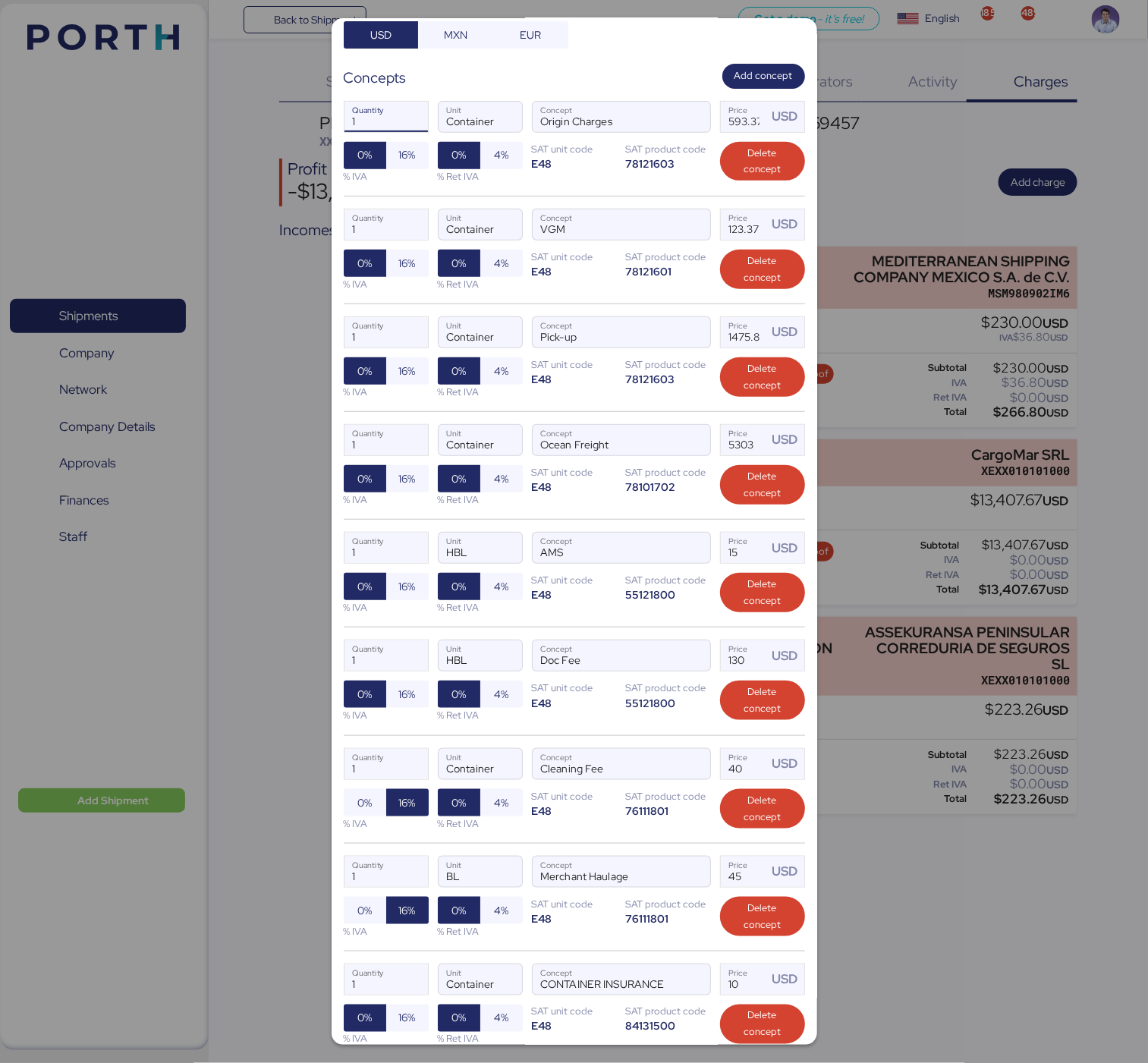
click at [302, 128] on div "Add charge PRO SALON - PETTENON // 2 x 40 IMO // PO: 41+42 // PORTH-169457 Fact…" at bounding box center [574, 532] width 1148 height 1063
type input "1"
drag, startPoint x: 366, startPoint y: 230, endPoint x: 312, endPoint y: 230, distance: 54.0
click at [313, 230] on div "Add charge PRO SALON - PETTENON // 2 x 40 IMO // PO: 41+42 // PORTH-169457 Fact…" at bounding box center [574, 532] width 1148 height 1063
type input "1"
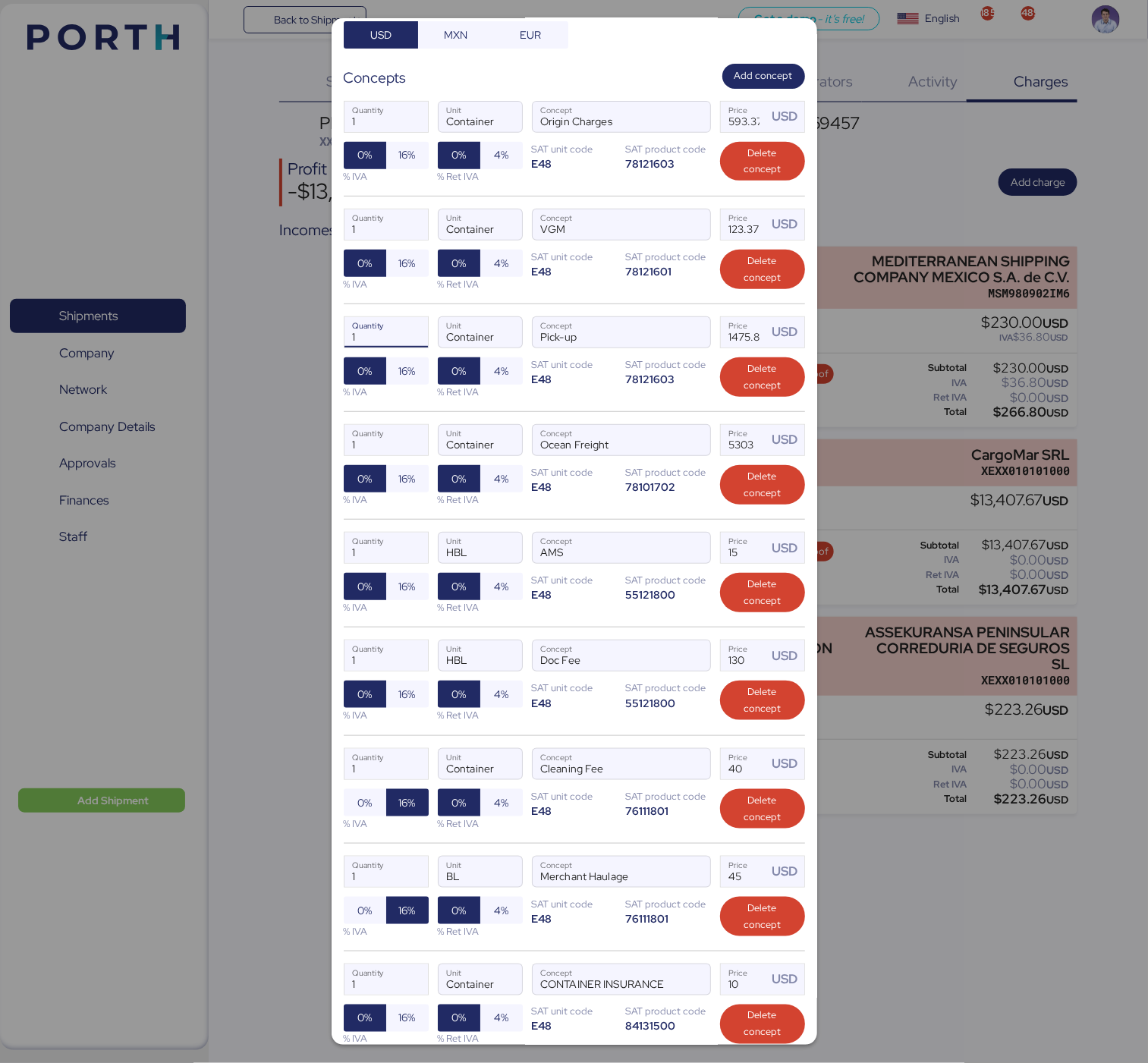
drag, startPoint x: 369, startPoint y: 337, endPoint x: 302, endPoint y: 336, distance: 67.0
click at [303, 336] on div "Add charge PRO SALON - PETTENON // 2 x 40 IMO // PO: 41+42 // PORTH-169457 Fact…" at bounding box center [574, 532] width 1148 height 1063
type input "1"
drag, startPoint x: 386, startPoint y: 445, endPoint x: 315, endPoint y: 434, distance: 71.8
click at [315, 434] on div "Add charge PRO SALON - PETTENON // 2 x 40 IMO // PO: 41+42 // PORTH-169457 Fact…" at bounding box center [574, 532] width 1148 height 1063
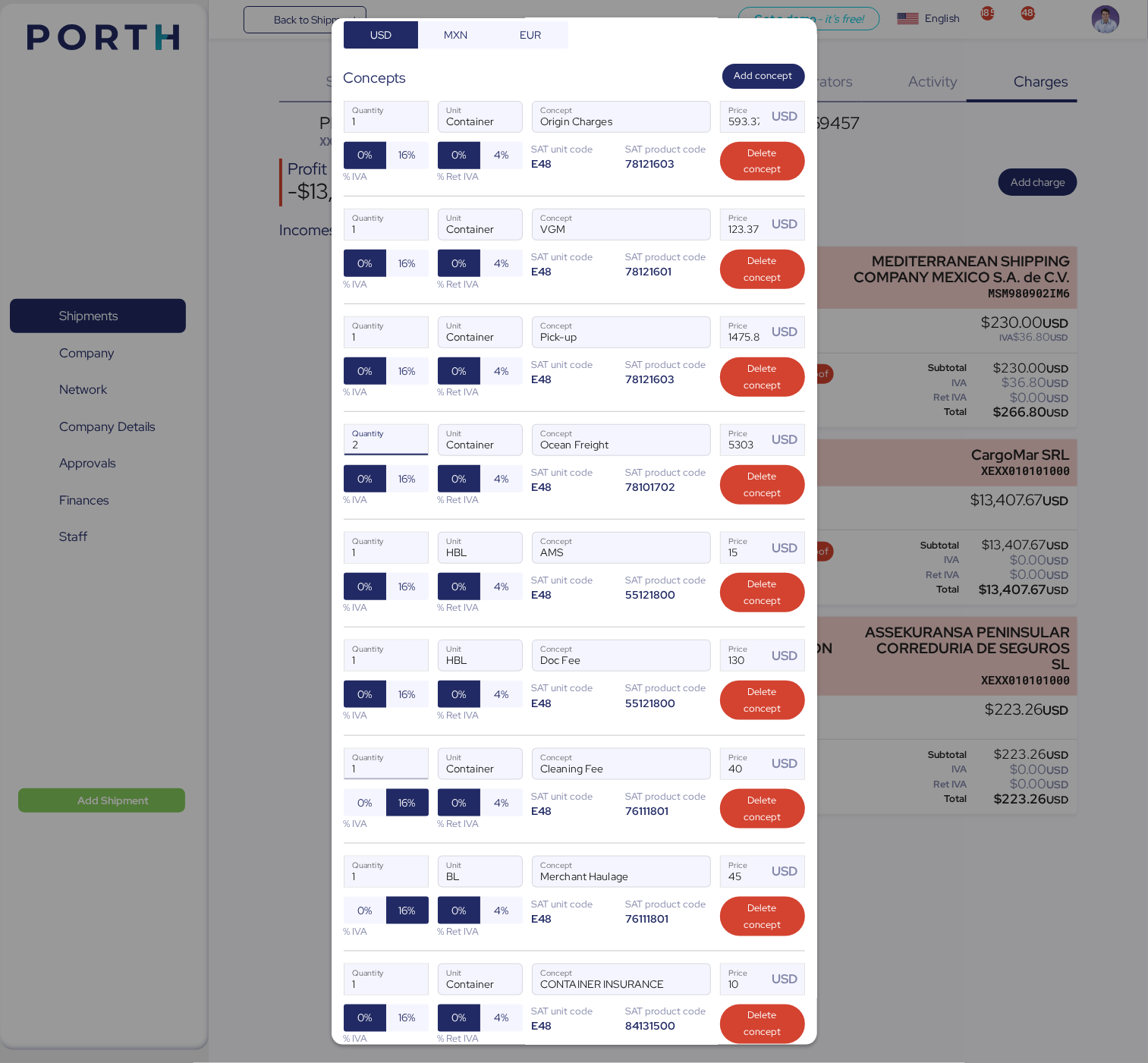
type input "1"
drag, startPoint x: 385, startPoint y: 773, endPoint x: 293, endPoint y: 768, distance: 92.1
click at [293, 768] on div "Add charge PRO SALON - PETTENON // 2 x 40 IMO // PO: 41+42 // PORTH-169457 Fact…" at bounding box center [574, 532] width 1148 height 1063
type input "1"
drag, startPoint x: 383, startPoint y: 998, endPoint x: 324, endPoint y: 987, distance: 60.0
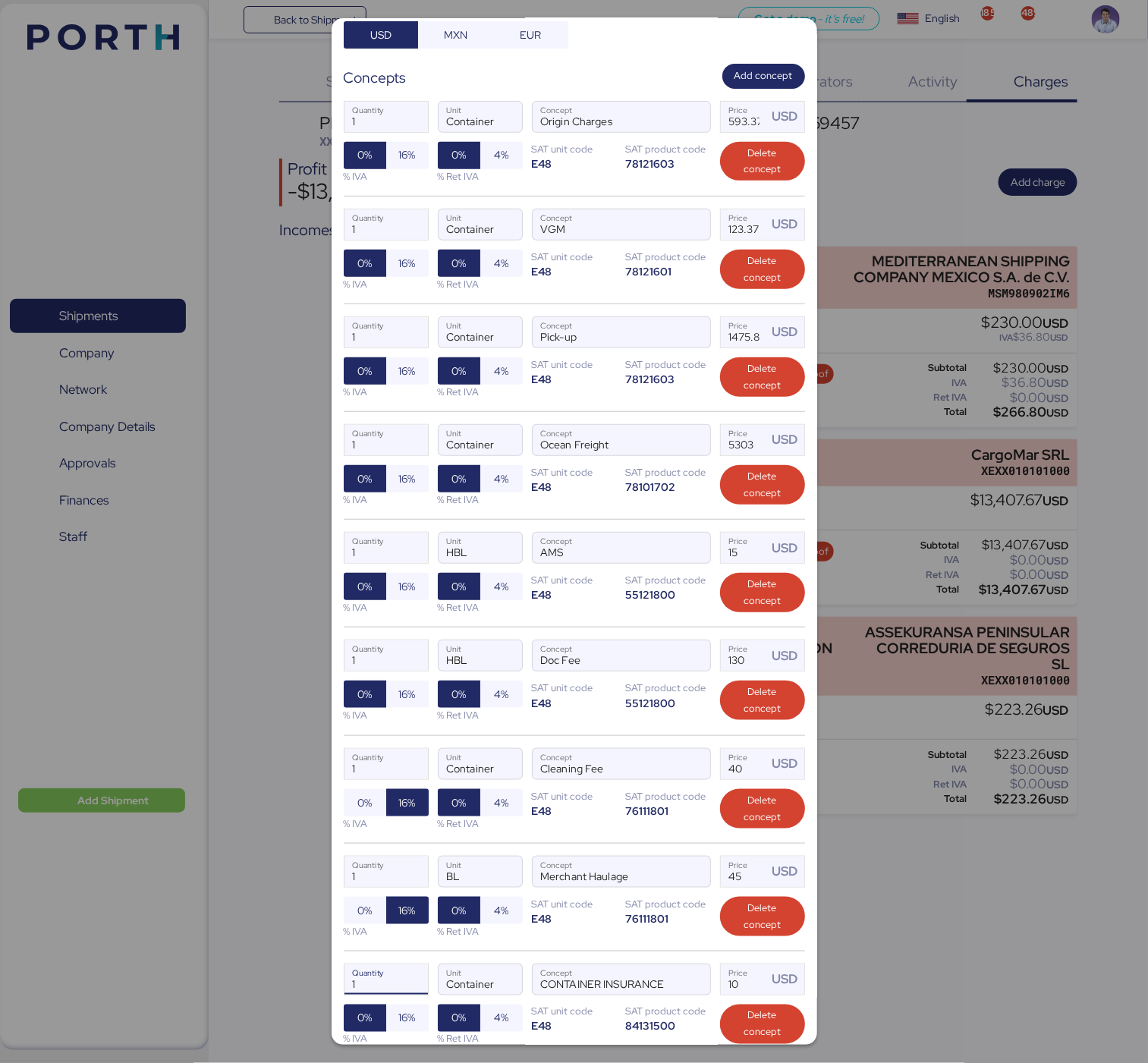
click at [324, 987] on div "Add charge PRO SALON - PETTENON // 2 x 40 IMO // PO: 41+42 // PORTH-169457 Fact…" at bounding box center [574, 532] width 1148 height 1063
type input "1"
click at [563, 950] on div "1 Quantity BL Unit Merchant Haulage Concept 45 Price USD 0% 16% % IVA 0% 4% % R…" at bounding box center [574, 896] width 462 height 108
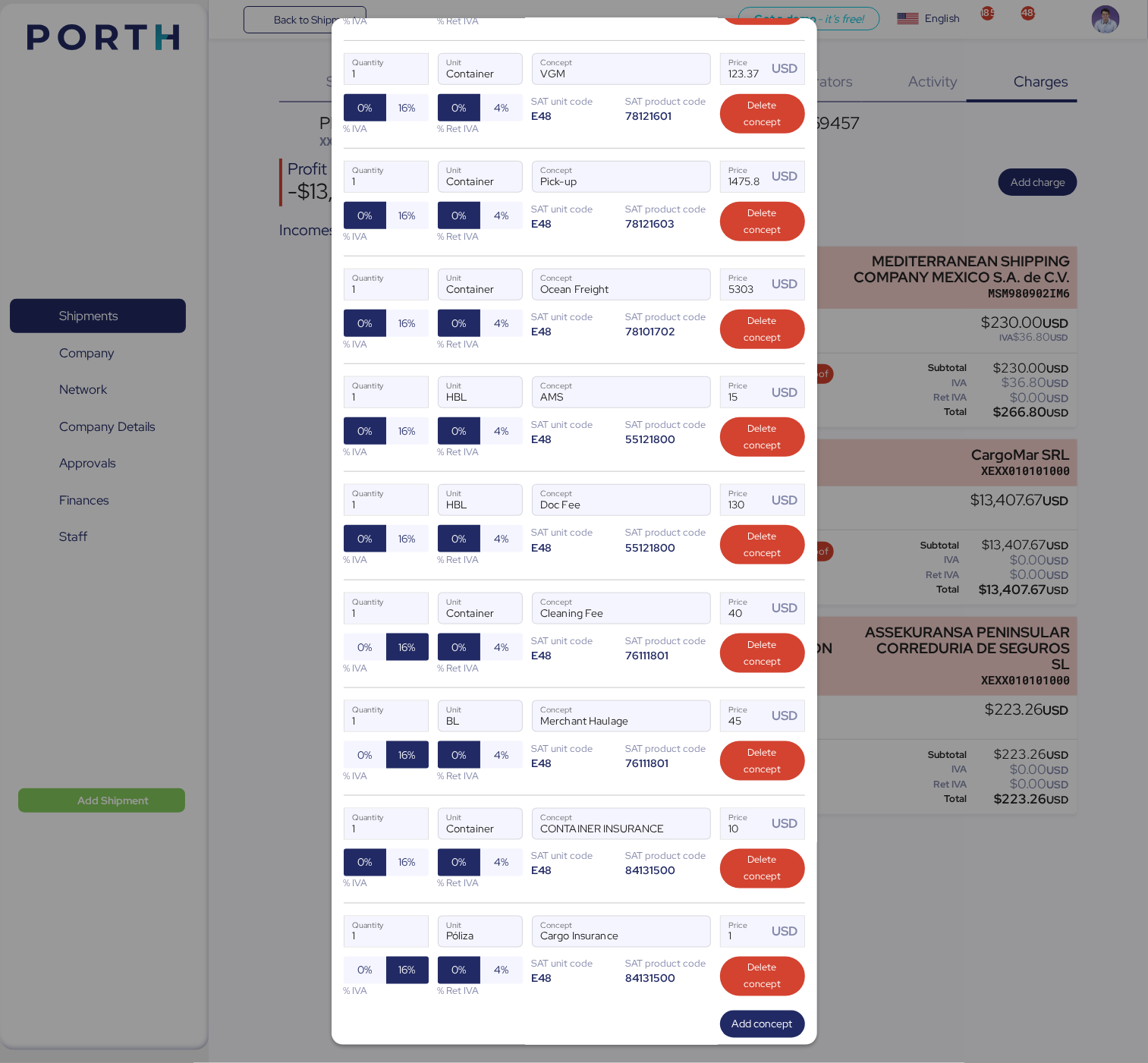
scroll to position [366, 0]
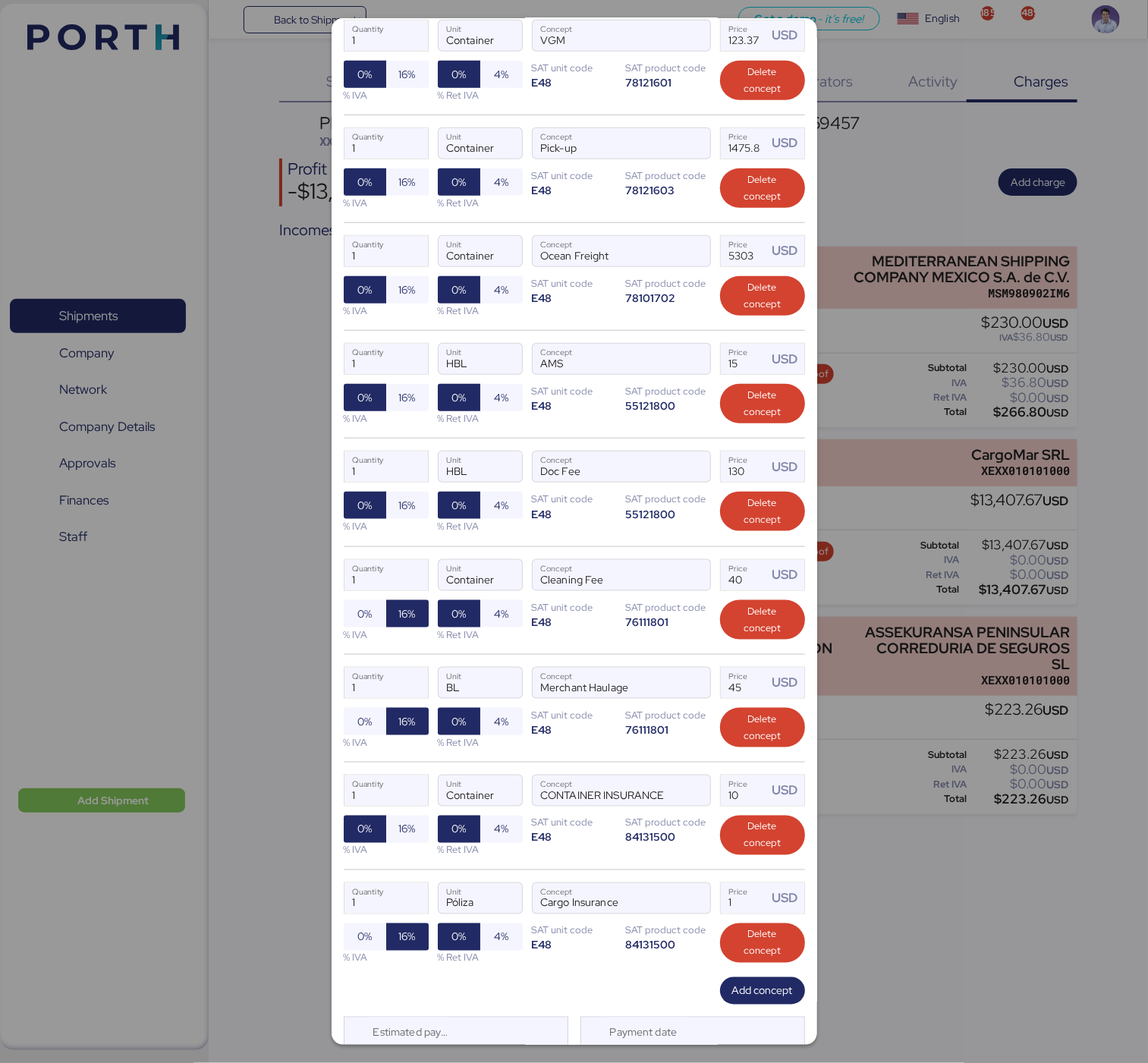
click at [608, 976] on div "1 Quantity Póliza Unit Cargo Insurance Concept 1 Price USD 0% 16% % IVA 0% 4% %…" at bounding box center [574, 923] width 462 height 108
click at [408, 838] on span "16%" at bounding box center [407, 829] width 17 height 18
type input "2"
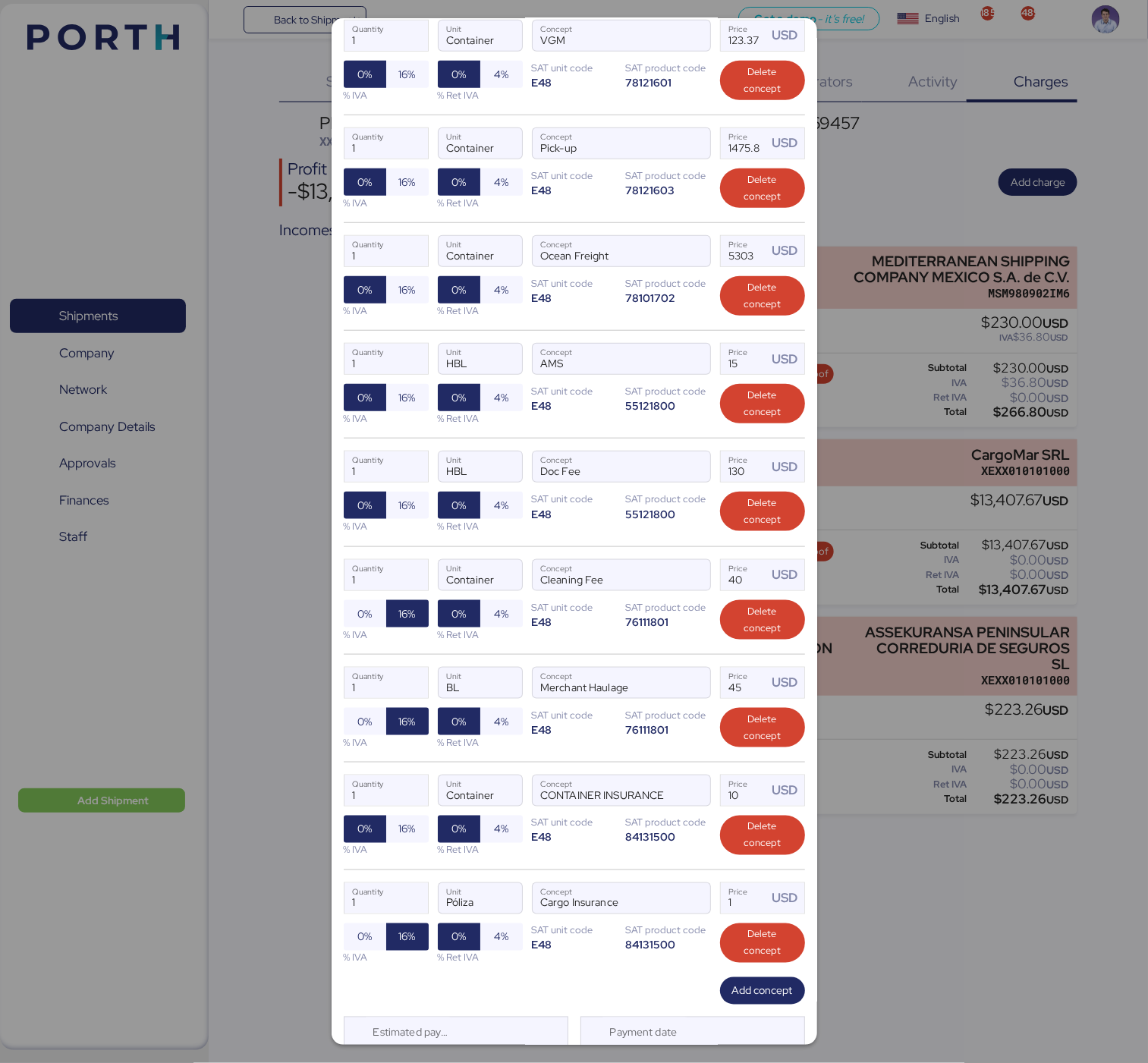
type input "2"
click at [400, 497] on div "1 Quantity HBL Unit Doc Fee Concept 130 Price USD 0% 16% % IVA 0% 4% % Ret IVA …" at bounding box center [574, 491] width 462 height 108
click at [407, 405] on span "16%" at bounding box center [407, 397] width 17 height 18
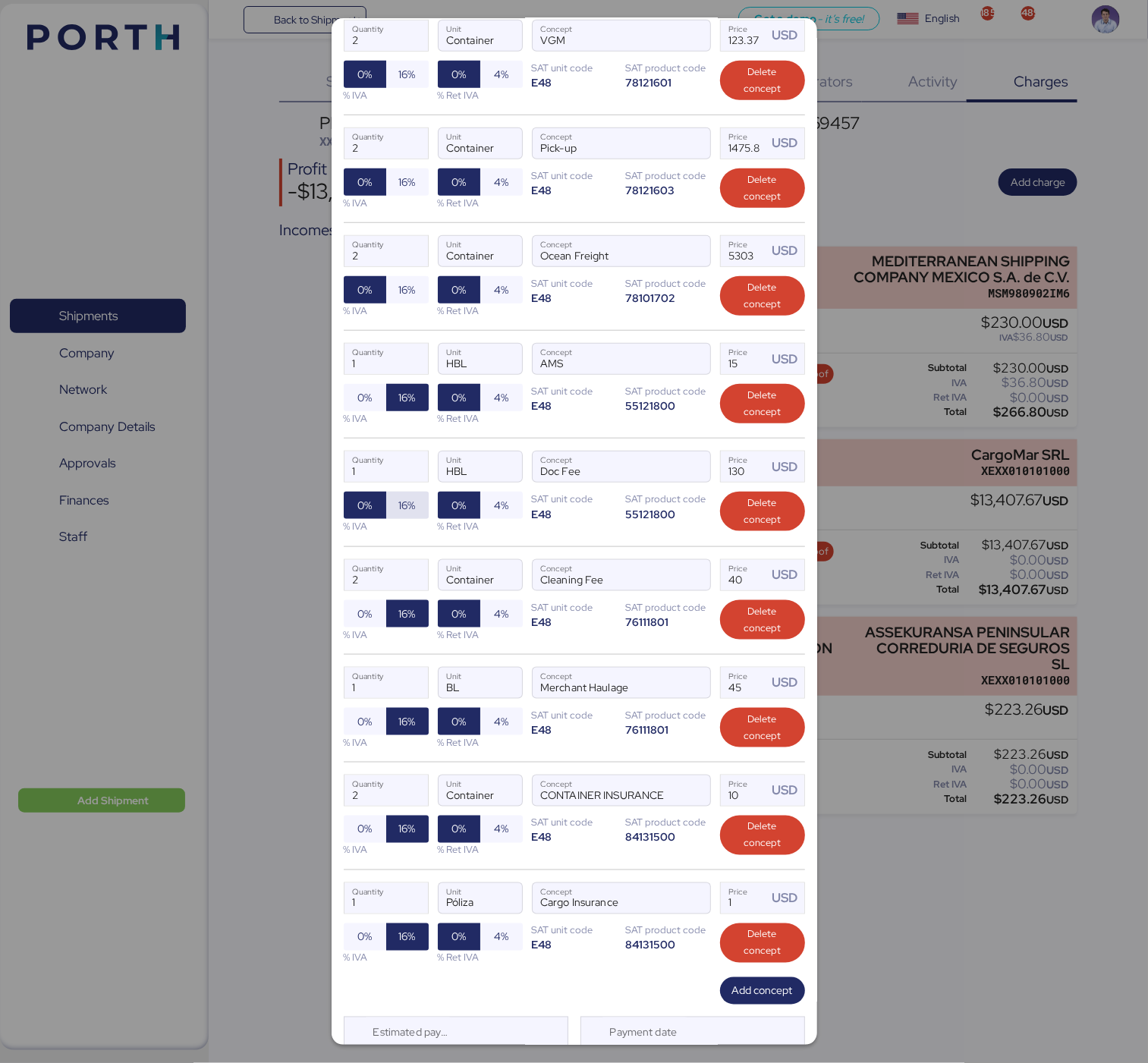
click at [399, 514] on span "16%" at bounding box center [407, 505] width 17 height 18
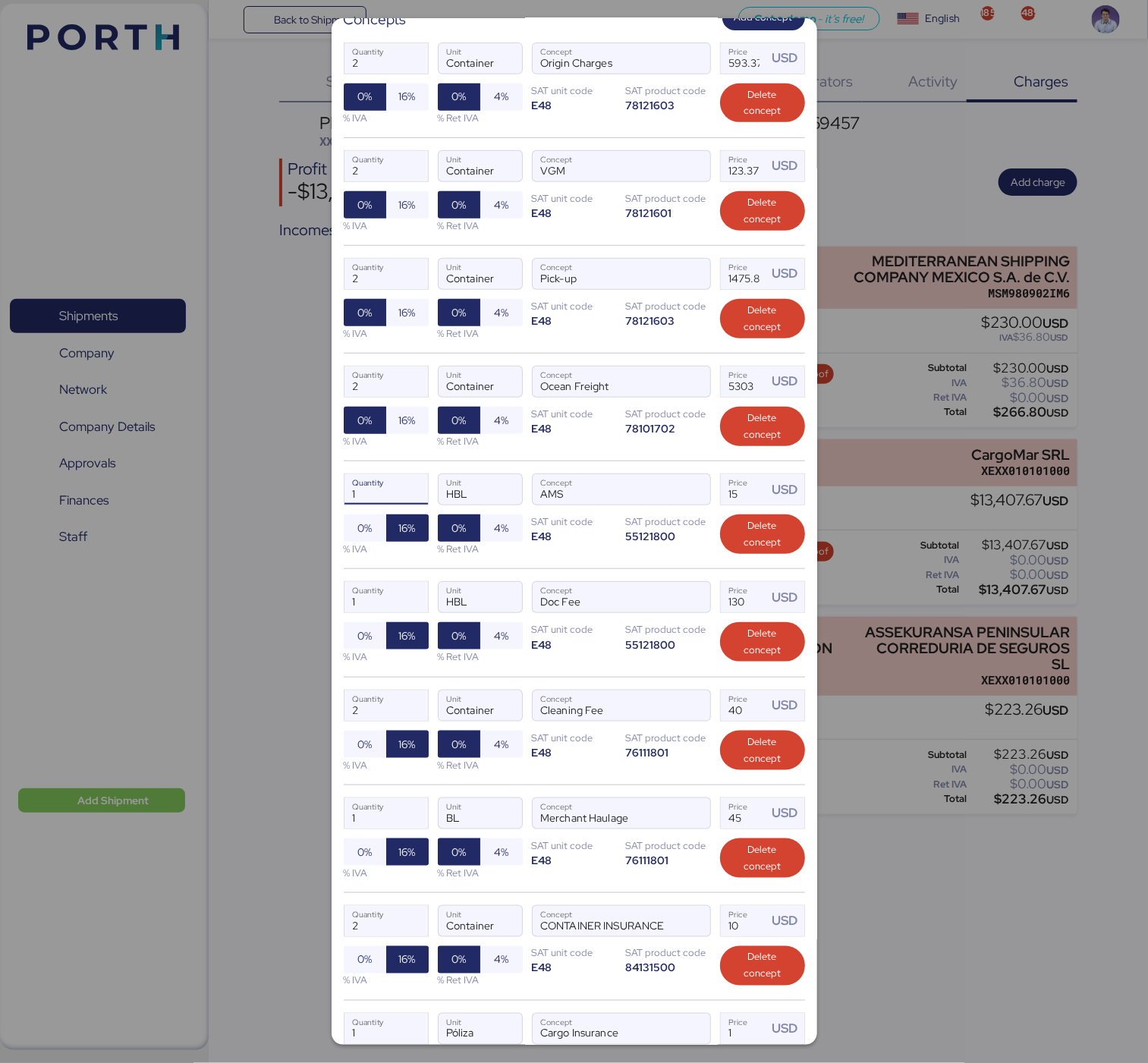
click at [420, 337] on div "Add charge PRO SALON - PETTENON // 2 x 40 IMO // PO: 41+42 // PORTH-169457 Fact…" at bounding box center [574, 532] width 485 height 1026
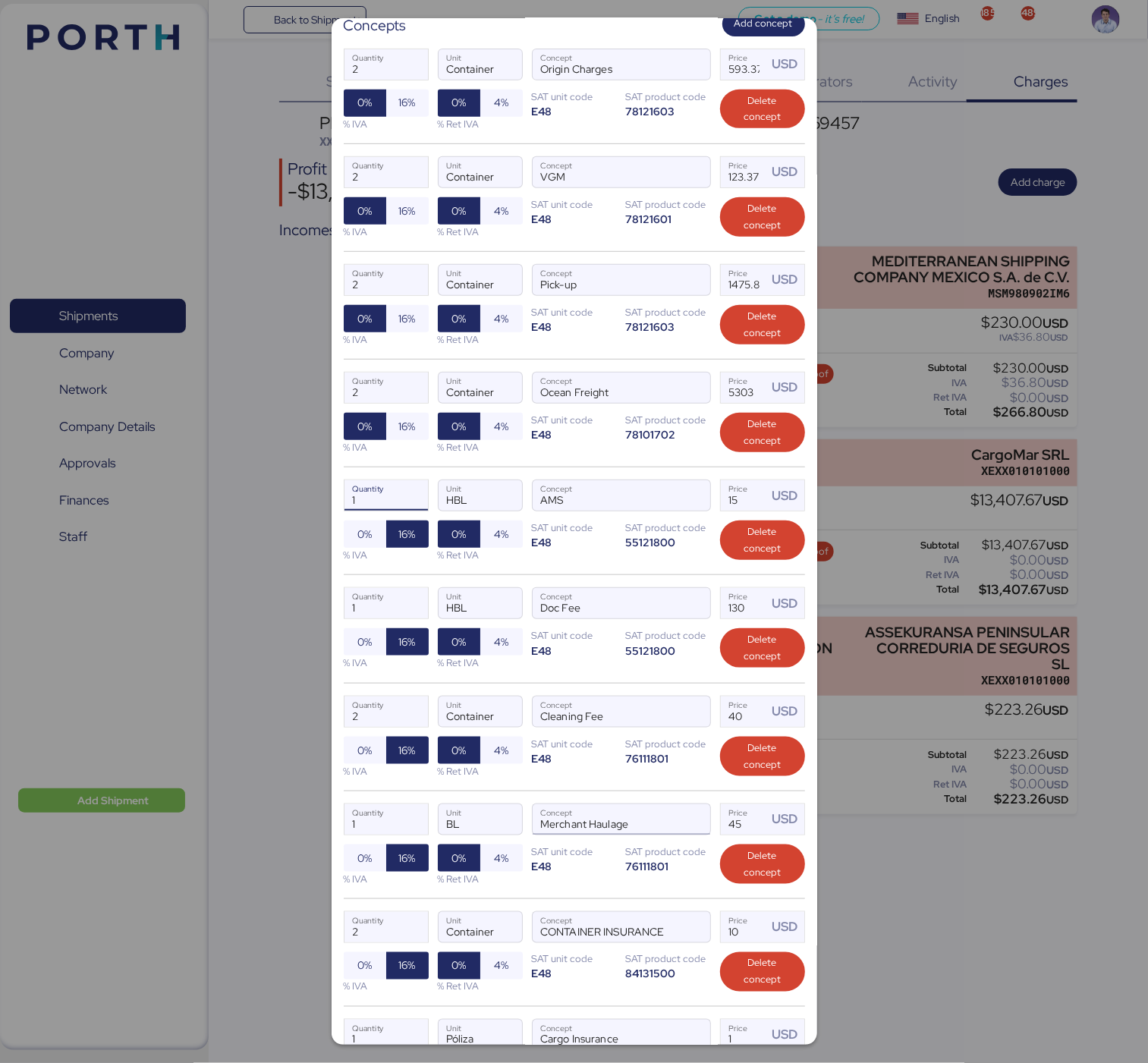
scroll to position [433, 0]
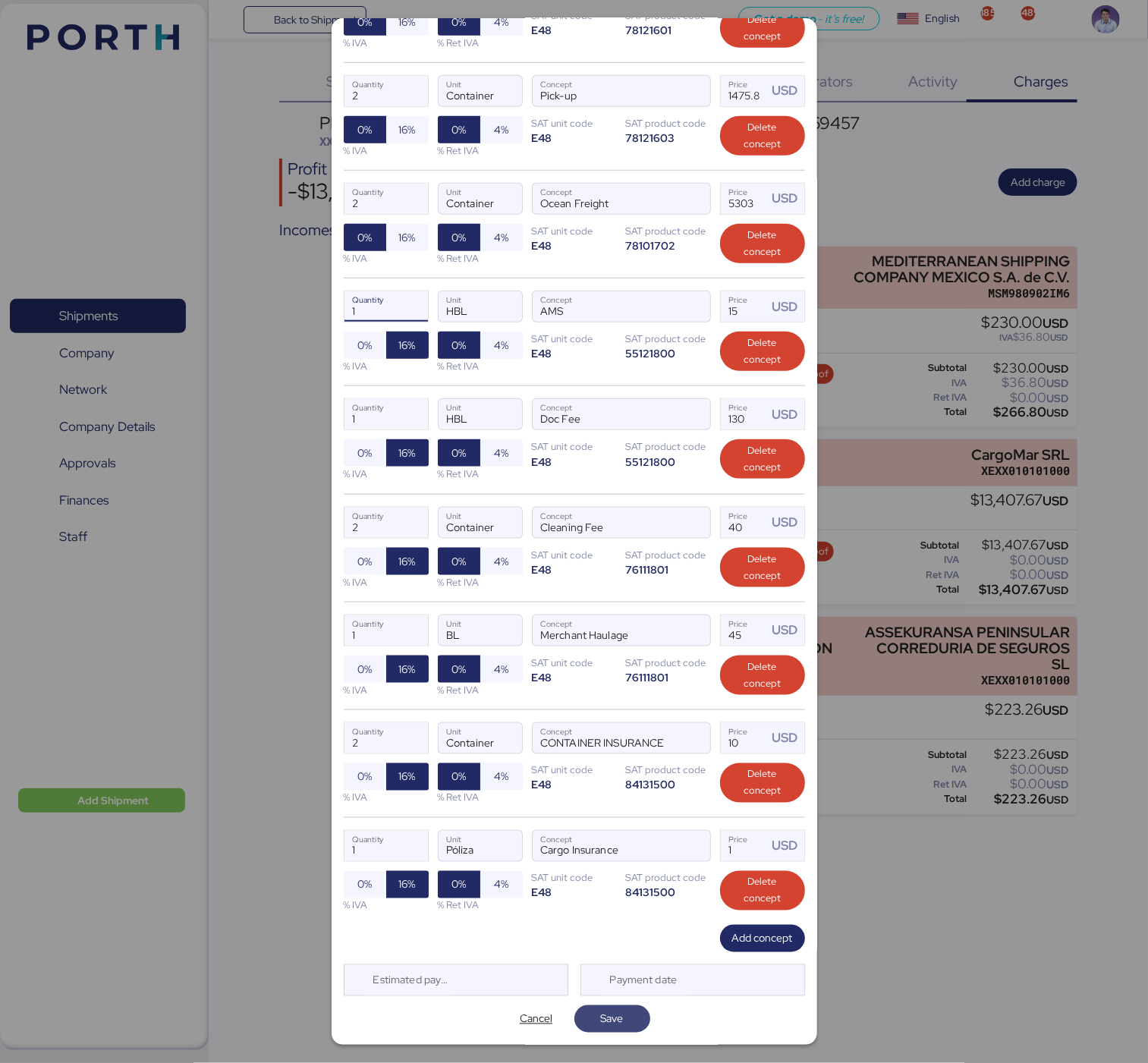
click at [602, 1023] on span "Save" at bounding box center [612, 1018] width 23 height 18
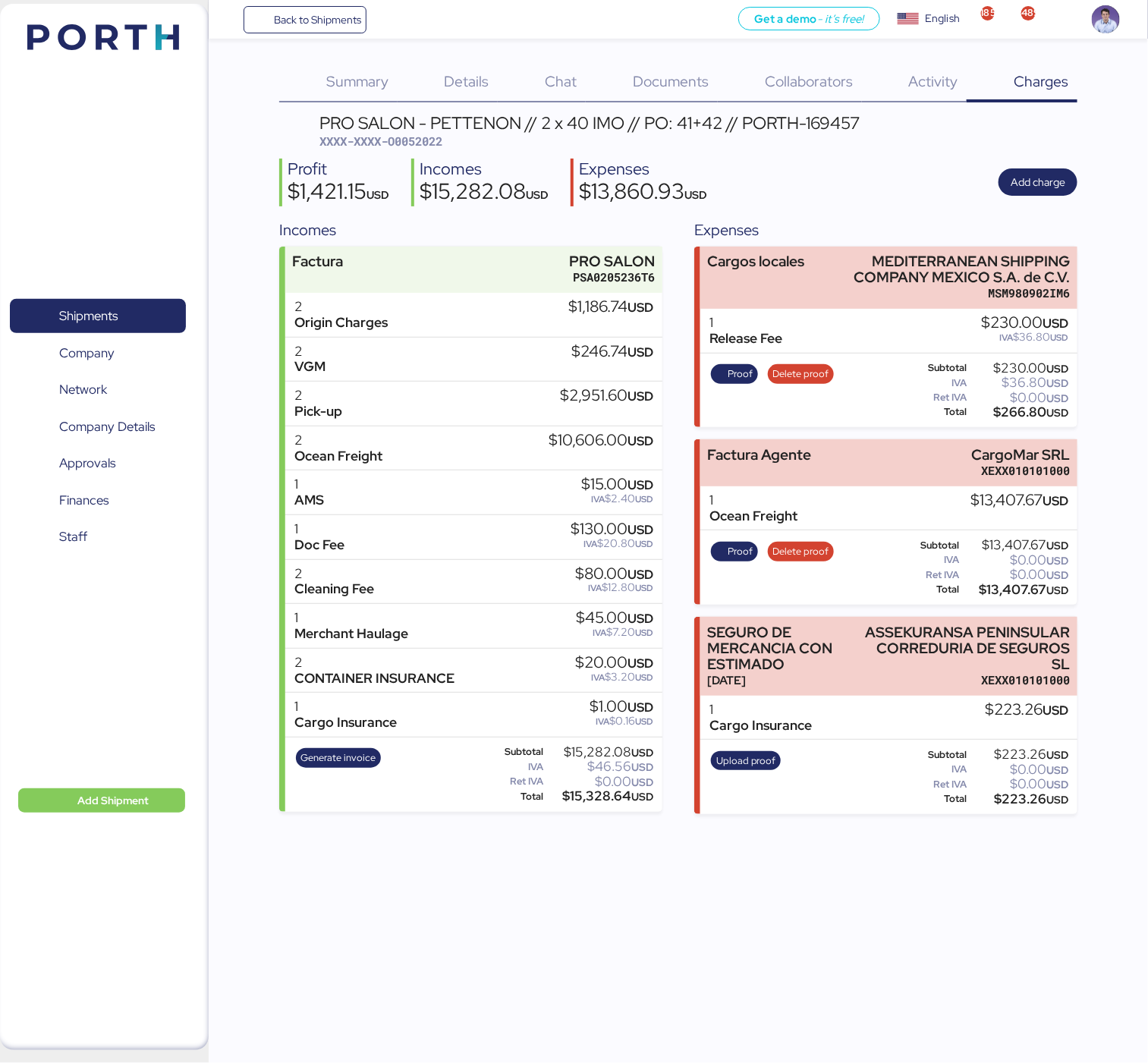
click at [830, 122] on div "PRO SALON - PETTENON // 2 x 40 IMO // PO: 41+42 // PORTH-169457" at bounding box center [590, 122] width 540 height 17
drag, startPoint x: 673, startPoint y: 122, endPoint x: 729, endPoint y: 123, distance: 56.0
click at [729, 123] on div "PRO SALON - PETTENON // 2 x 40 IMO // PO: 41+42 // PORTH-169457" at bounding box center [590, 122] width 540 height 17
copy div "41+42"
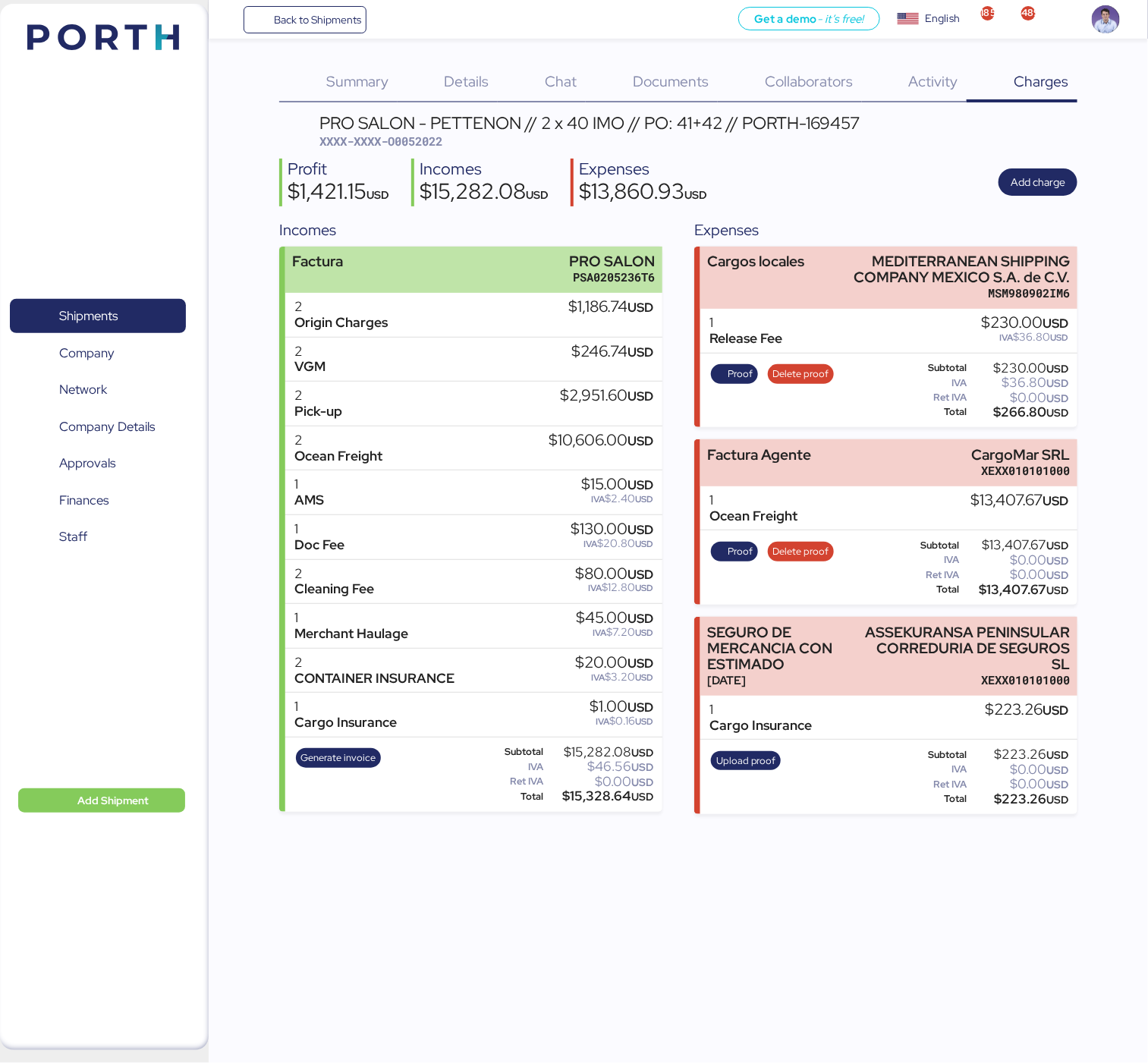
click at [550, 273] on div "Factura PRO SALON PSA0205236T6" at bounding box center [473, 269] width 377 height 46
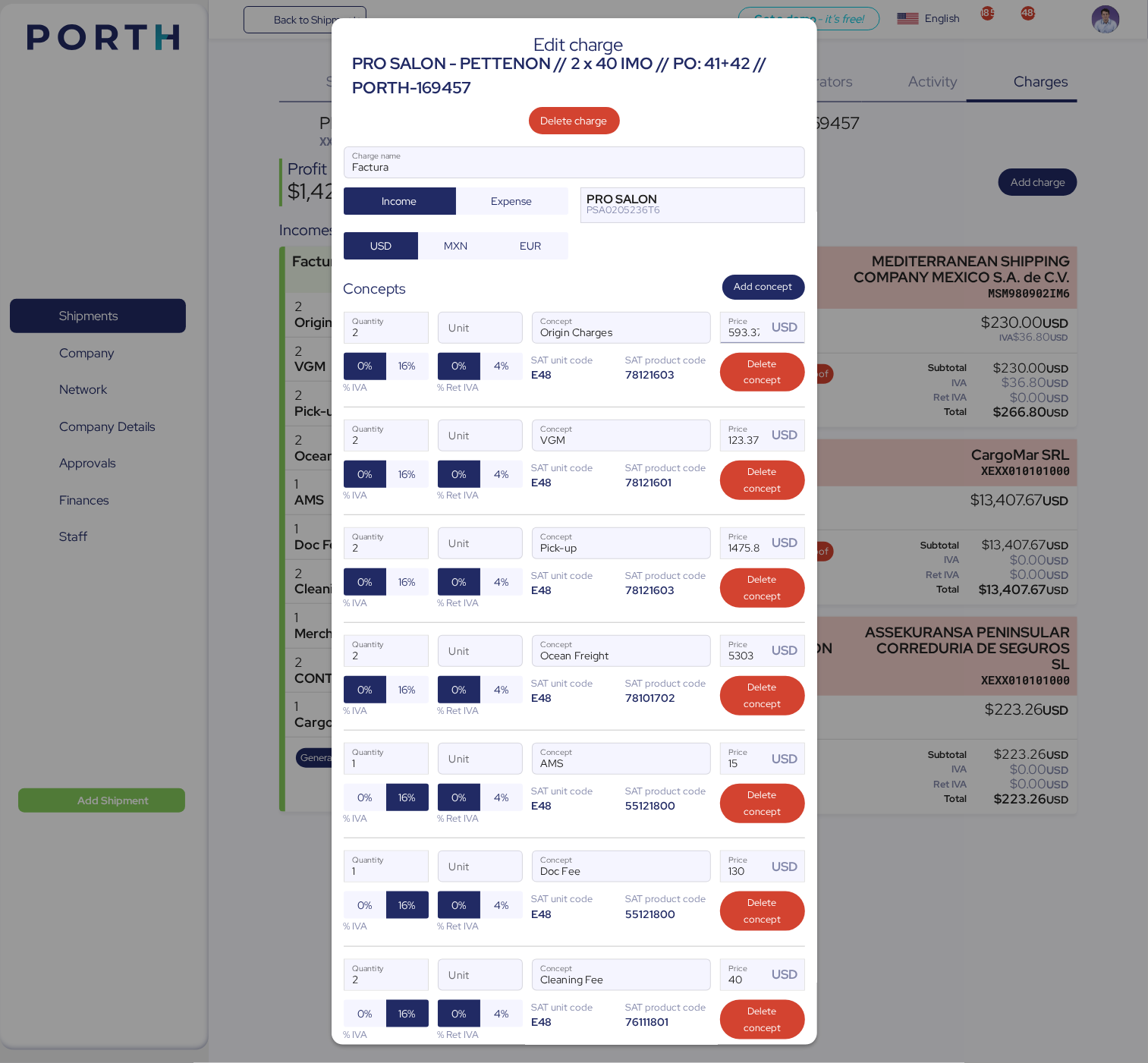
click at [720, 330] on input "593.37" at bounding box center [744, 328] width 47 height 31
paste input "8.425"
type input "598.43"
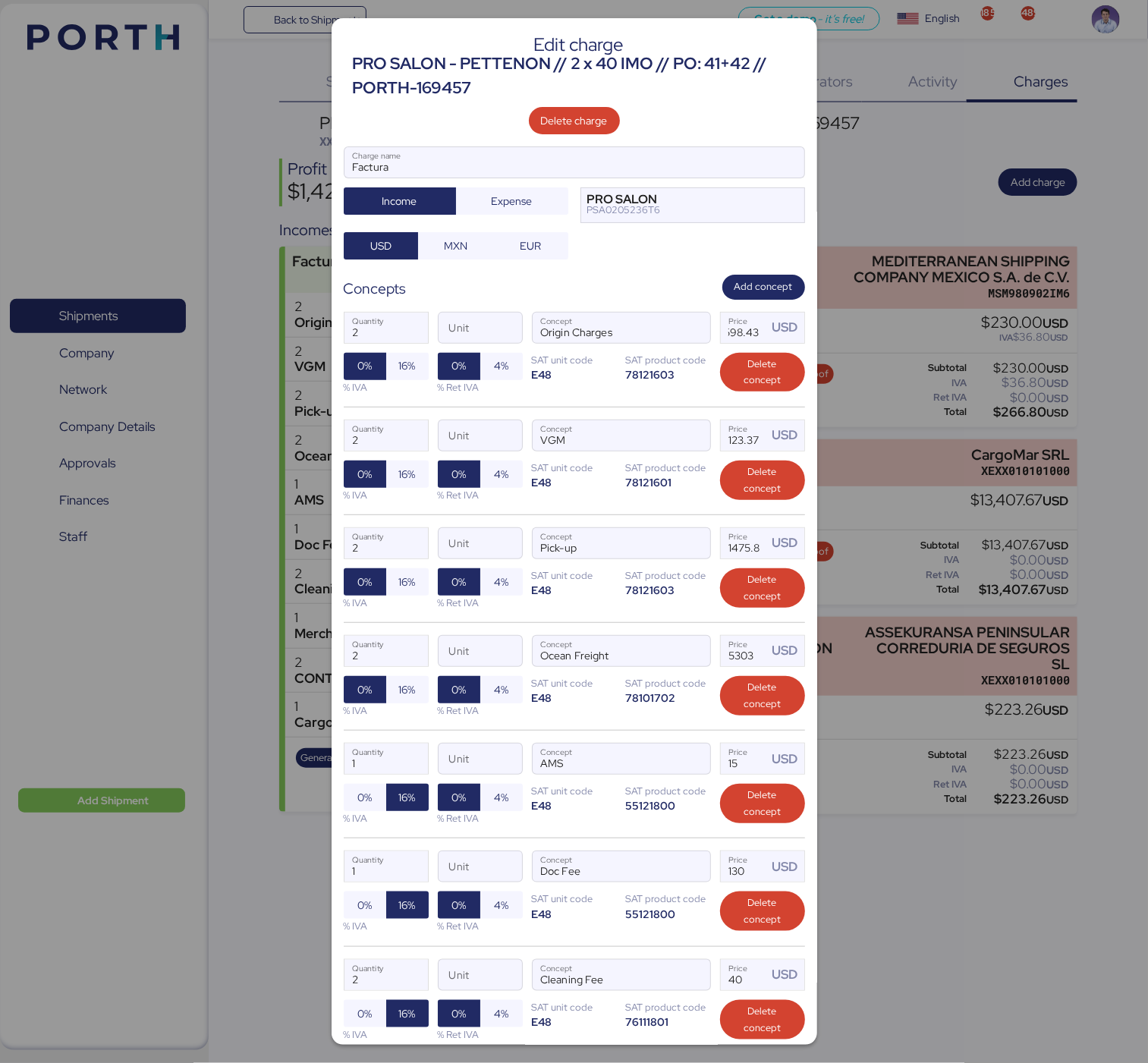
click at [685, 389] on div "2 Quantity Unit Origin Charges Concept 598.43 Price USD 0% 16% % IVA 0% 4% % Re…" at bounding box center [574, 353] width 462 height 107
click at [722, 444] on input "123.37" at bounding box center [744, 435] width 47 height 31
paste input "124.425"
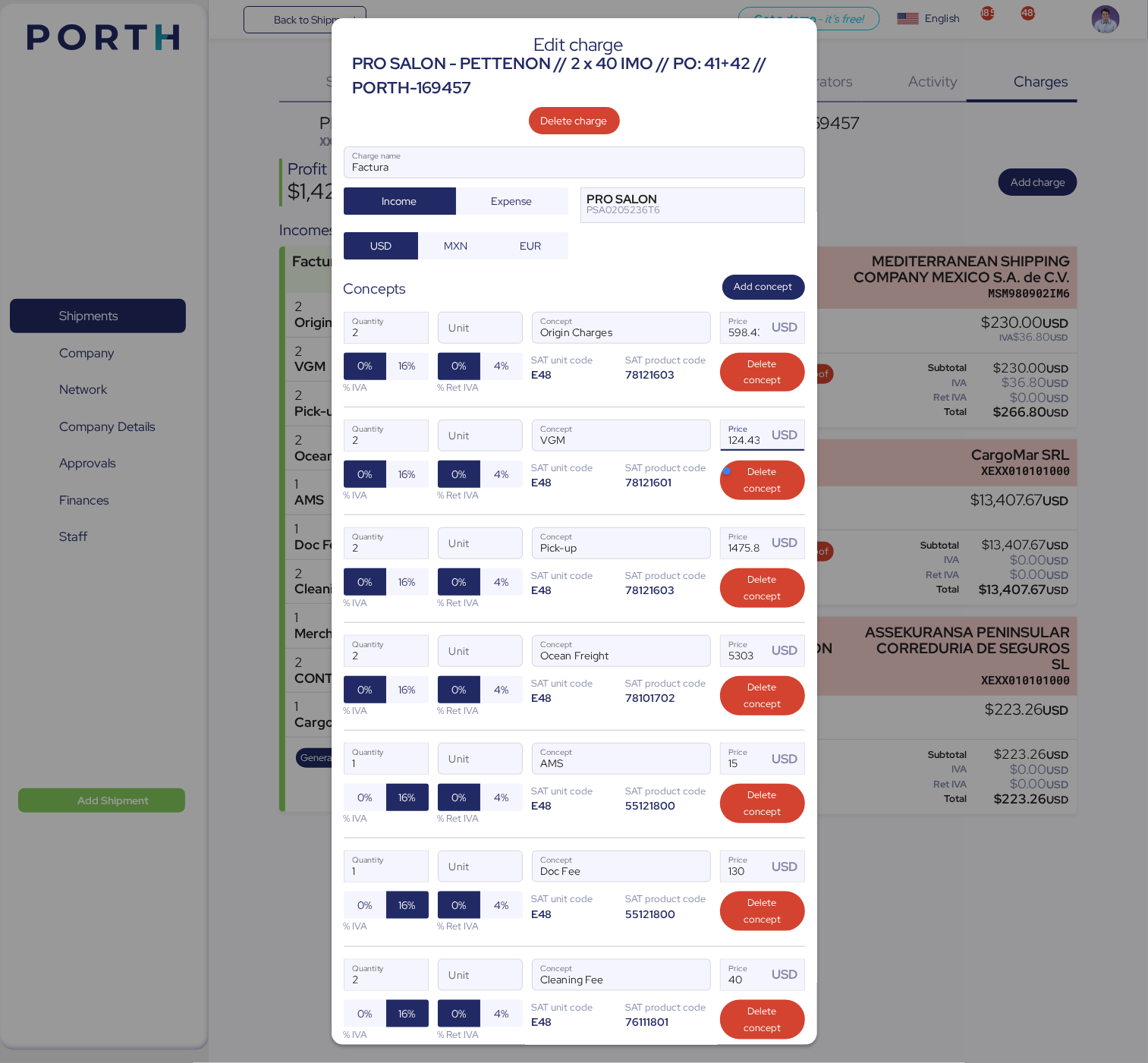
scroll to position [0, 5]
type input "124.43"
click at [654, 524] on div "2 Quantity Unit Pick-up Concept 1475.8 Price USD 0% 16% % IVA 0% 4% % Ret IVA S…" at bounding box center [574, 567] width 462 height 108
click at [732, 548] on input "1475.8" at bounding box center [744, 543] width 47 height 31
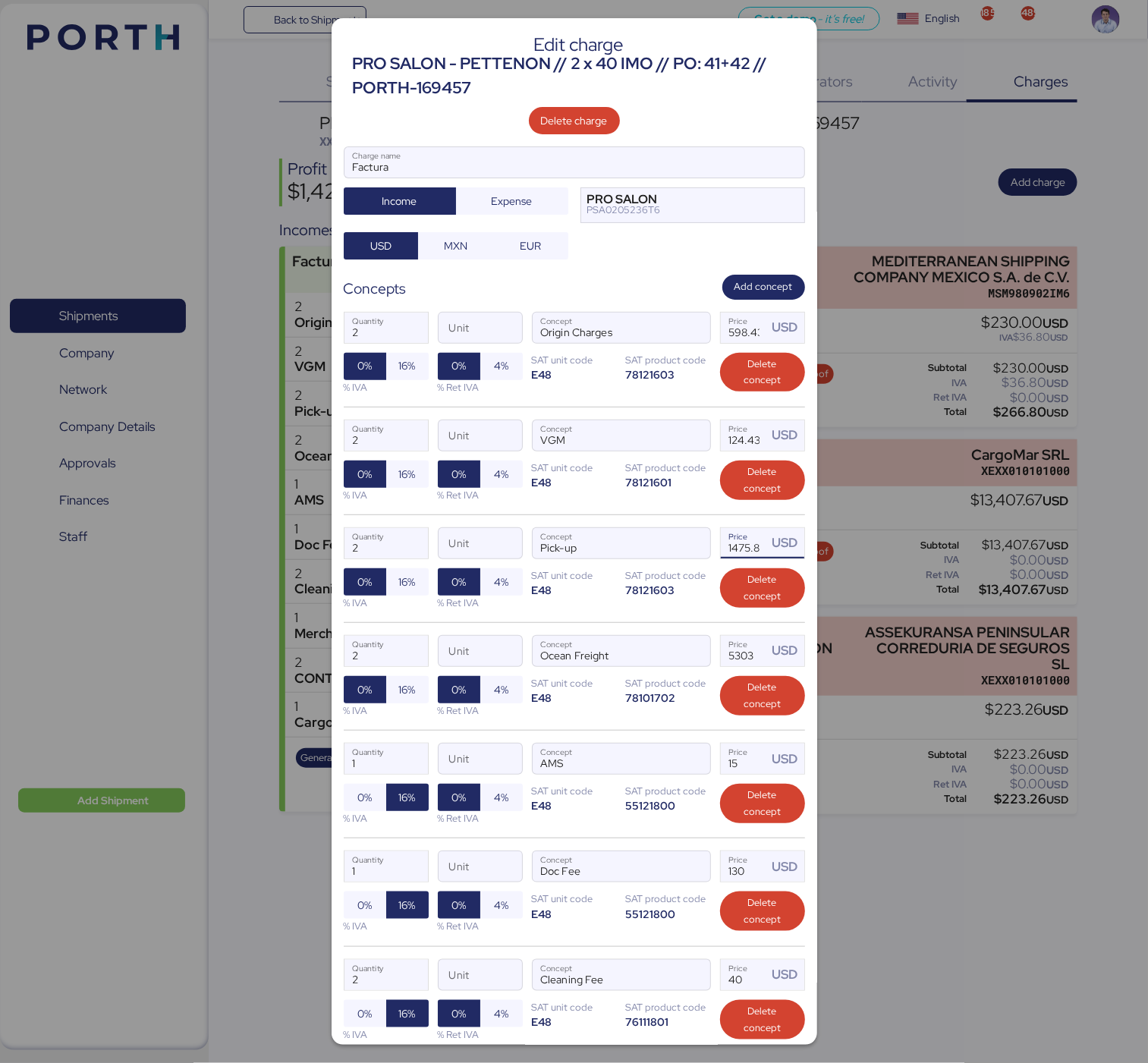
scroll to position [0, 4]
drag, startPoint x: 732, startPoint y: 548, endPoint x: 745, endPoint y: 552, distance: 13.6
click at [745, 552] on input "1475.8" at bounding box center [744, 543] width 47 height 31
paste input "1.31061"
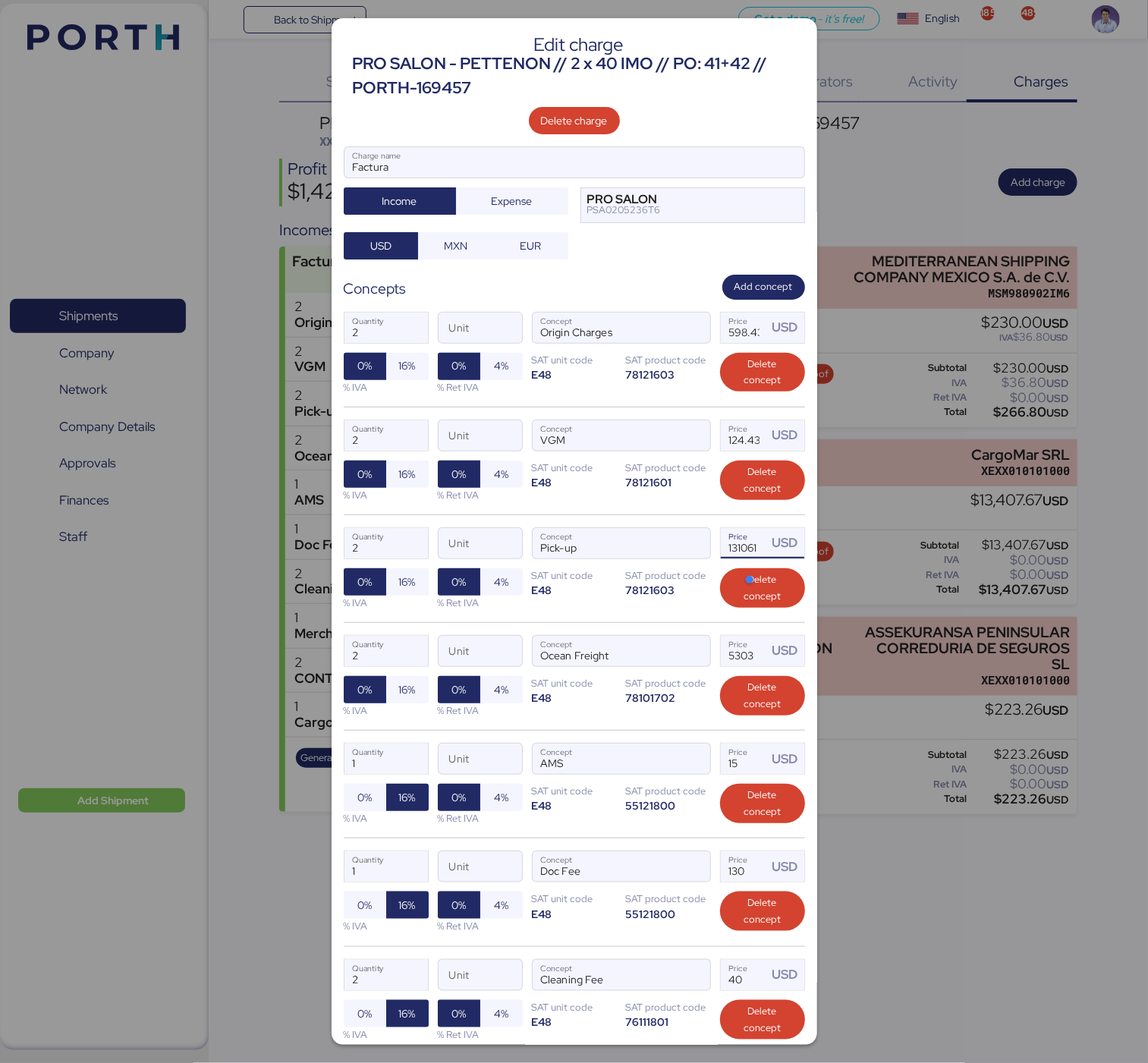
scroll to position [0, 3]
type input "1310.61"
click at [679, 597] on div "78121603" at bounding box center [668, 590] width 85 height 14
click at [720, 661] on input "5303" at bounding box center [744, 650] width 47 height 31
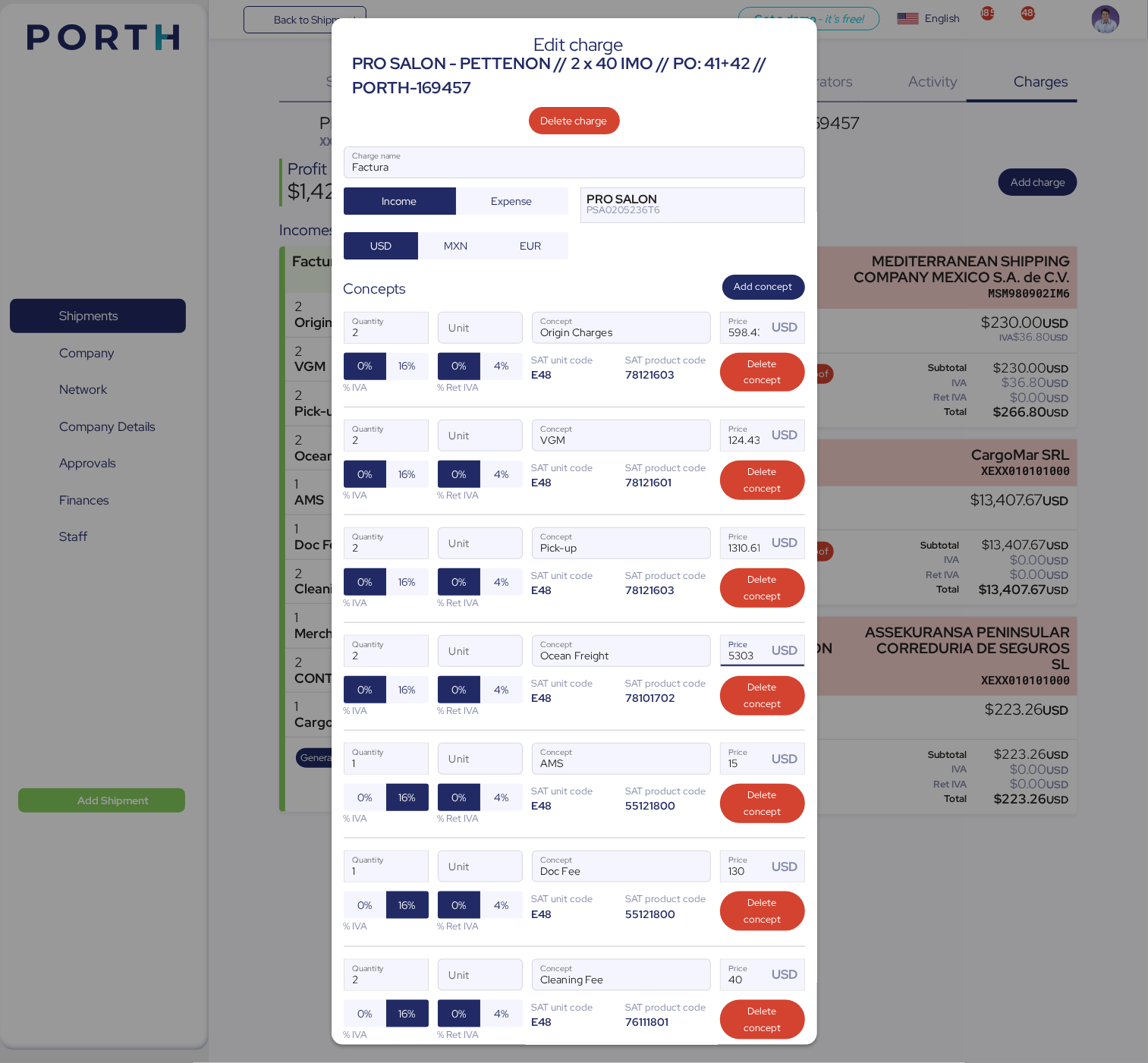
click at [720, 661] on input "5303" at bounding box center [744, 650] width 47 height 31
type input "4956"
click at [675, 606] on div "2 Quantity Unit Pick-up Concept 1310.61 Price USD 0% 16% % IVA 0% 4% % Ret IVA …" at bounding box center [574, 567] width 462 height 108
click at [669, 717] on div "2 Quantity Unit Ocean Freight Concept 4956 Price USD 0% 16% % IVA 0% 4% % Ret I…" at bounding box center [574, 676] width 462 height 108
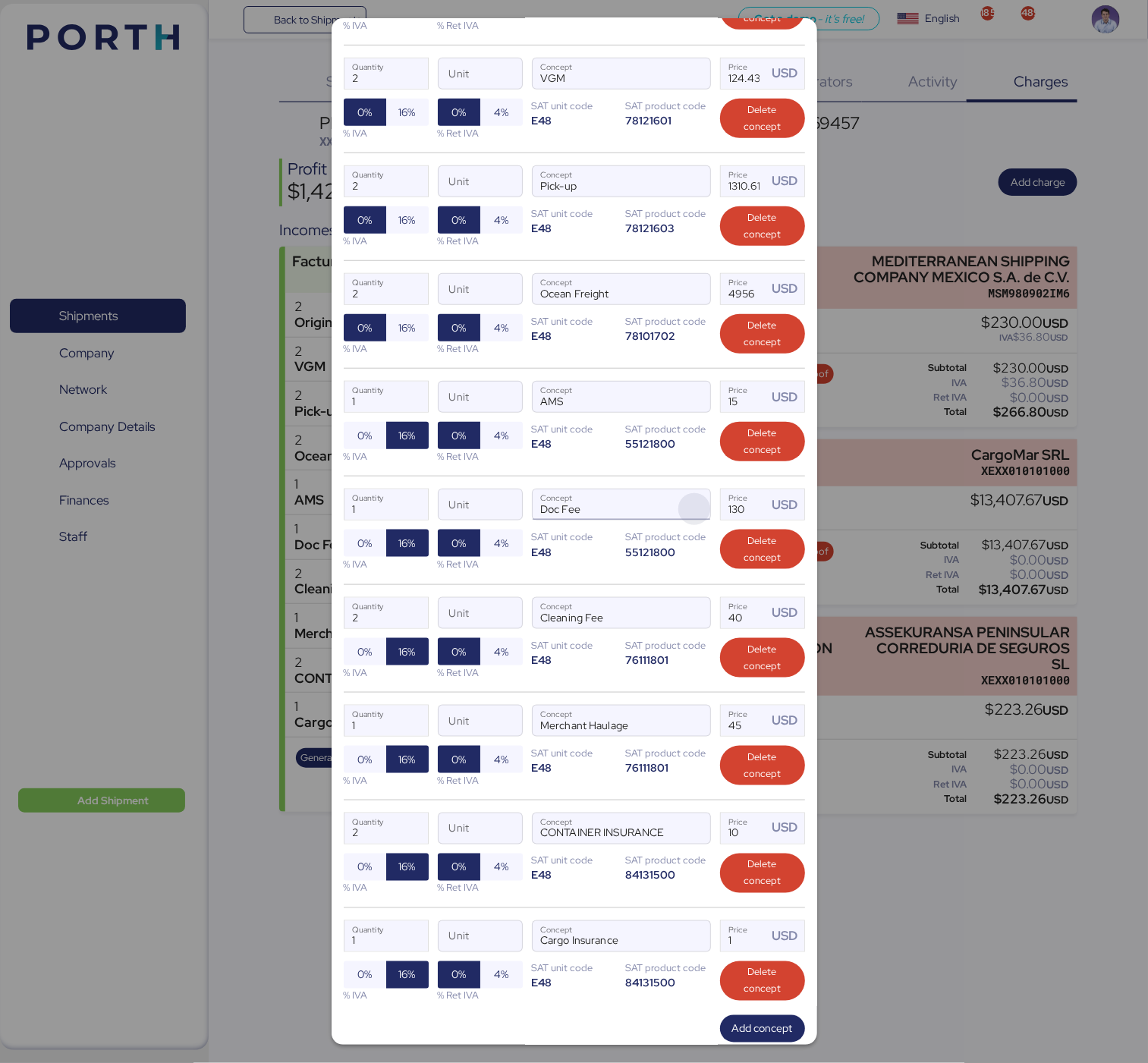
scroll to position [465, 0]
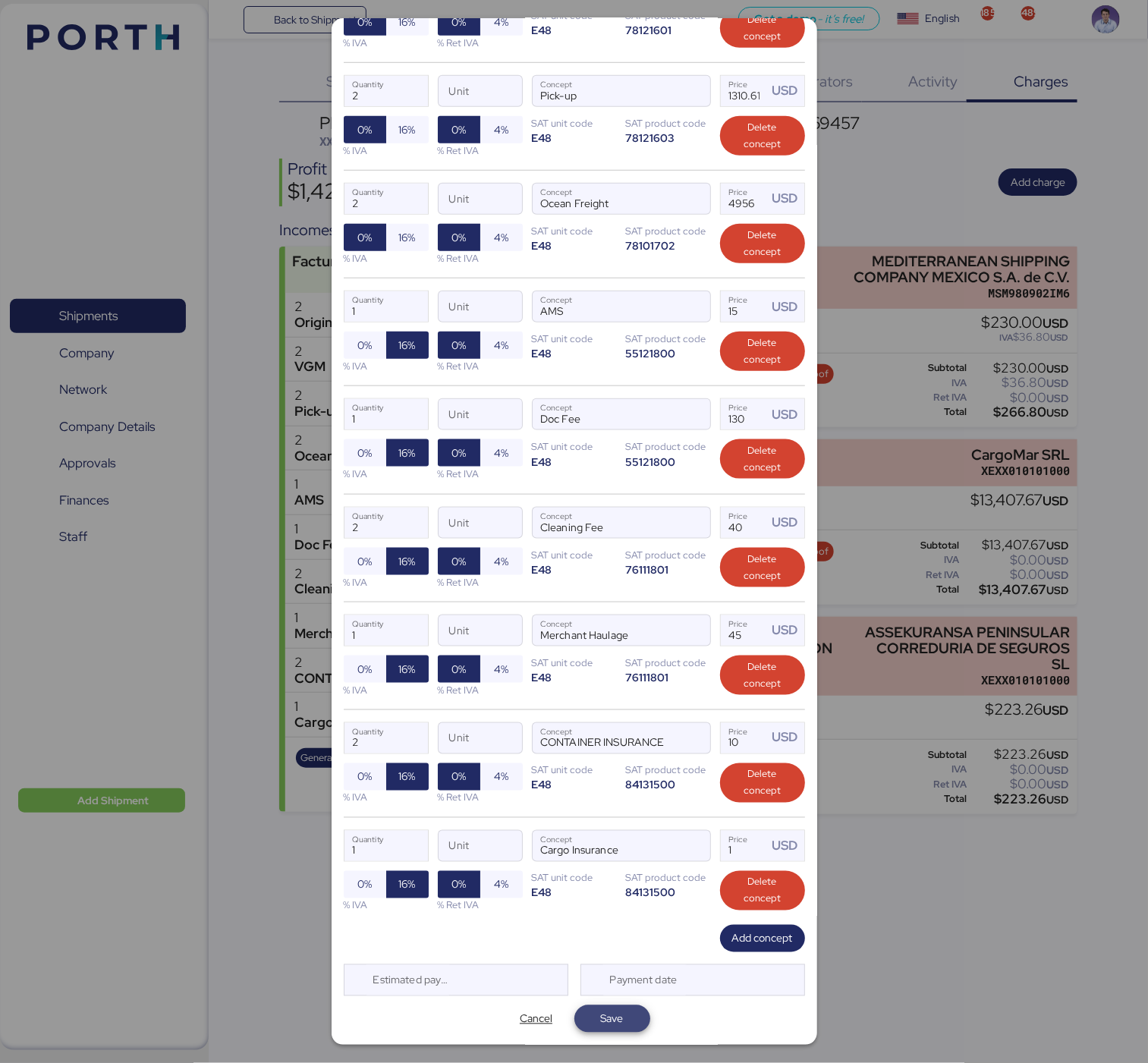
click at [601, 1018] on span "Save" at bounding box center [612, 1018] width 23 height 18
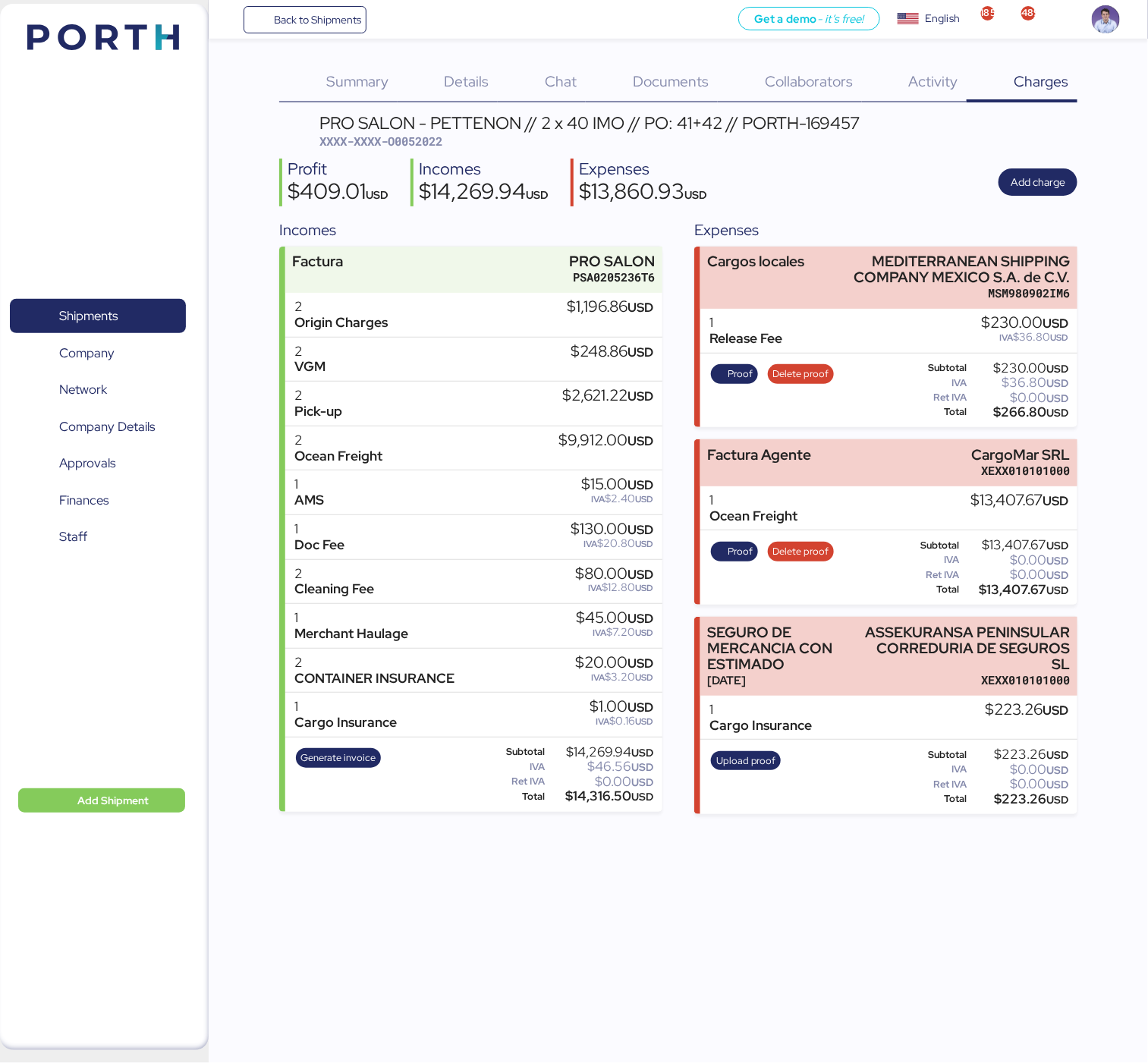
click at [699, 146] on div "PRO SALON - PETTENON // 2 x 40 IMO // PO: 41+42 // PORTH-169457 XXXX-XXXX-O0052…" at bounding box center [590, 132] width 540 height 36
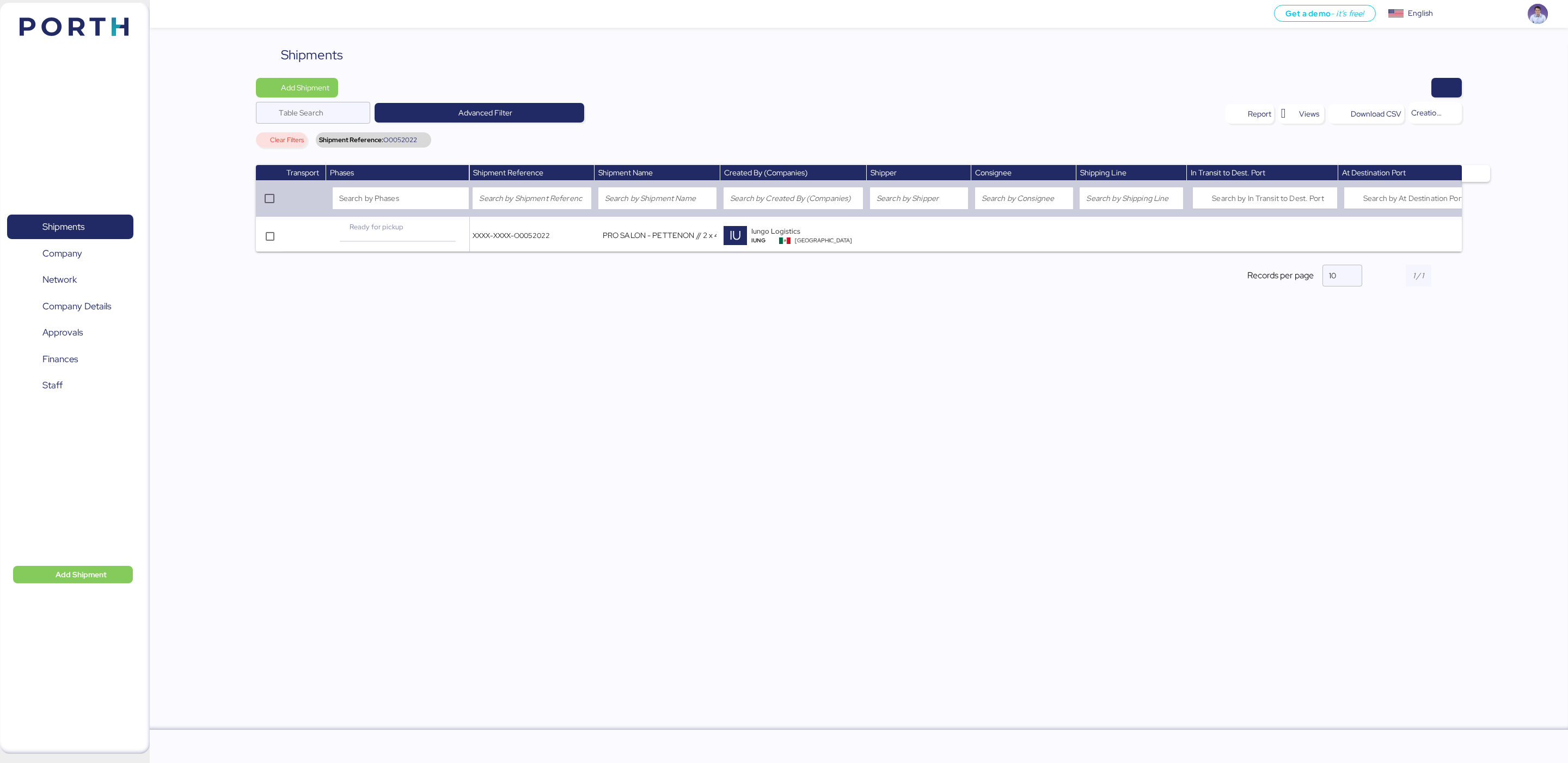
click at [550, 85] on div at bounding box center [904, 87] width 1116 height 19
click at [622, 195] on input "search" at bounding box center [658, 198] width 105 height 13
type input "imo"
click at [420, 141] on div "Shipment Reference: O0052022" at bounding box center [373, 140] width 115 height 15
click at [412, 142] on span "O0052022" at bounding box center [400, 140] width 34 height 6
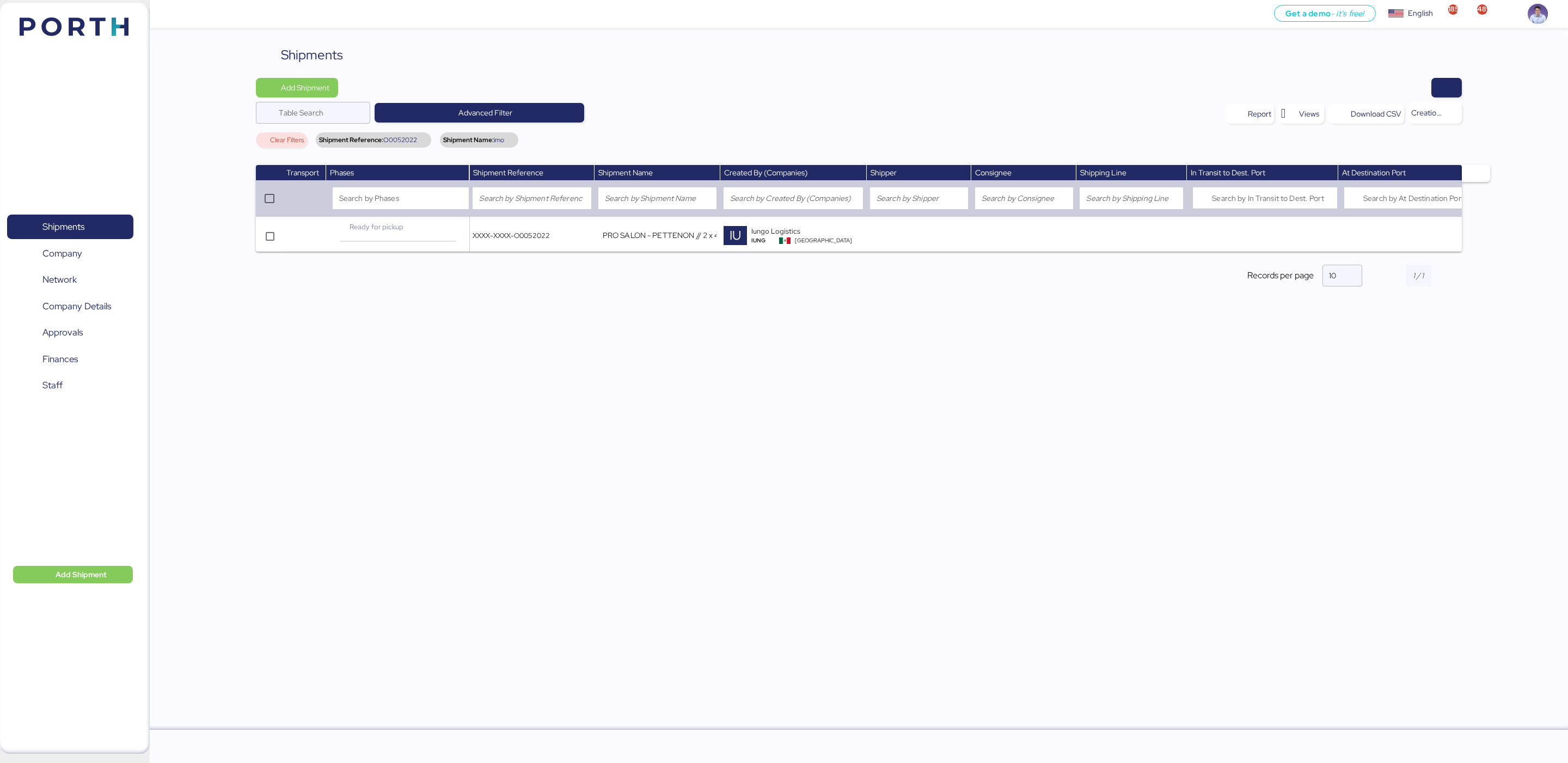
click at [292, 141] on span "Clear Filters" at bounding box center [287, 140] width 34 height 6
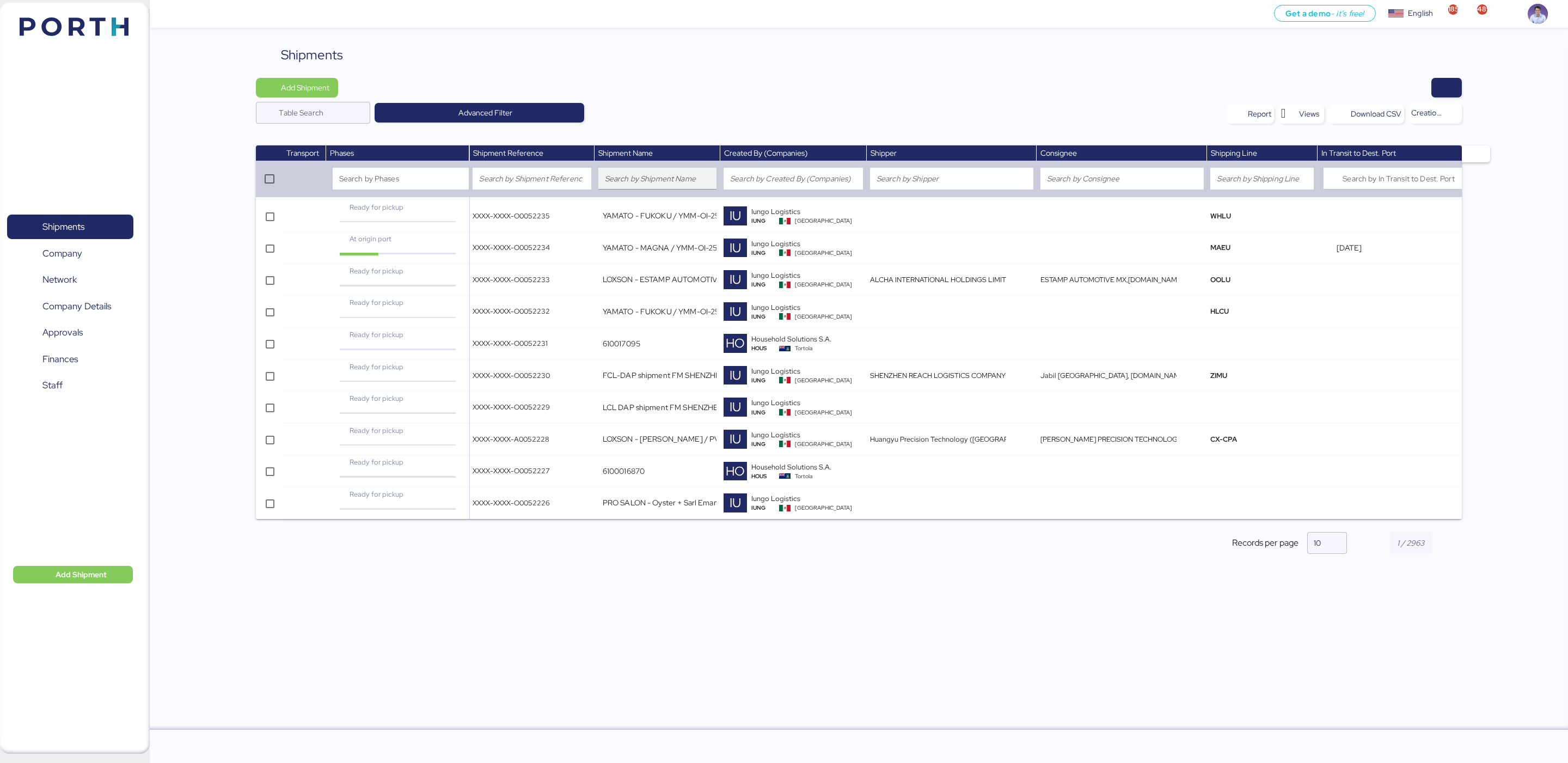
click at [664, 183] on input "search" at bounding box center [658, 178] width 105 height 13
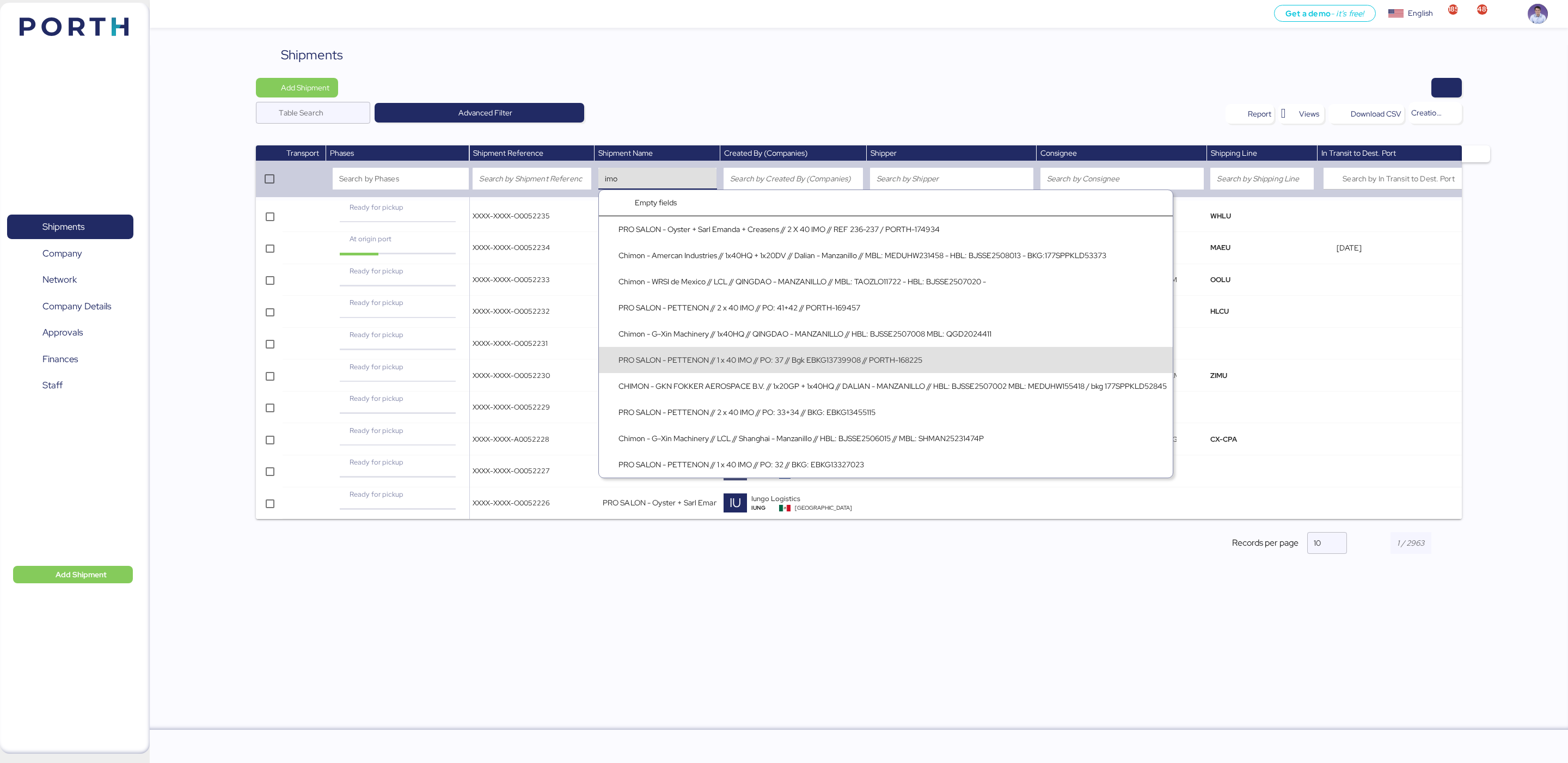
click at [760, 362] on div "PRO SALON - PETTENON // 1 x 40 IMO // PO: 37 // Bgk EBKG13739908 // PORTH-168225" at bounding box center [771, 360] width 304 height 11
type input "PRO SALON - PETTENON // 1 x 40 IMO // PO: 37 // Bgk EBKG13739908 // PORTH-168225"
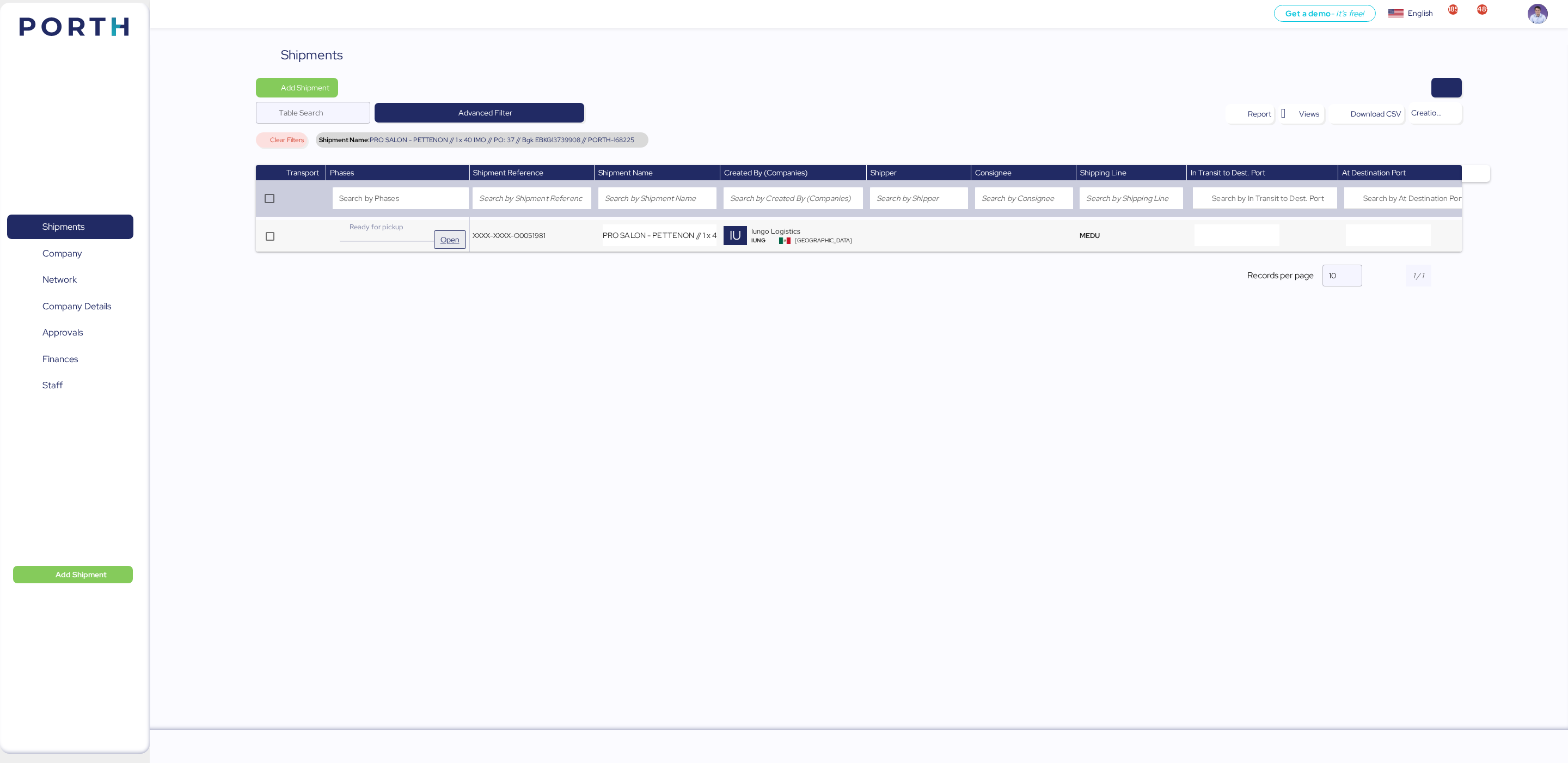
click at [441, 240] on span "Open" at bounding box center [450, 239] width 19 height 13
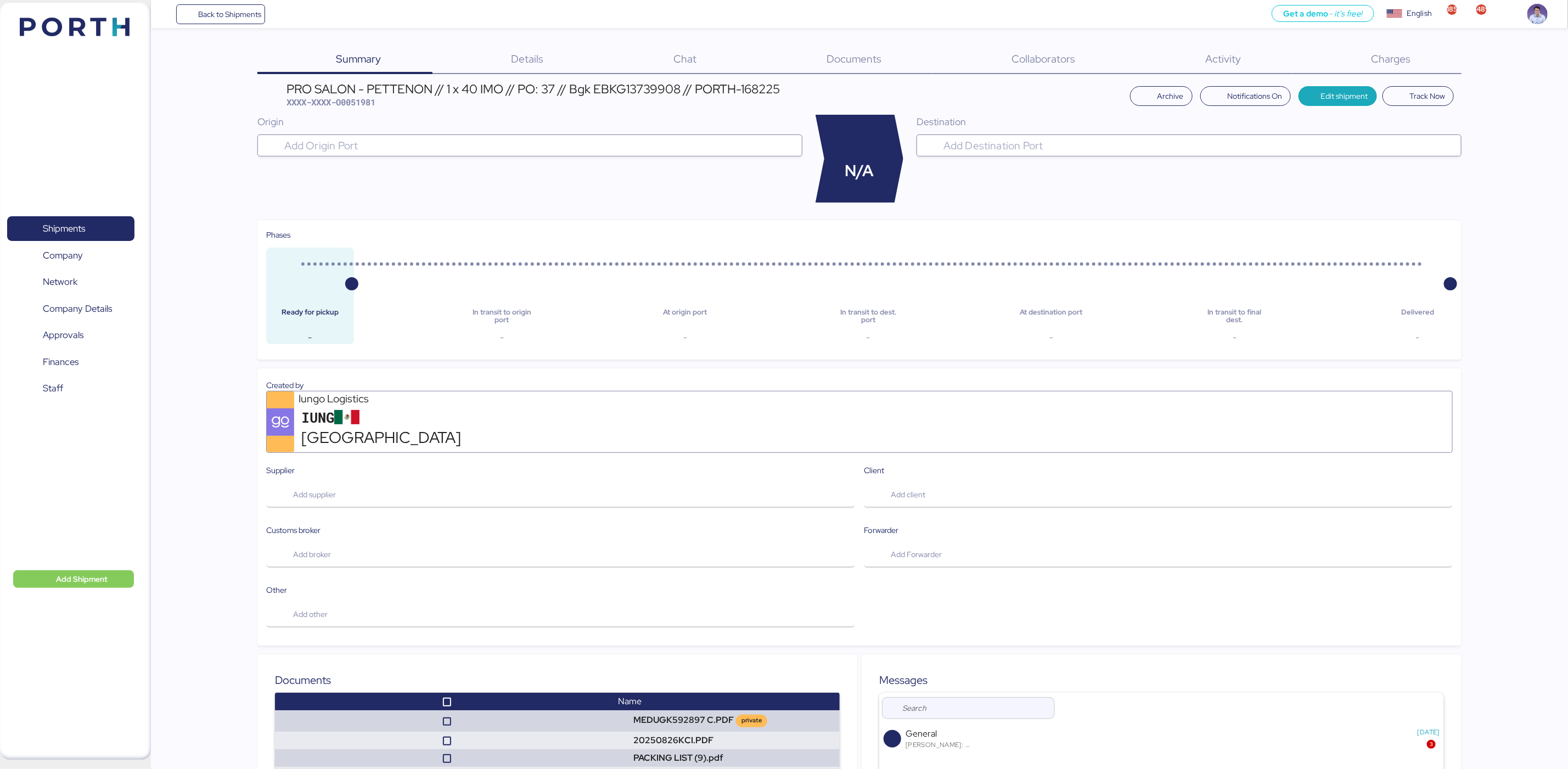
click at [1388, 55] on span "Charges" at bounding box center [1391, 59] width 39 height 15
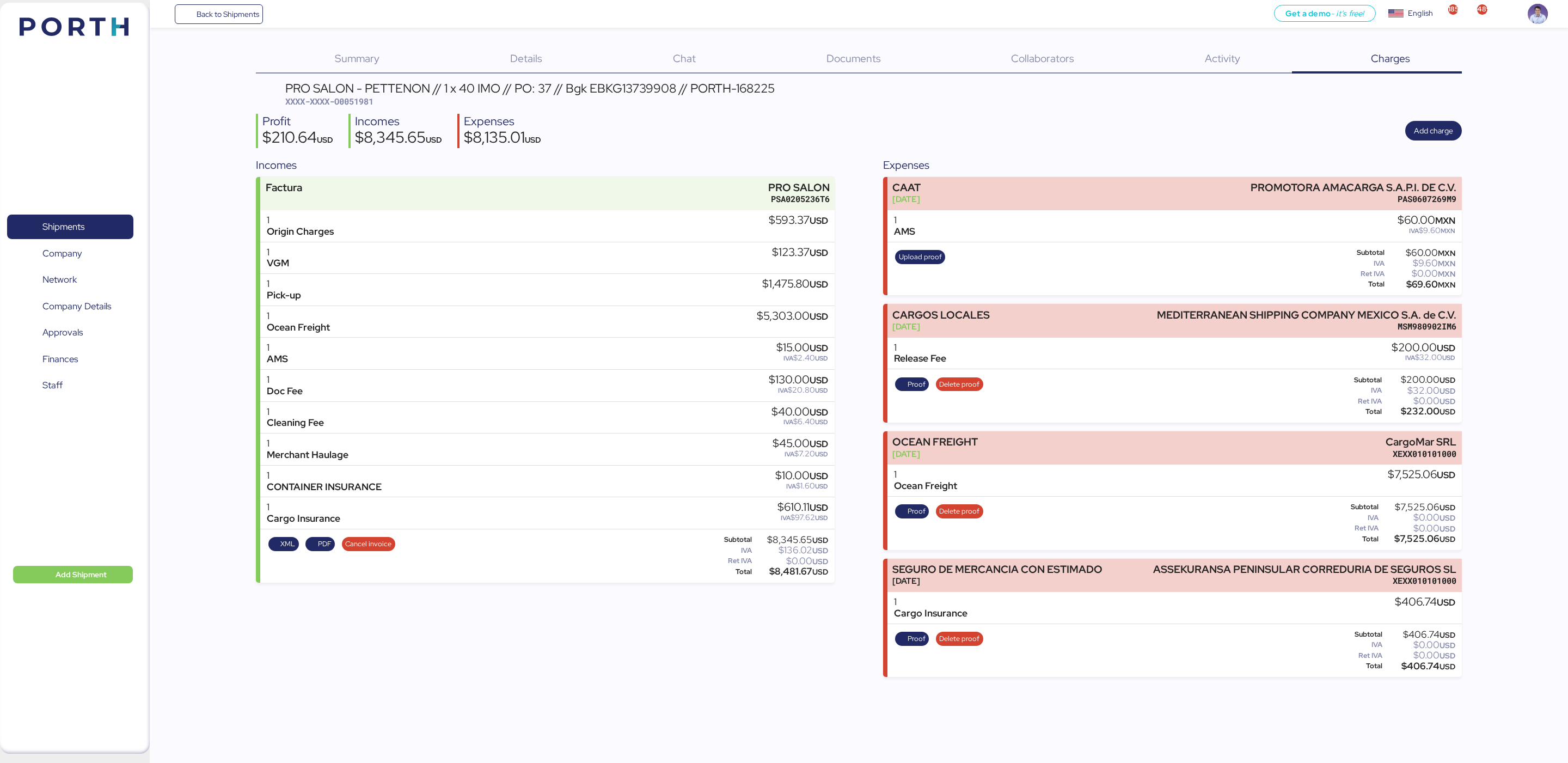
click at [1069, 115] on div "Profit $210.64 USD Incomes $8,345.65 USD Expenses $8,135.01 USD Add charge" at bounding box center [858, 131] width 1205 height 35
click at [877, 63] on span "Documents" at bounding box center [853, 58] width 55 height 14
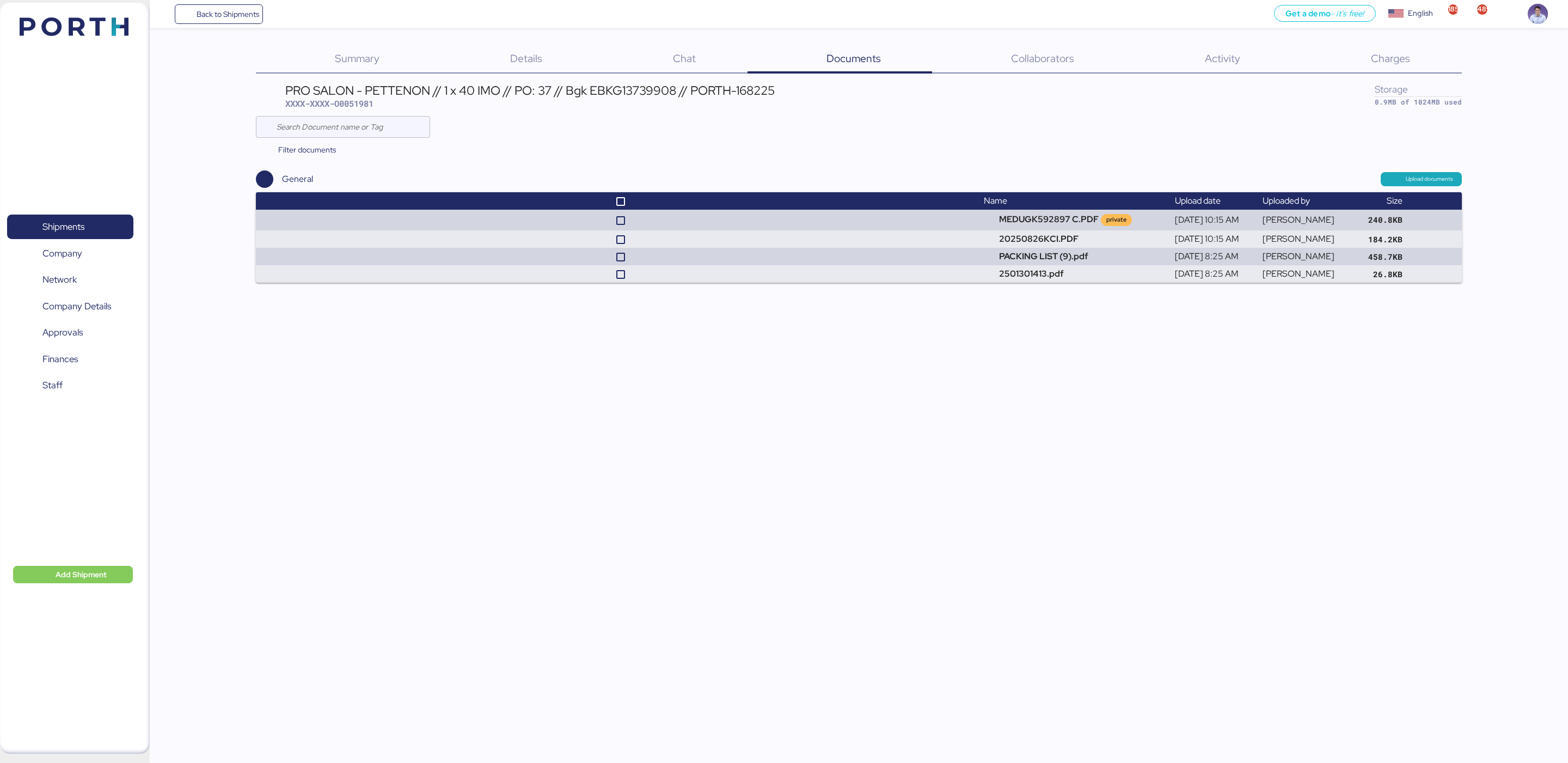
click at [1386, 54] on span "Charges" at bounding box center [1390, 58] width 39 height 14
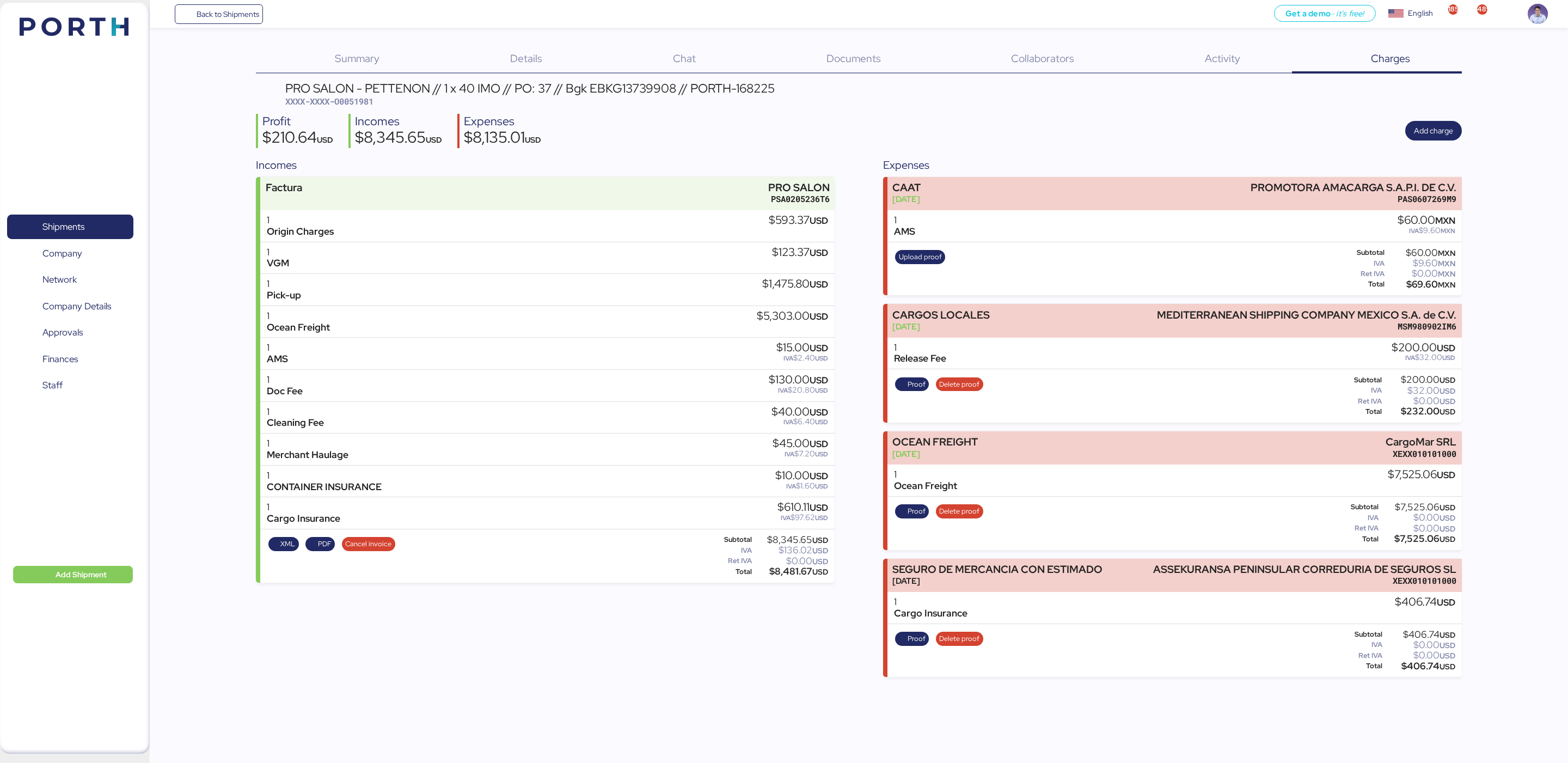
click at [769, 216] on div "$593.37 USD" at bounding box center [798, 220] width 60 height 12
click at [776, 250] on div "$123.37 USD" at bounding box center [800, 252] width 56 height 12
copy div "123.37"
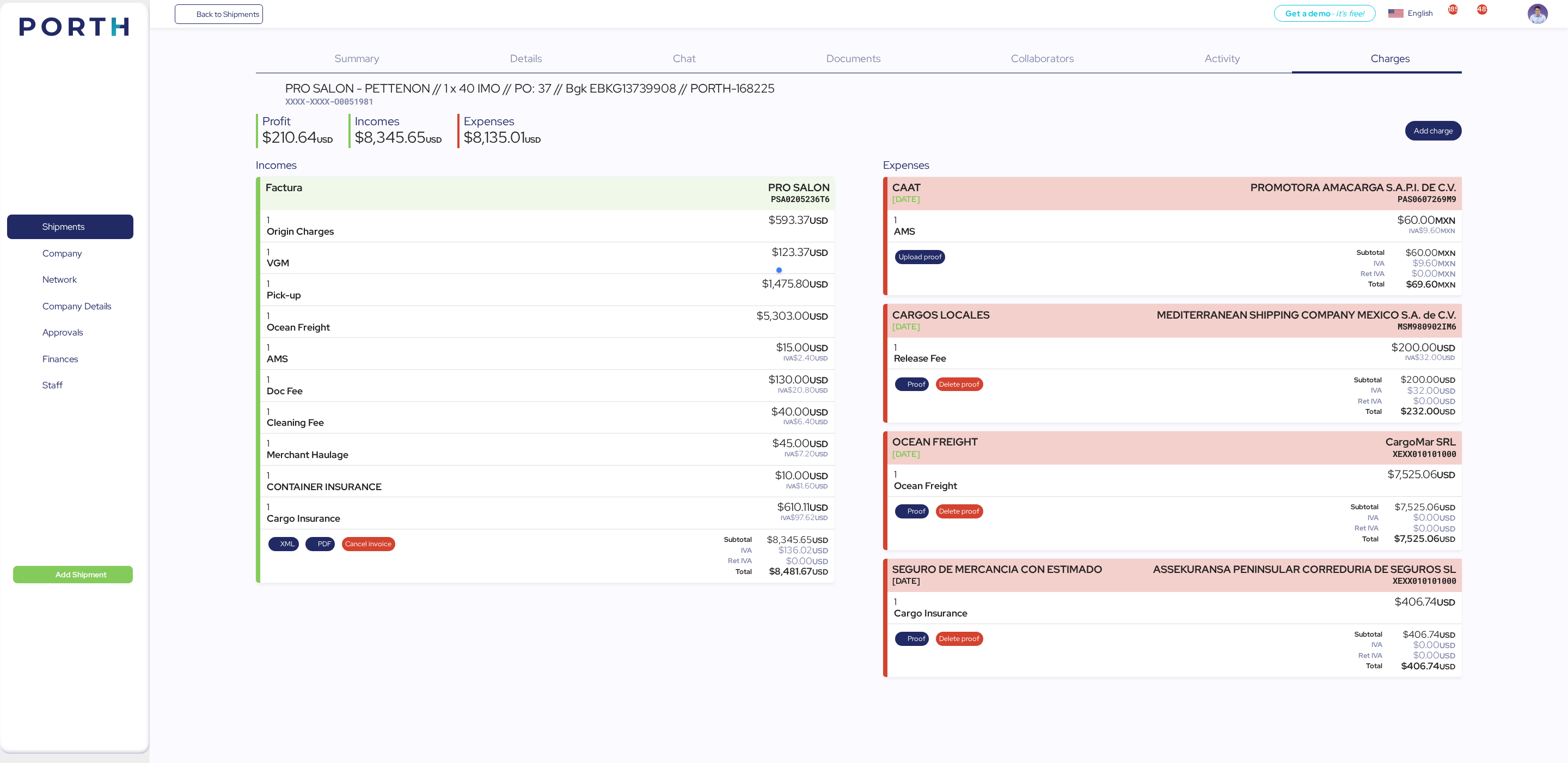
copy div "123.37"
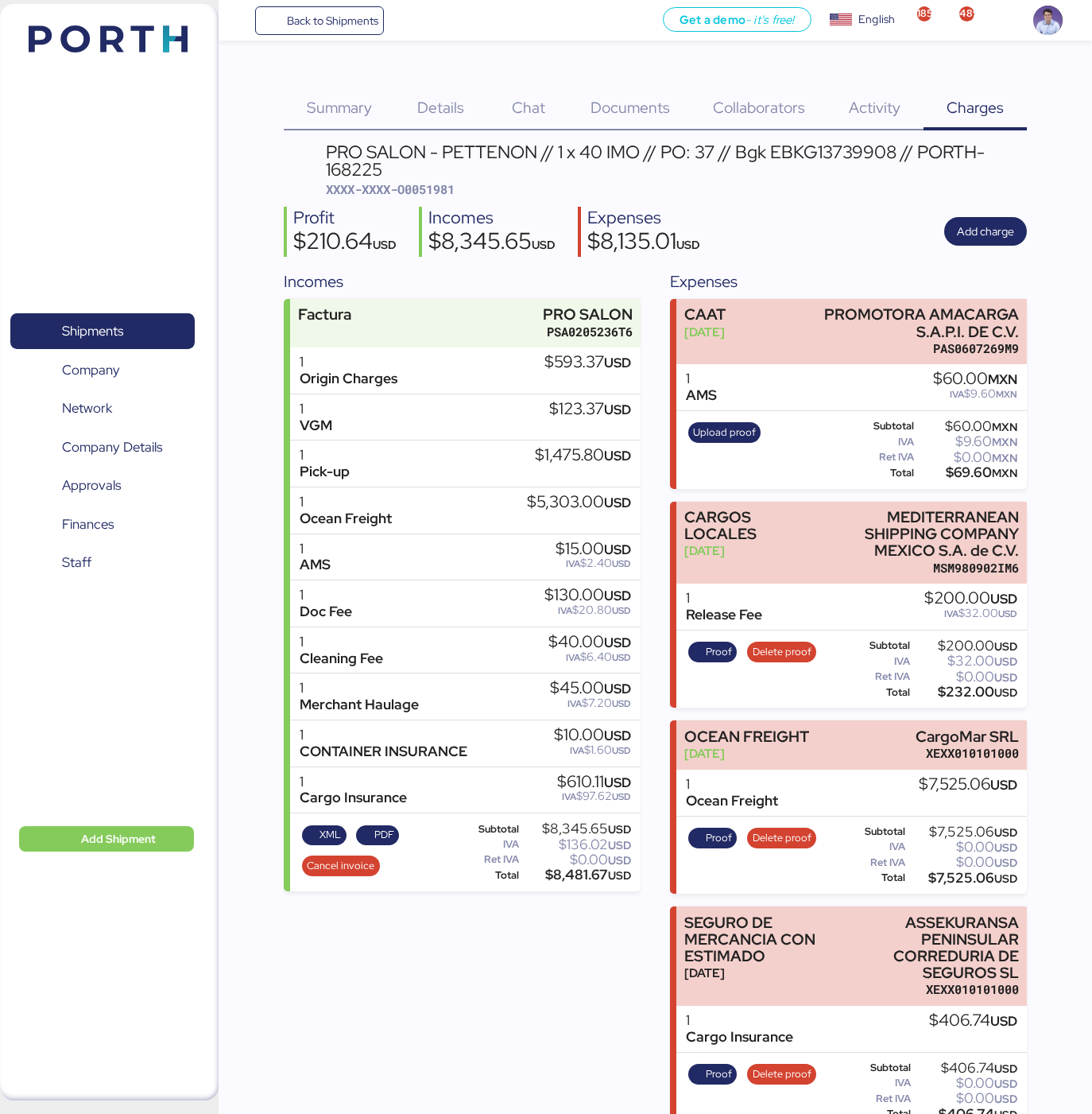
click at [562, 364] on div "$593.37 USD" at bounding box center [587, 362] width 87 height 17
copy div "593.37"
click at [564, 420] on div "$123.37 USD" at bounding box center [590, 417] width 82 height 33
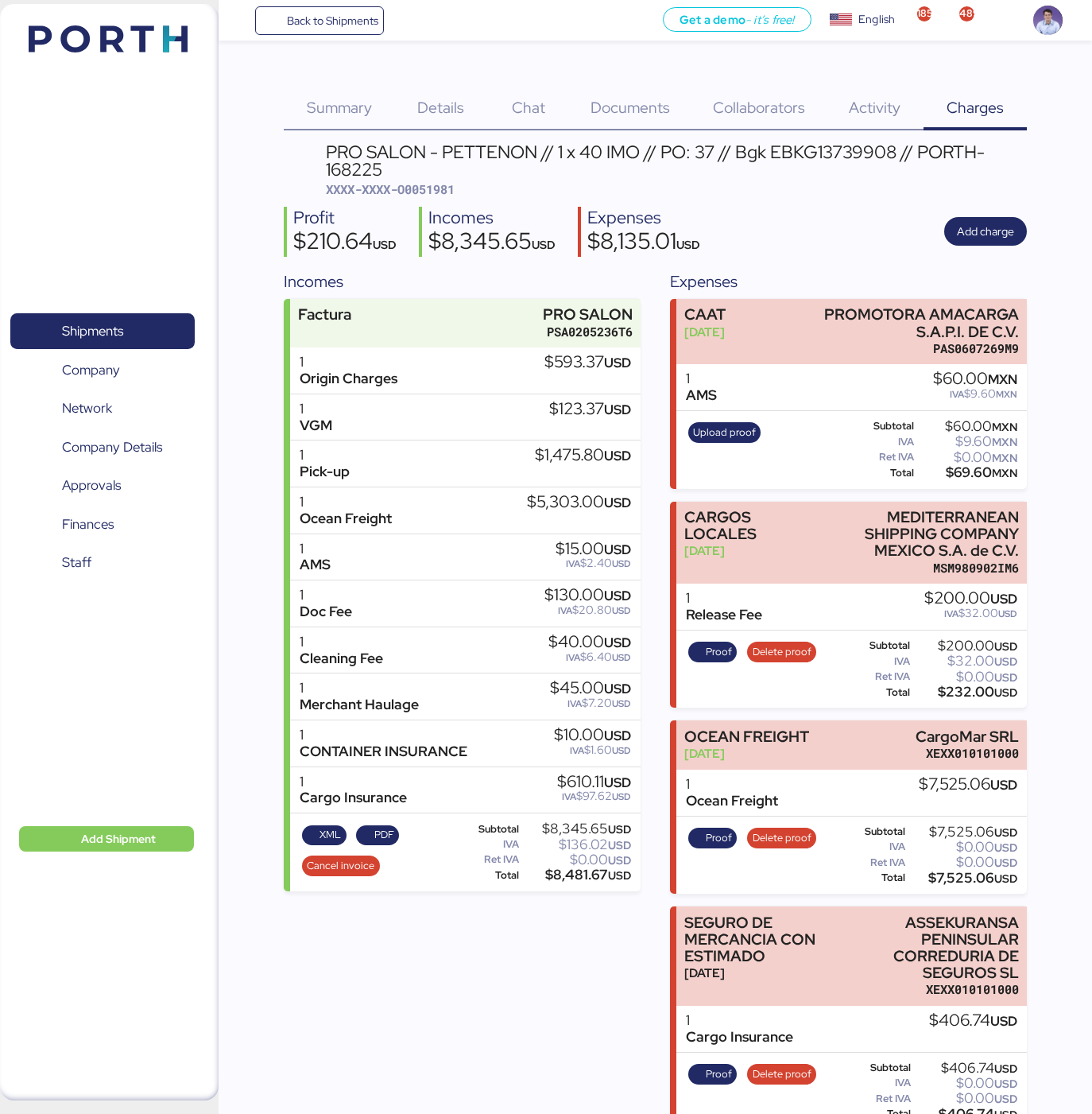
click at [570, 409] on div "$123.37 USD" at bounding box center [590, 409] width 82 height 17
copy div "123.37"
click at [555, 454] on div "$1,475.80 USD" at bounding box center [583, 455] width 96 height 17
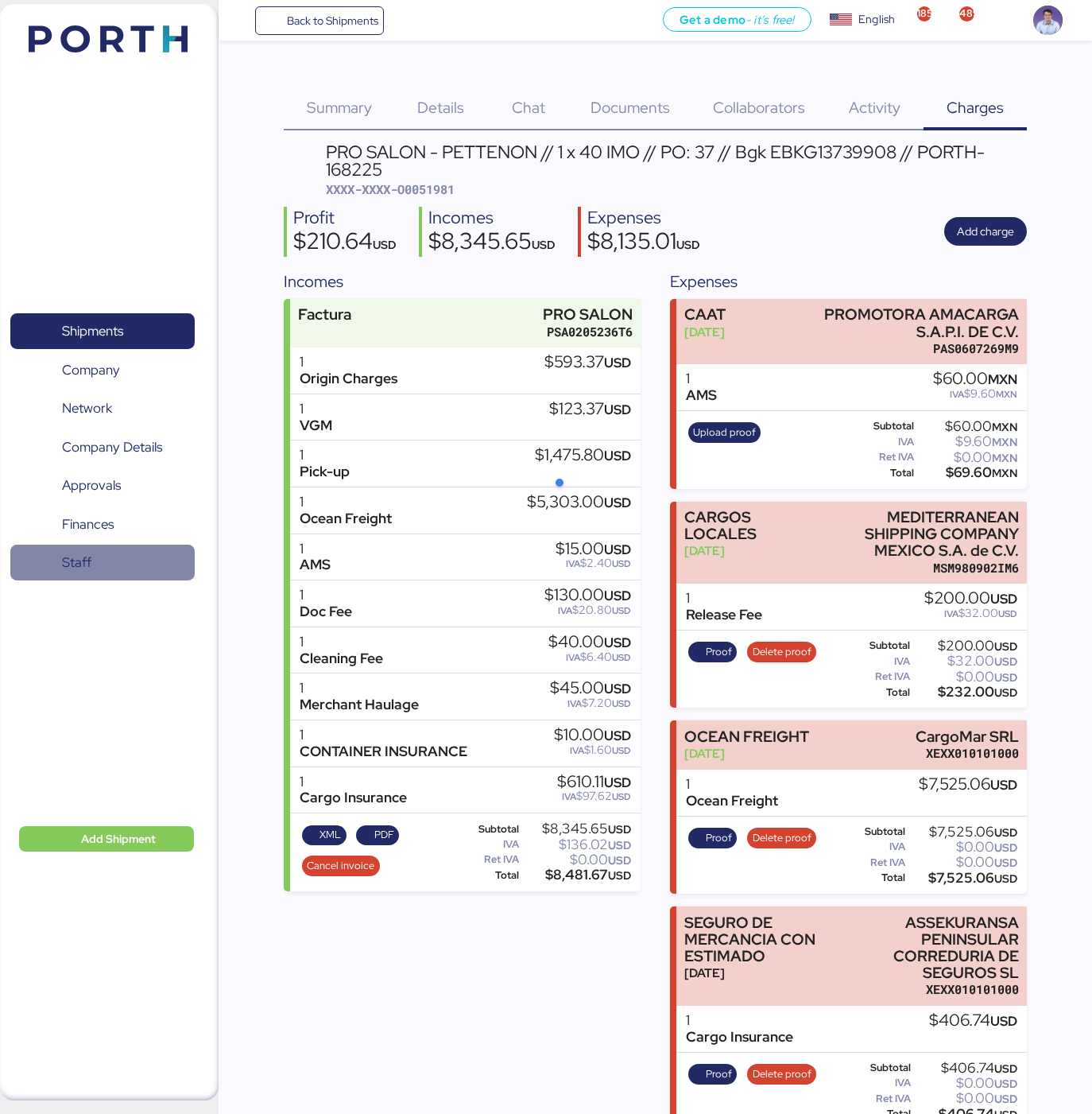
copy div "1,475.80"
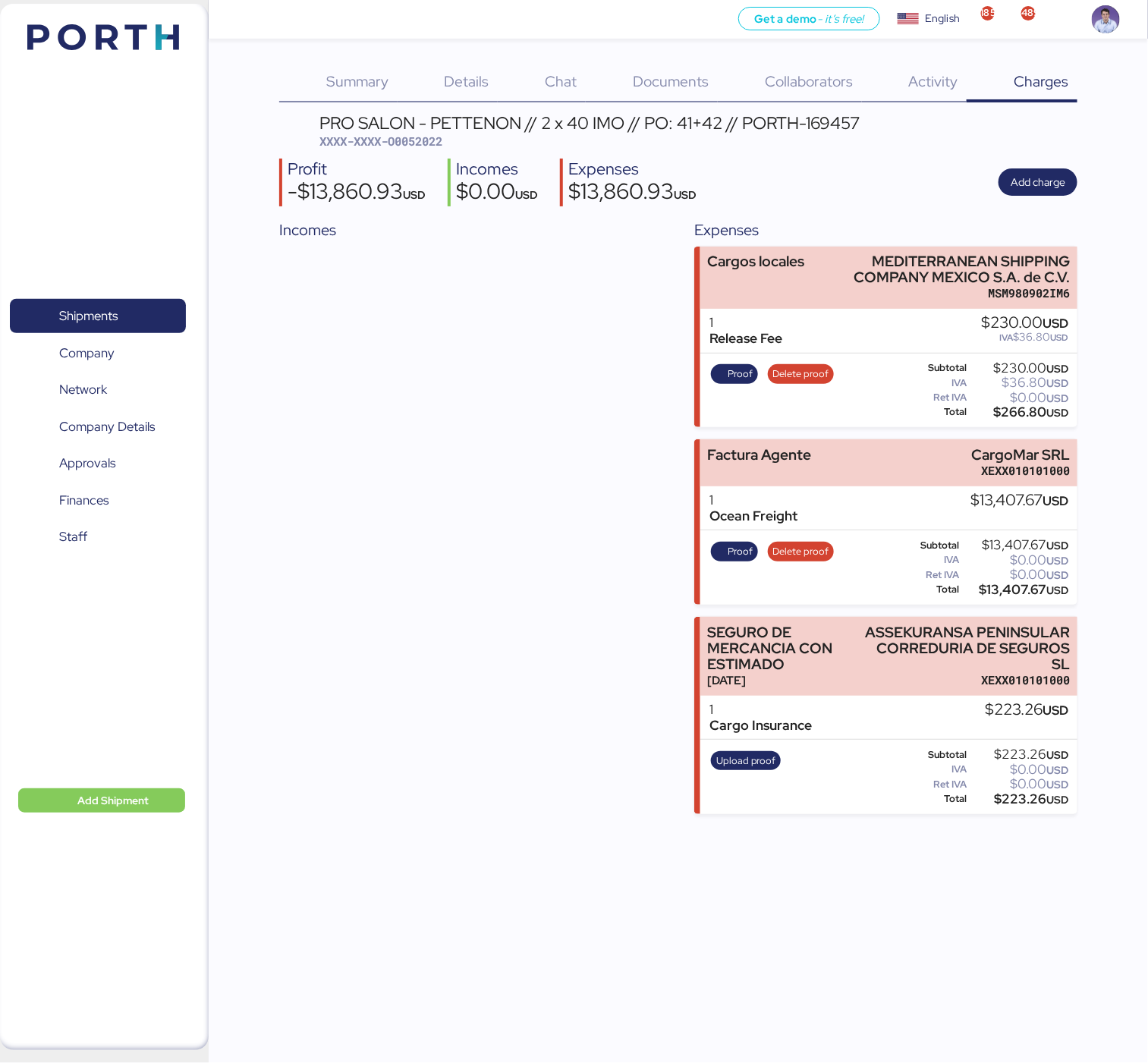
click at [669, 78] on span "Documents" at bounding box center [671, 81] width 76 height 20
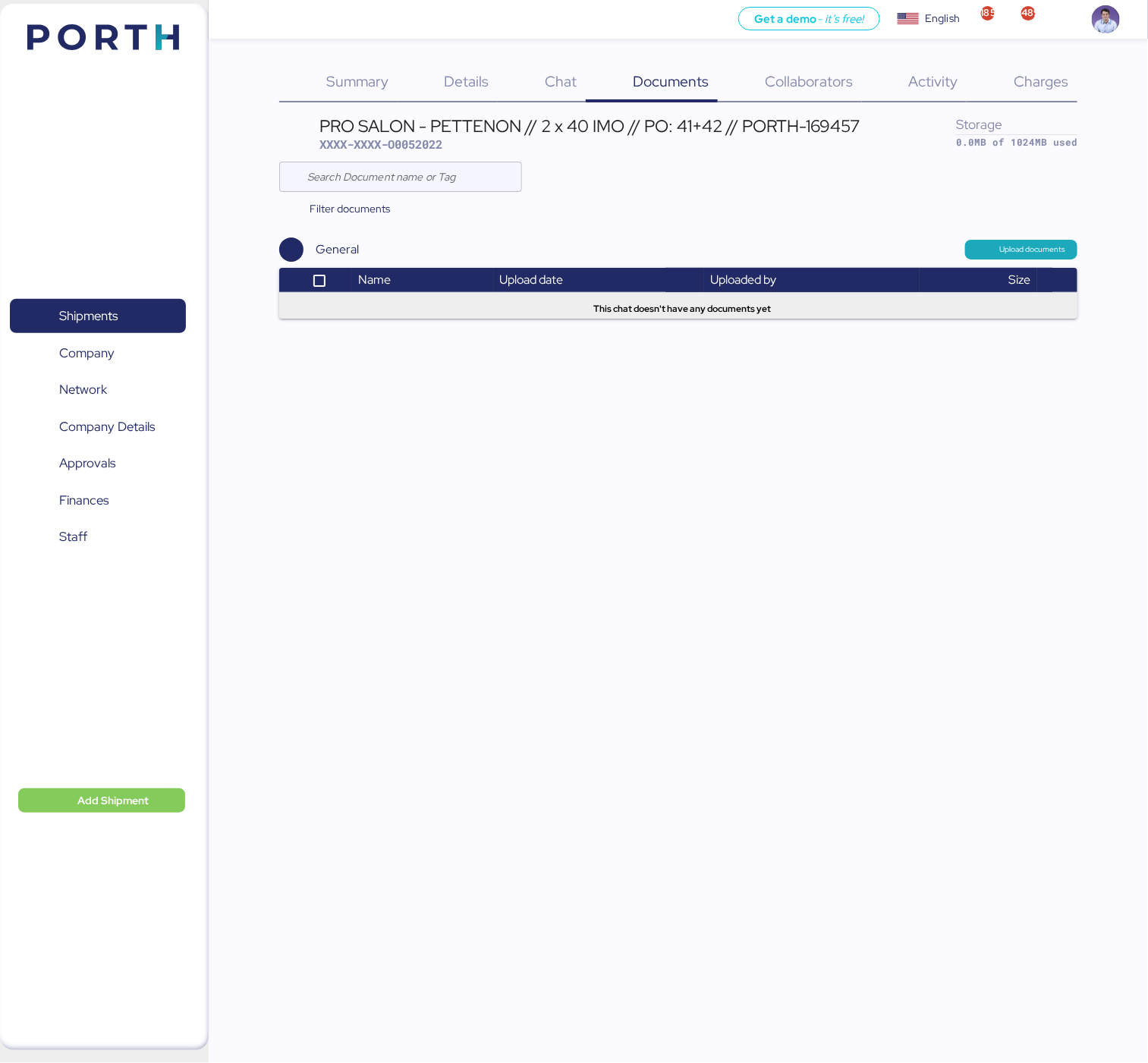
click at [1035, 90] on span "Charges" at bounding box center [1040, 81] width 54 height 20
